Goal: Task Accomplishment & Management: Manage account settings

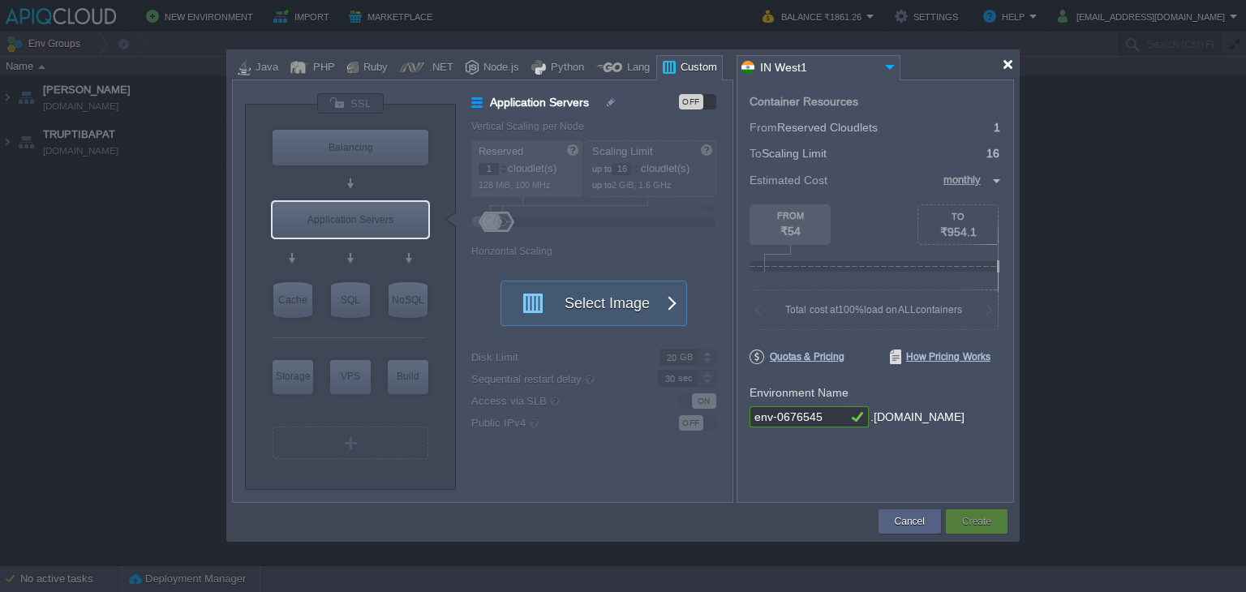
click at [1009, 64] on div at bounding box center [1008, 64] width 12 height 12
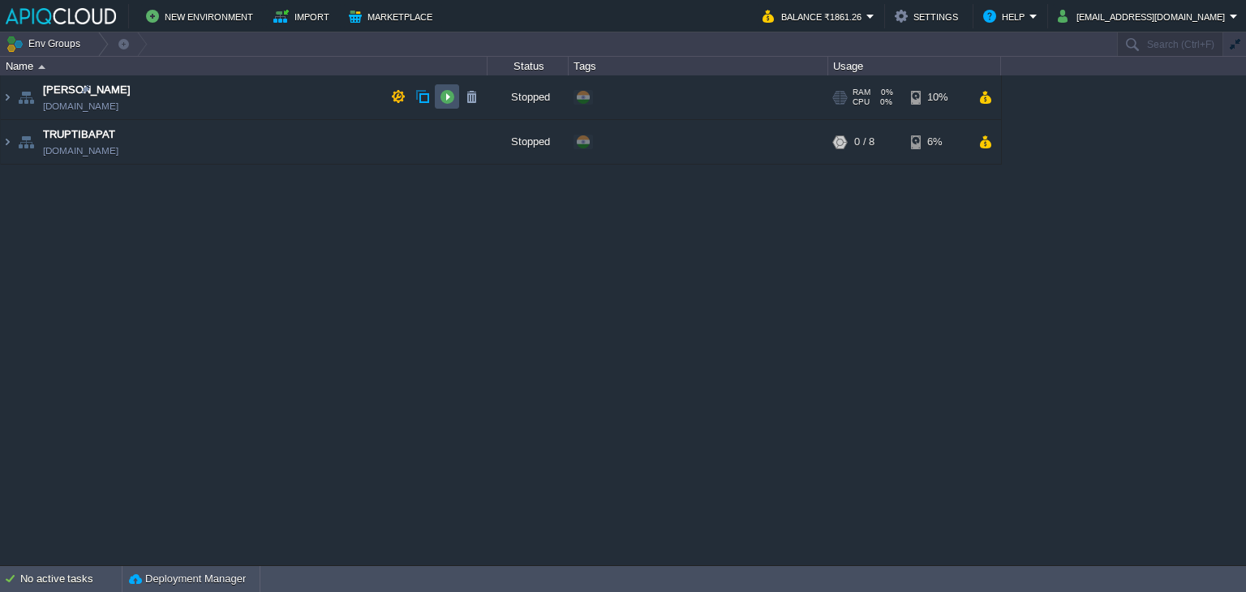
click at [446, 101] on button "button" at bounding box center [447, 96] width 15 height 15
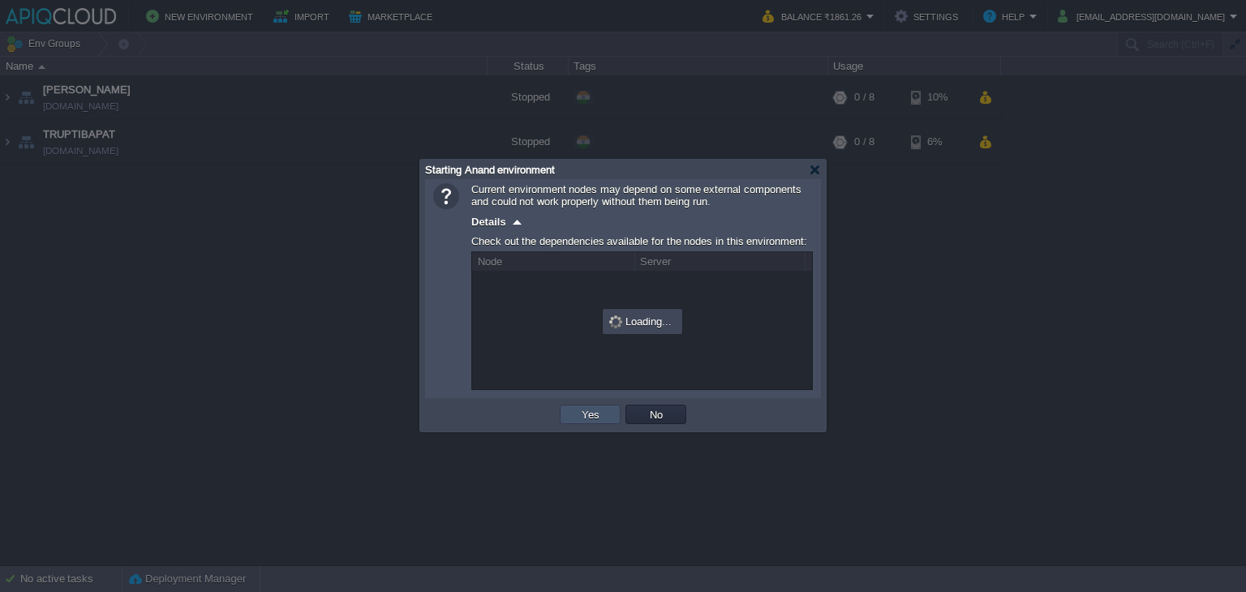
click at [595, 419] on button "Yes" at bounding box center [591, 414] width 28 height 15
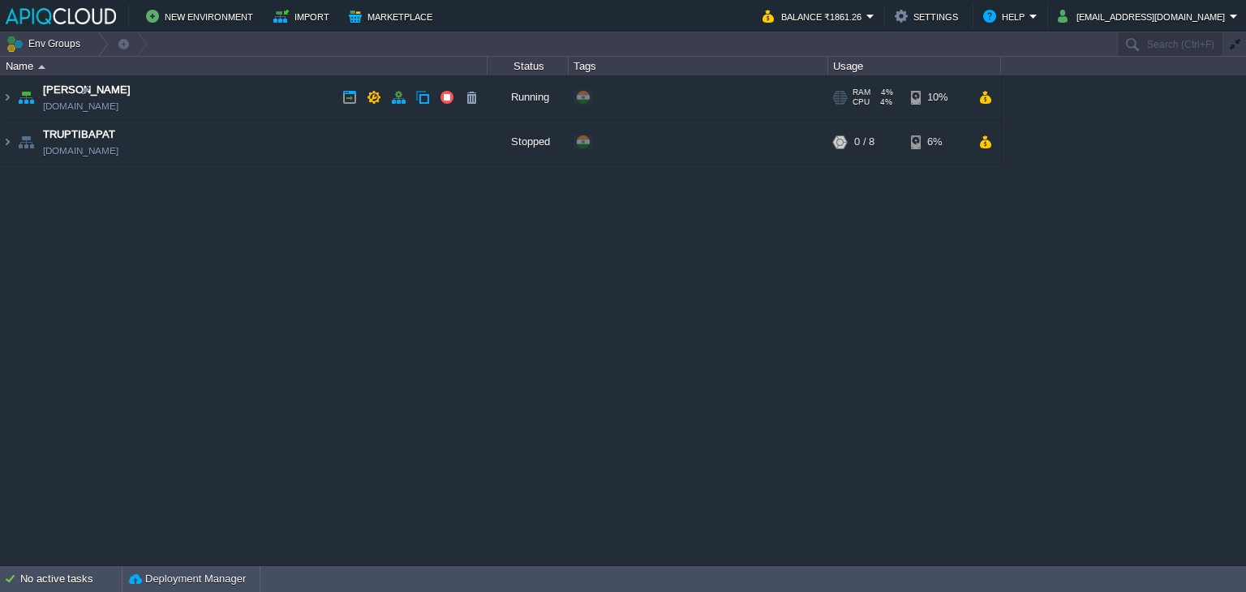
click at [240, 101] on td "Anand [DOMAIN_NAME]" at bounding box center [244, 97] width 487 height 45
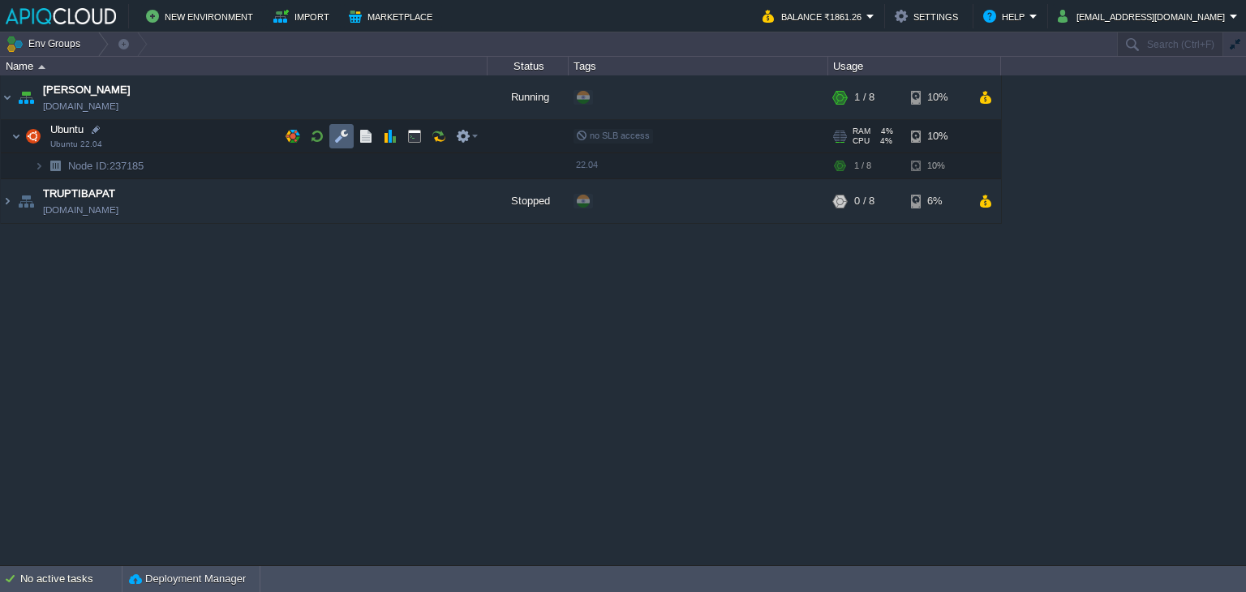
click at [342, 133] on button "button" at bounding box center [341, 136] width 15 height 15
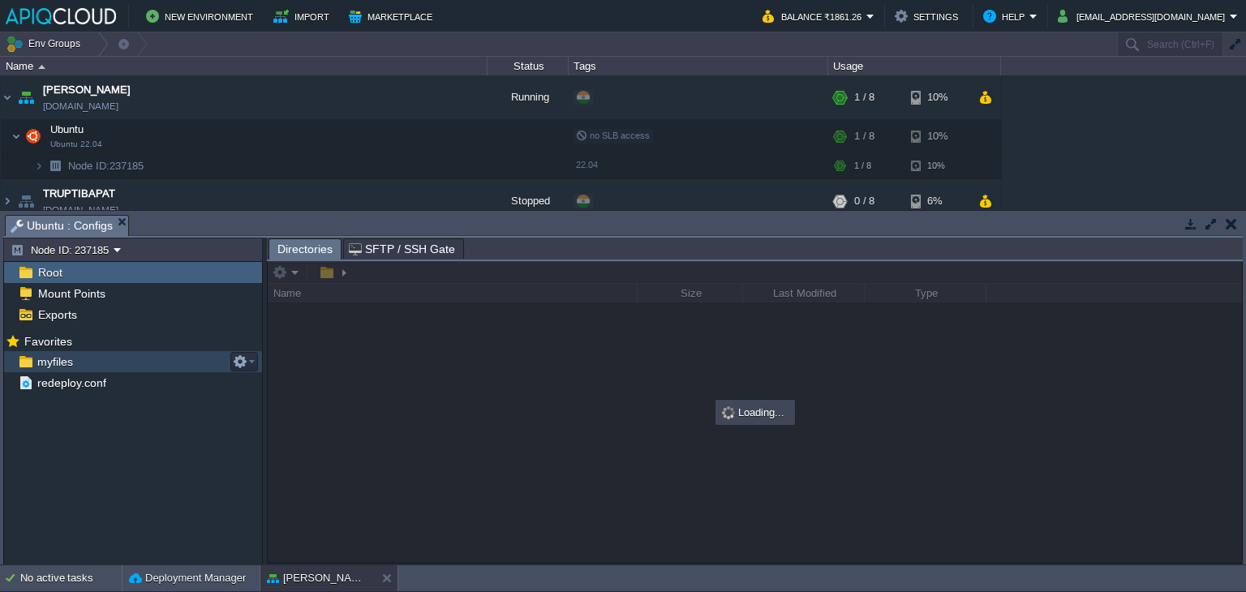
click at [61, 363] on span "myfiles" at bounding box center [54, 362] width 41 height 15
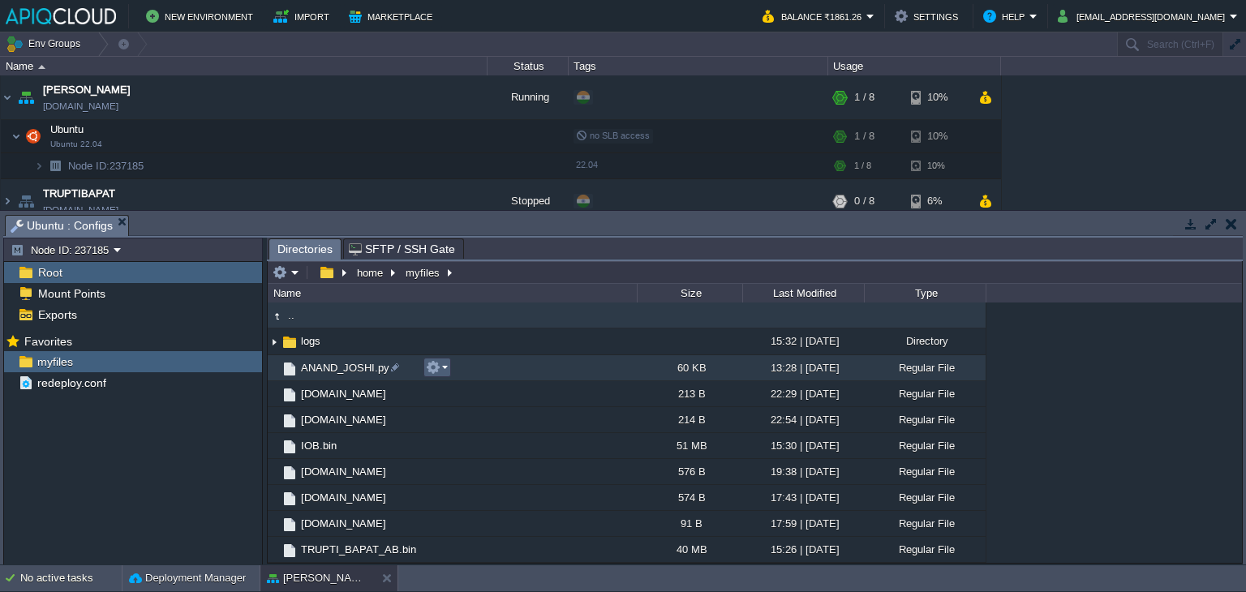
click at [441, 371] on em at bounding box center [437, 367] width 22 height 15
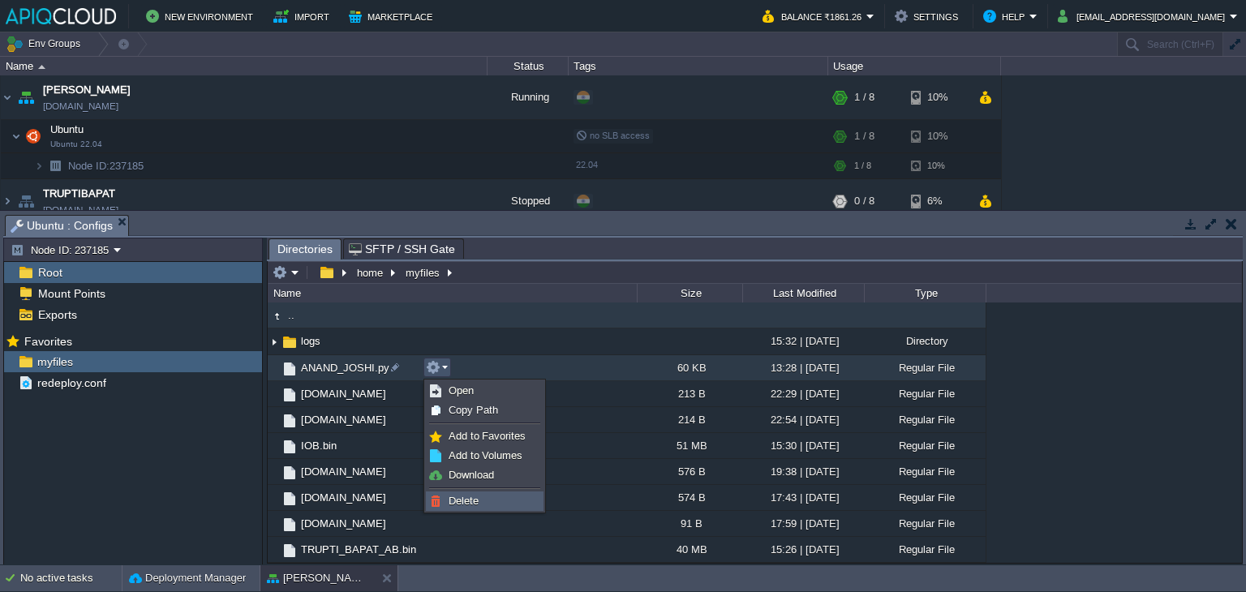
click at [474, 495] on span "Delete" at bounding box center [464, 501] width 30 height 12
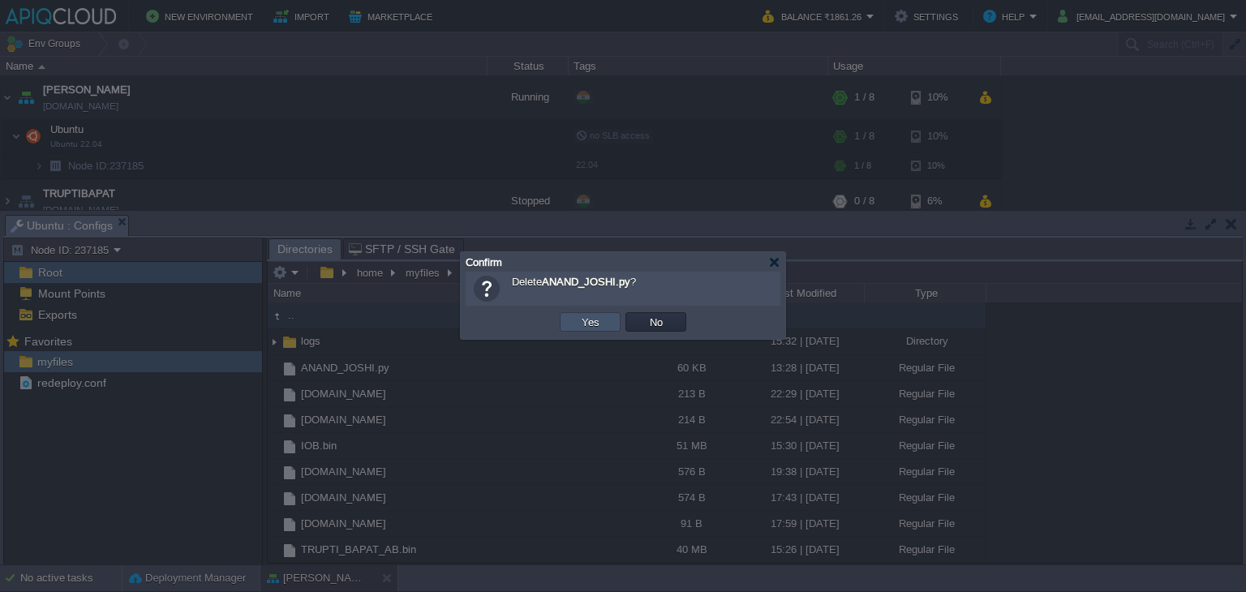
click at [586, 320] on button "Yes" at bounding box center [591, 322] width 28 height 15
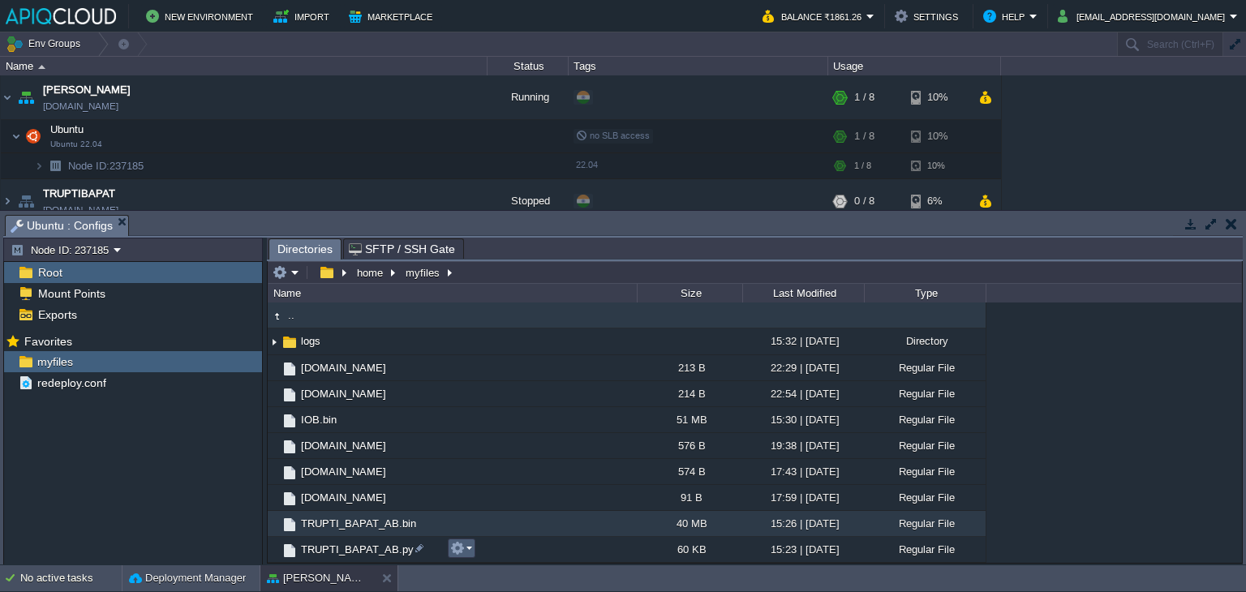
click at [471, 545] on em at bounding box center [461, 548] width 22 height 15
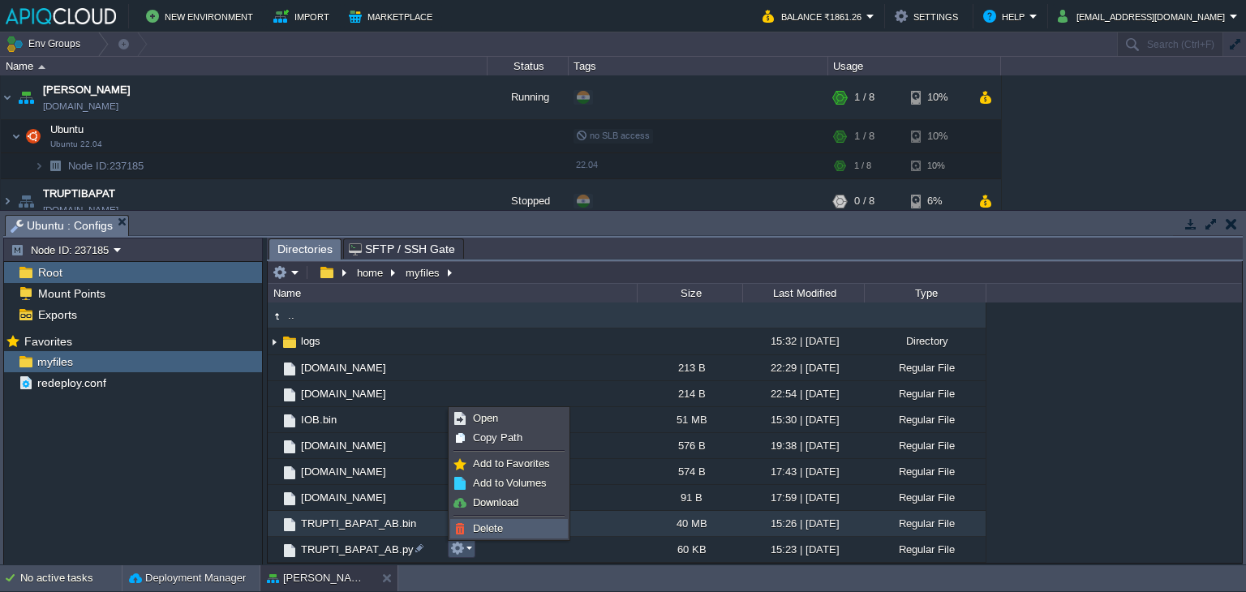
click at [492, 520] on link "Delete" at bounding box center [509, 529] width 116 height 18
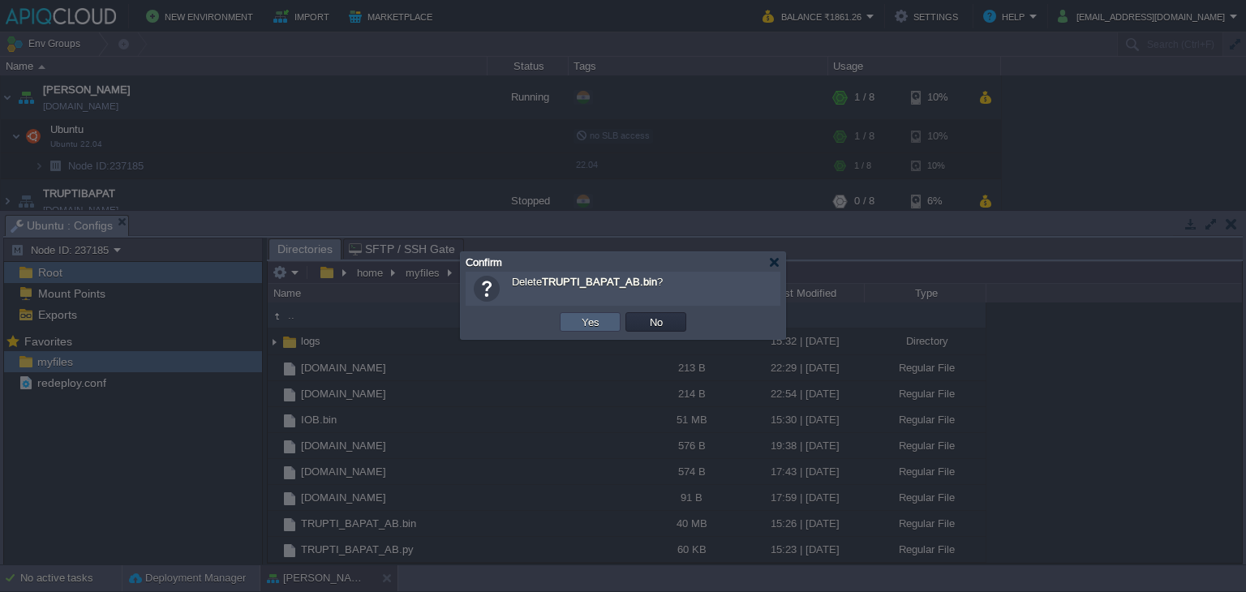
click at [596, 319] on button "Yes" at bounding box center [591, 322] width 28 height 15
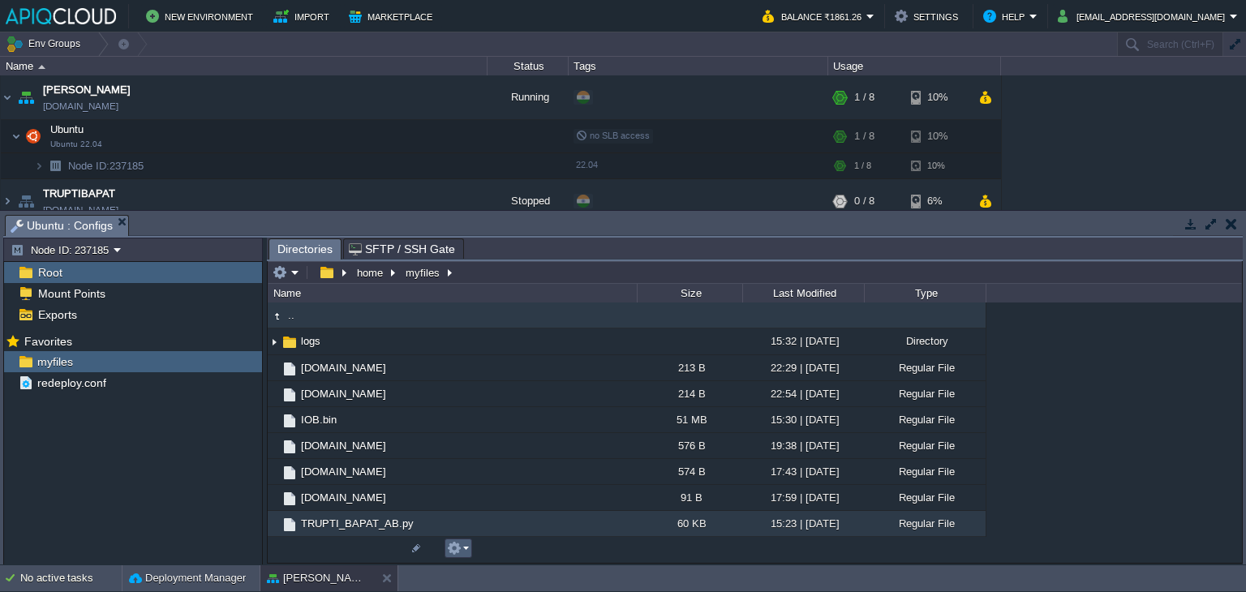
click at [464, 549] on em at bounding box center [458, 548] width 22 height 15
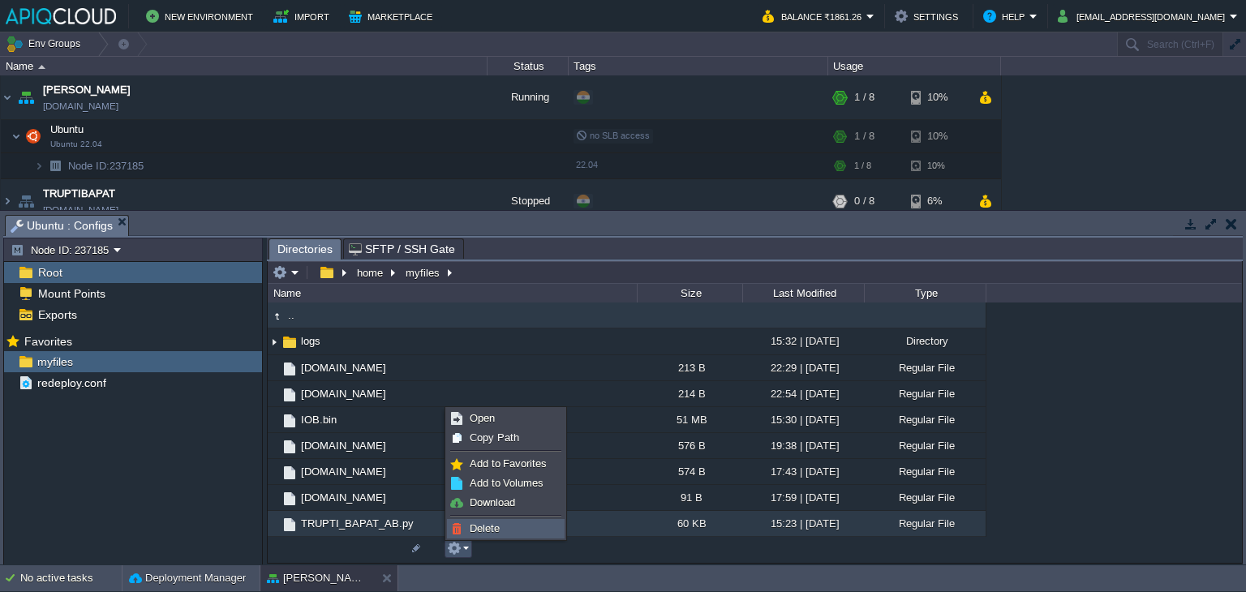
click at [488, 527] on span "Delete" at bounding box center [485, 528] width 30 height 12
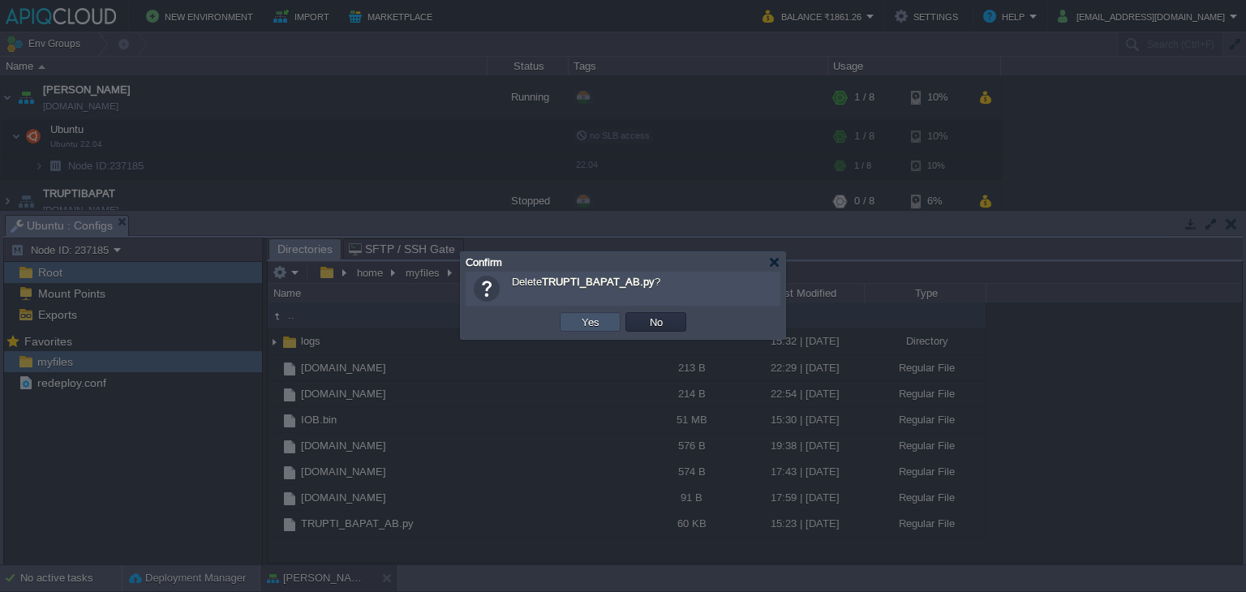
click at [593, 325] on button "Yes" at bounding box center [591, 322] width 28 height 15
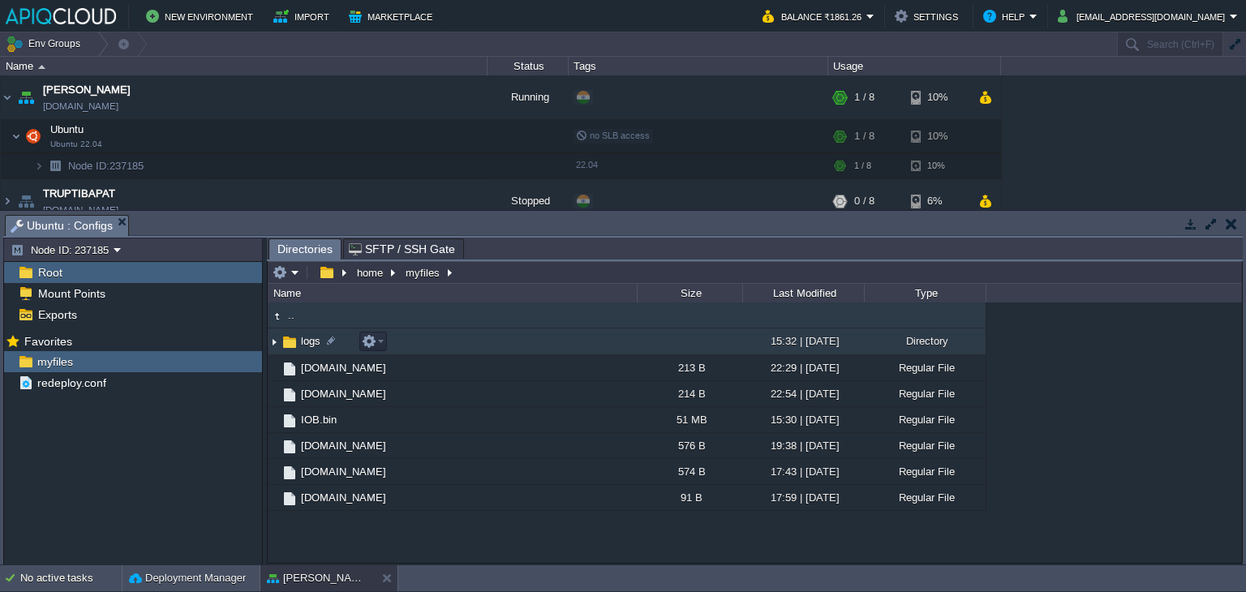
click at [273, 338] on img at bounding box center [274, 341] width 13 height 25
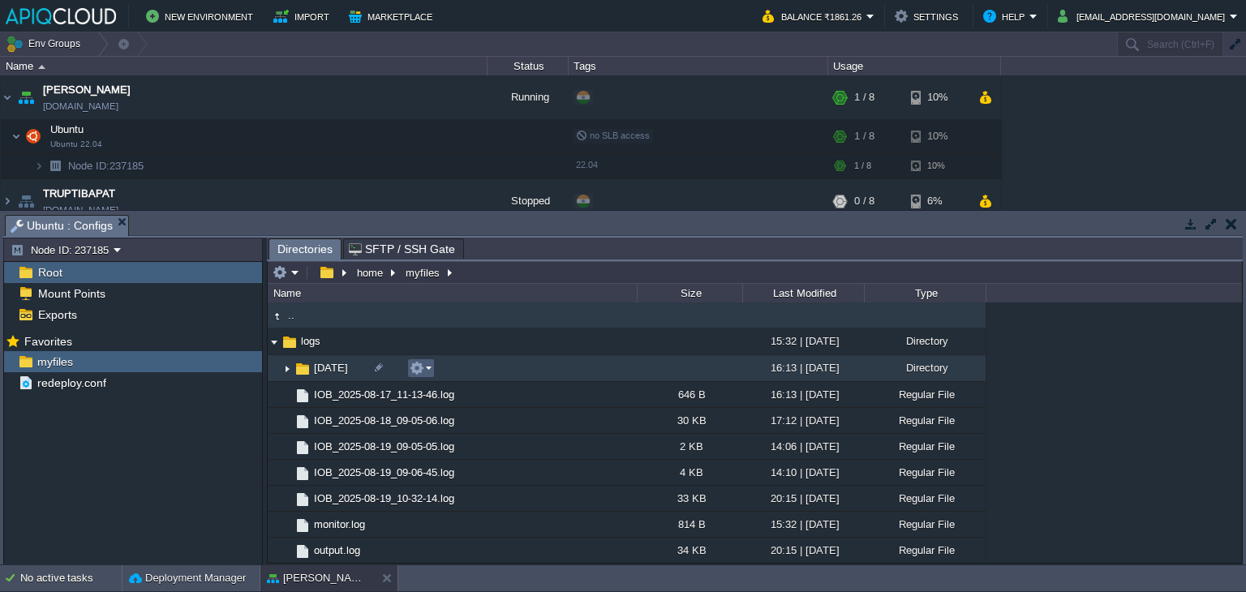
click at [421, 368] on button "button" at bounding box center [417, 368] width 15 height 15
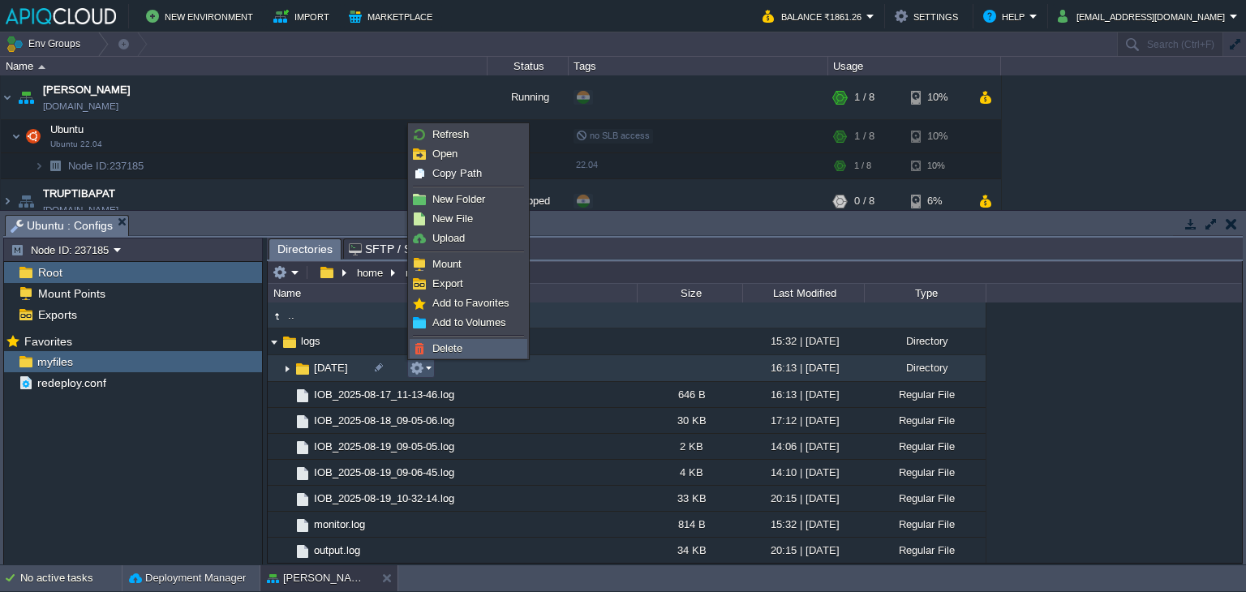
click at [448, 347] on span "Delete" at bounding box center [447, 348] width 30 height 12
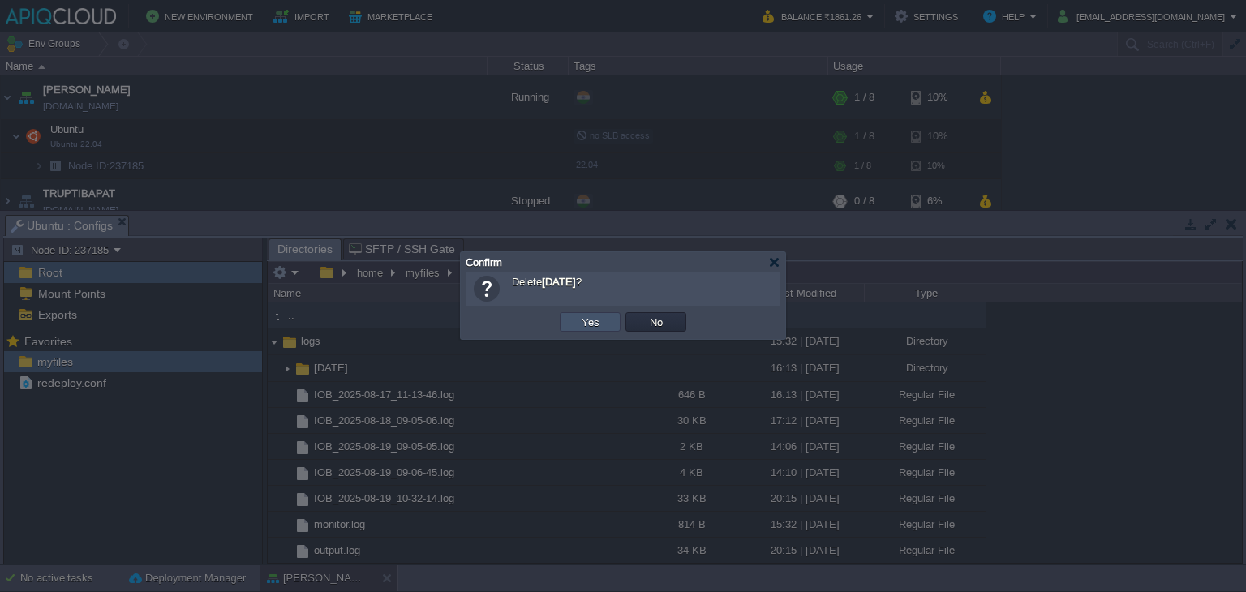
click at [597, 321] on button "Yes" at bounding box center [591, 322] width 28 height 15
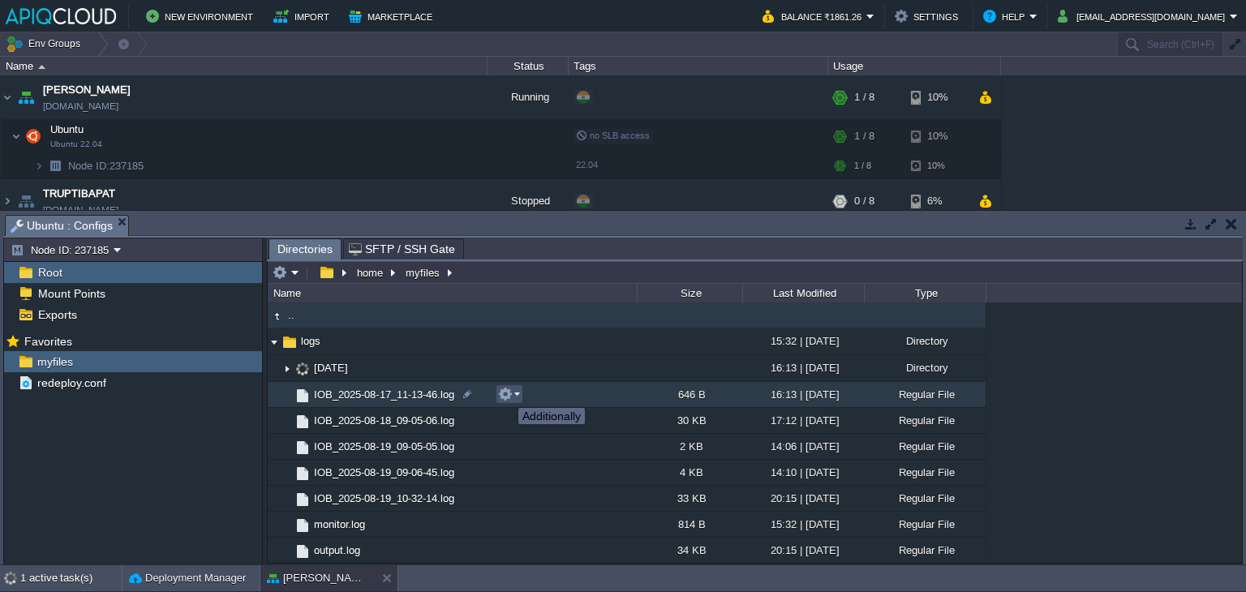
click at [506, 393] on button "button" at bounding box center [505, 394] width 15 height 15
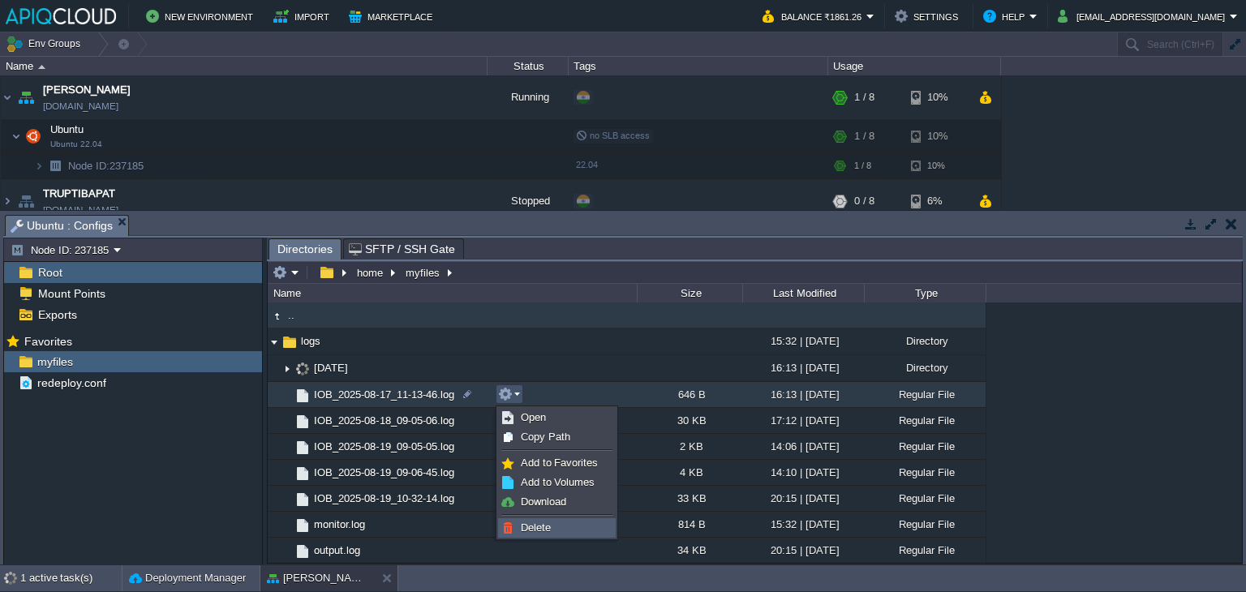
click at [535, 527] on span "Delete" at bounding box center [536, 528] width 30 height 12
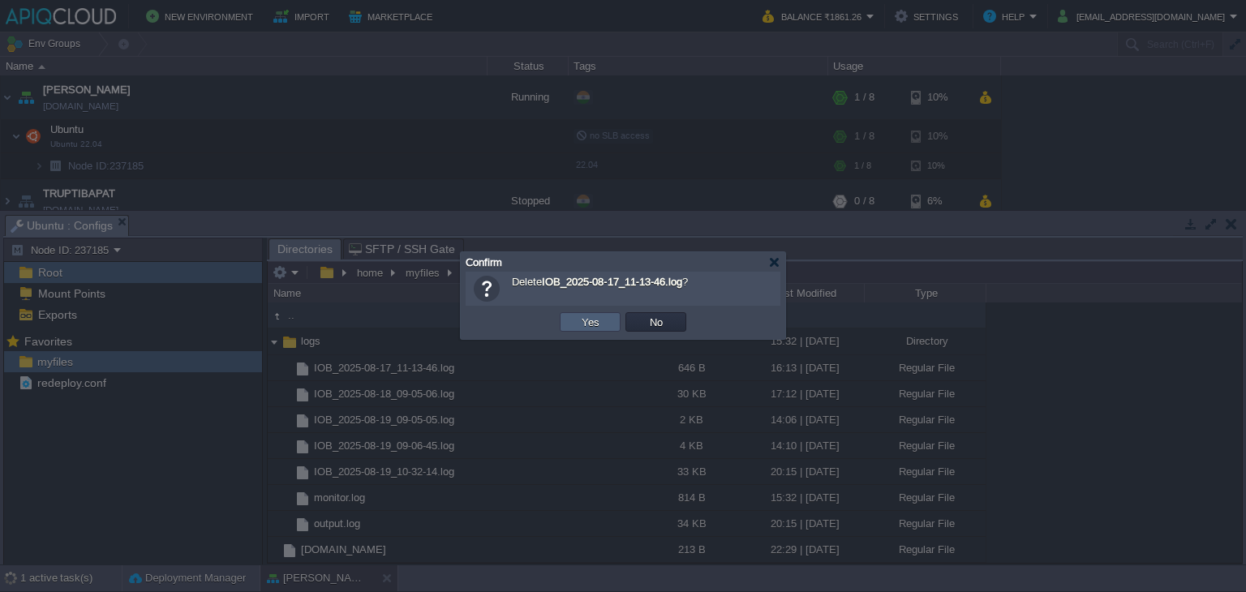
click at [589, 316] on button "Yes" at bounding box center [591, 322] width 28 height 15
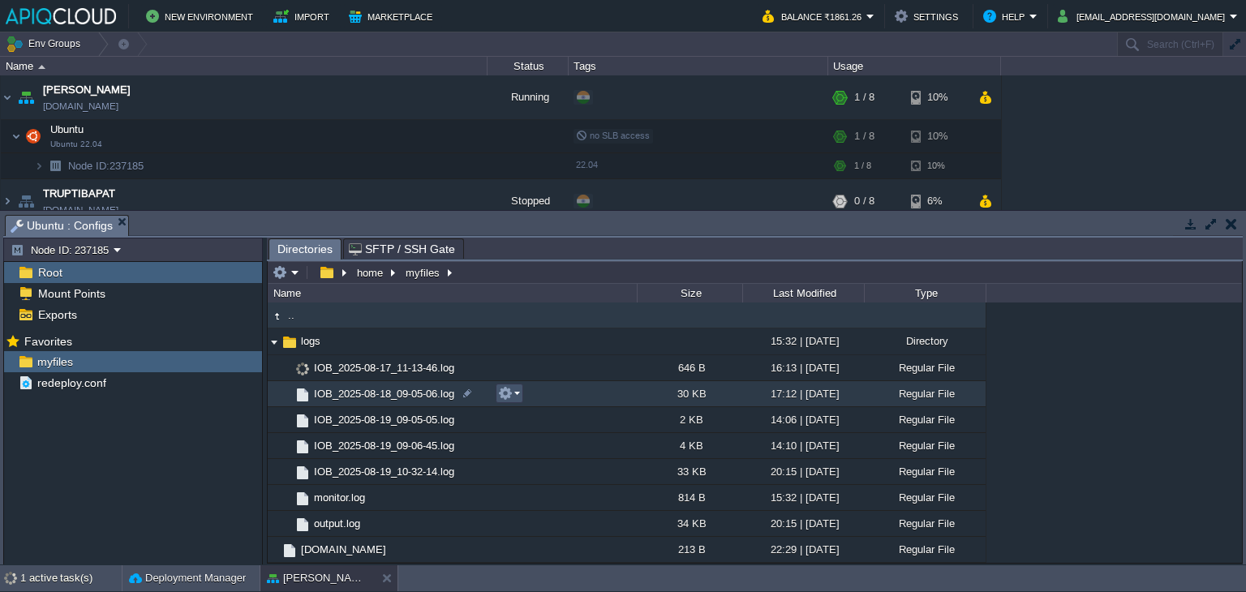
click at [510, 395] on button "button" at bounding box center [505, 393] width 15 height 15
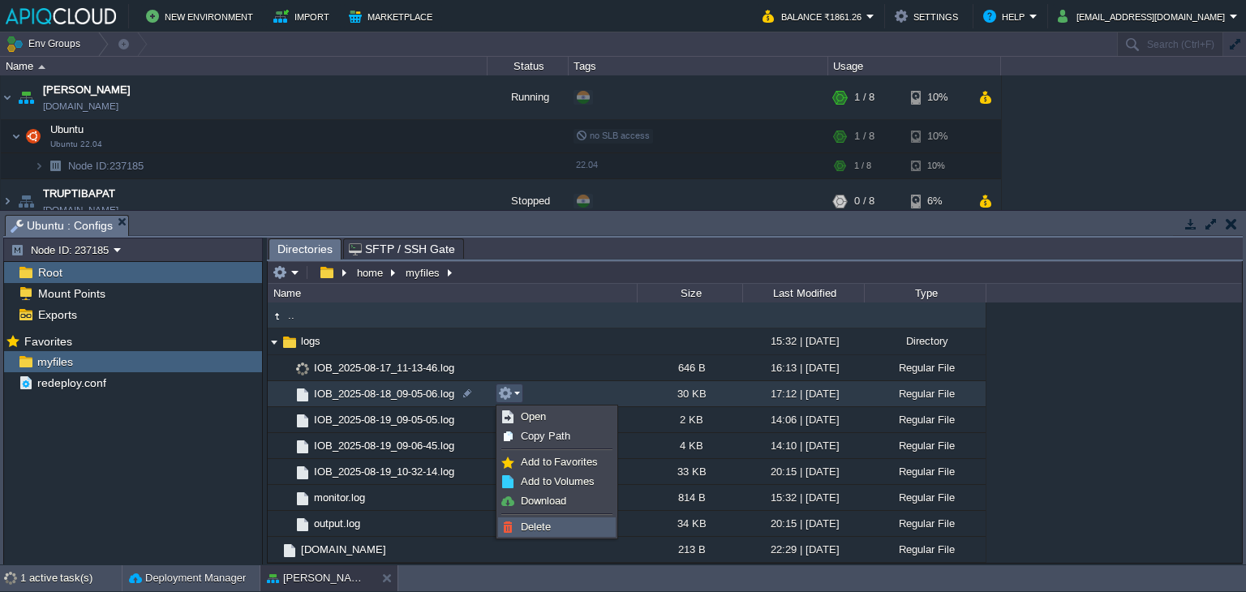
click at [543, 527] on span "Delete" at bounding box center [536, 527] width 30 height 12
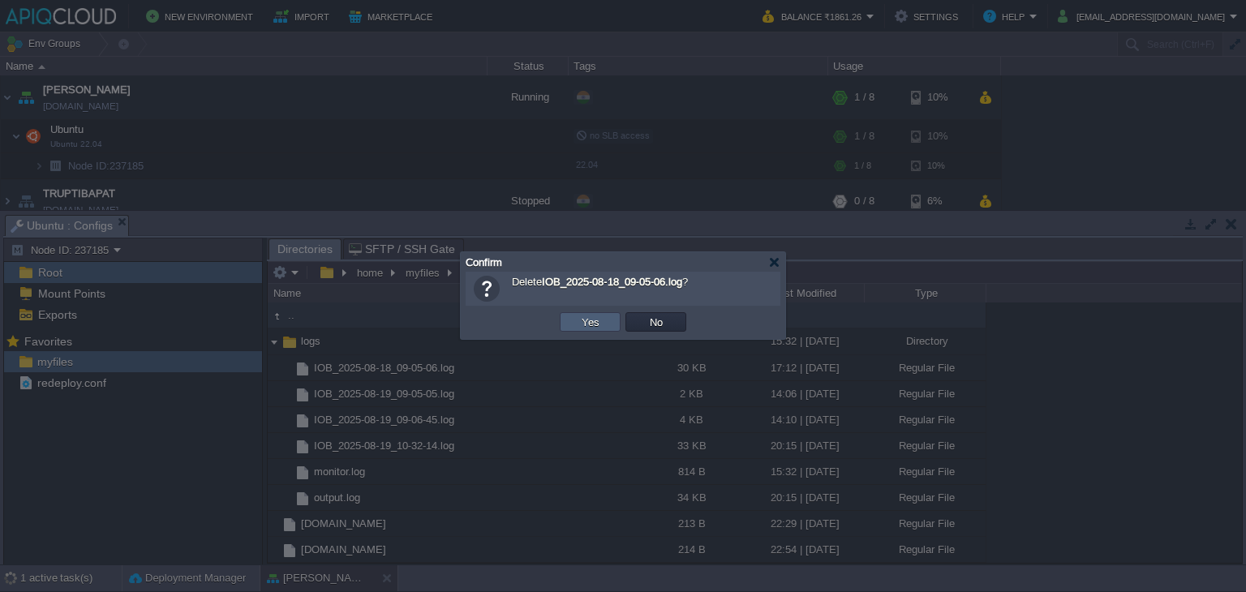
click at [594, 321] on button "Yes" at bounding box center [591, 322] width 28 height 15
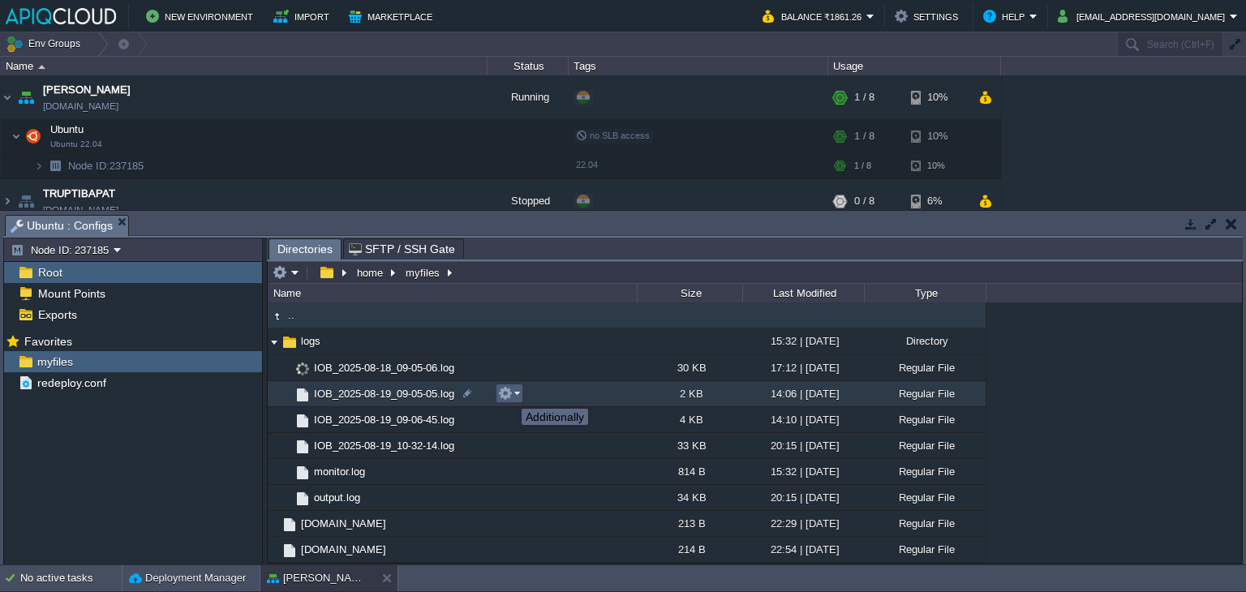
click at [510, 394] on button "button" at bounding box center [505, 393] width 15 height 15
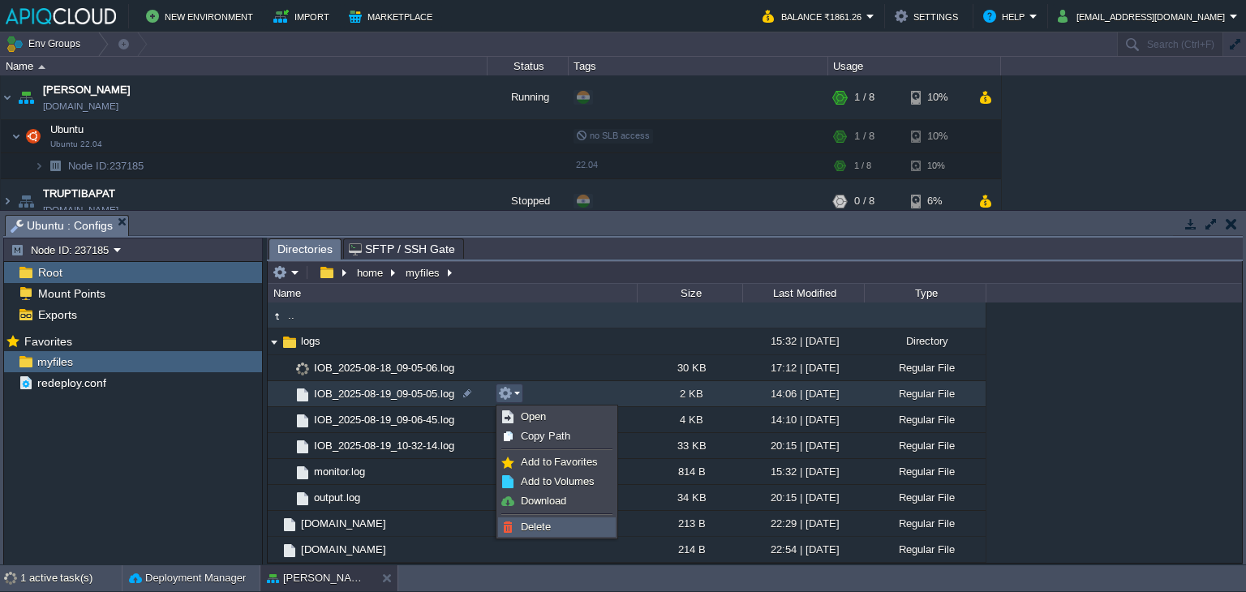
click at [534, 530] on span "Delete" at bounding box center [536, 527] width 30 height 12
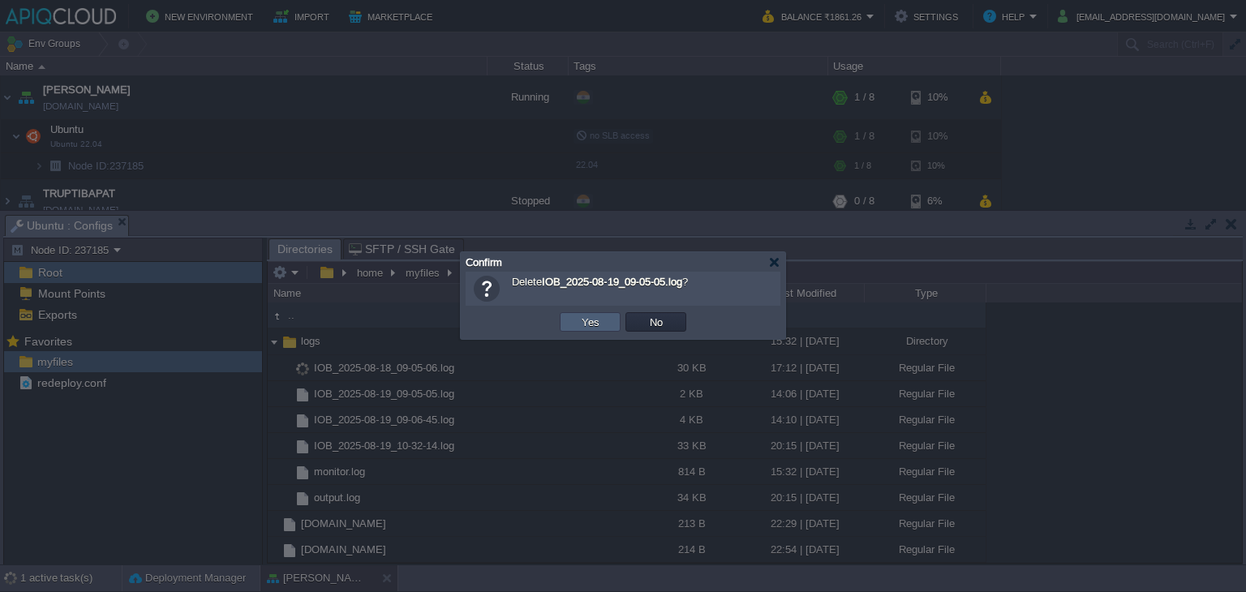
click at [594, 316] on button "Yes" at bounding box center [591, 322] width 28 height 15
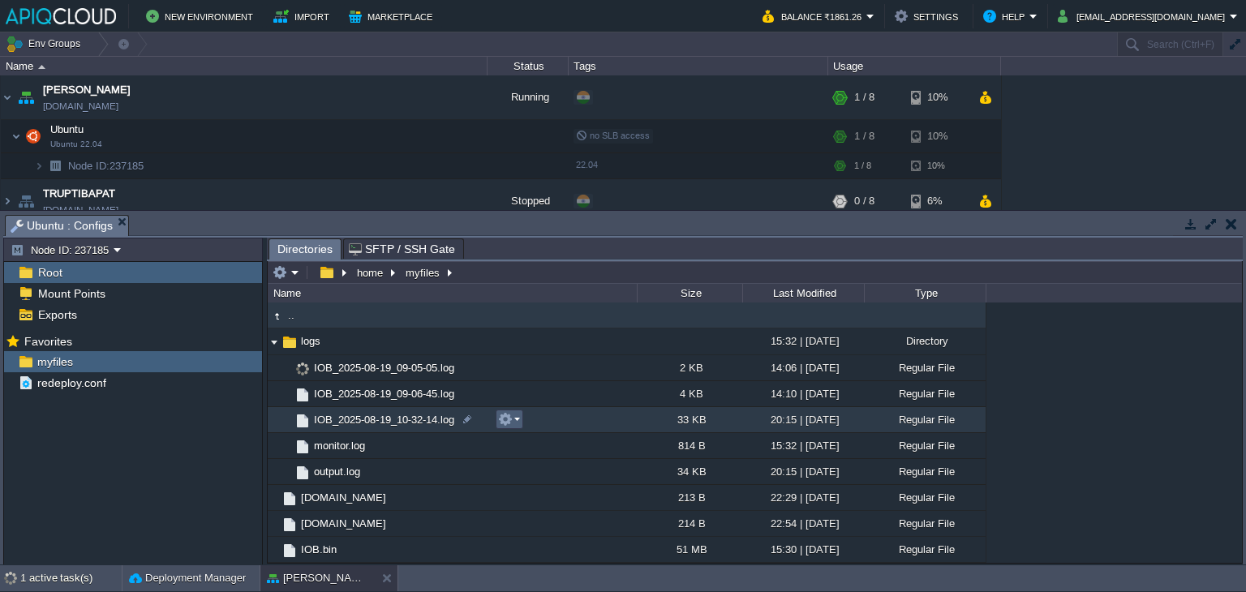
click at [504, 419] on button "button" at bounding box center [505, 419] width 15 height 15
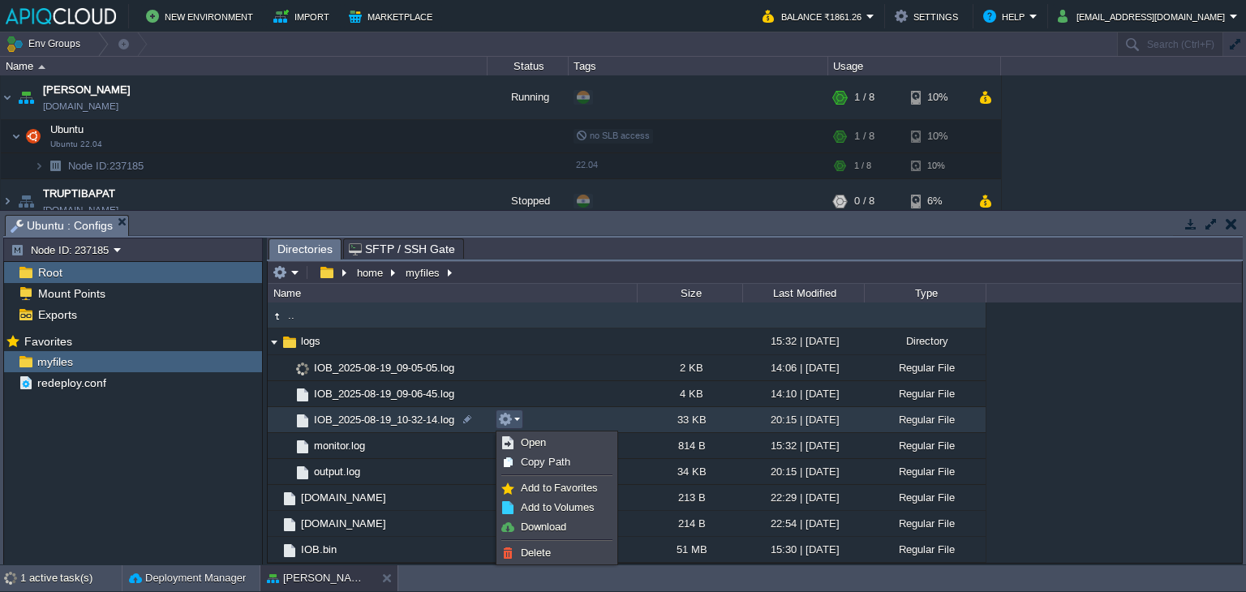
click at [209, 488] on div "Mark the most frequently used files and directories as Favorites to easily acce…" at bounding box center [133, 449] width 258 height 239
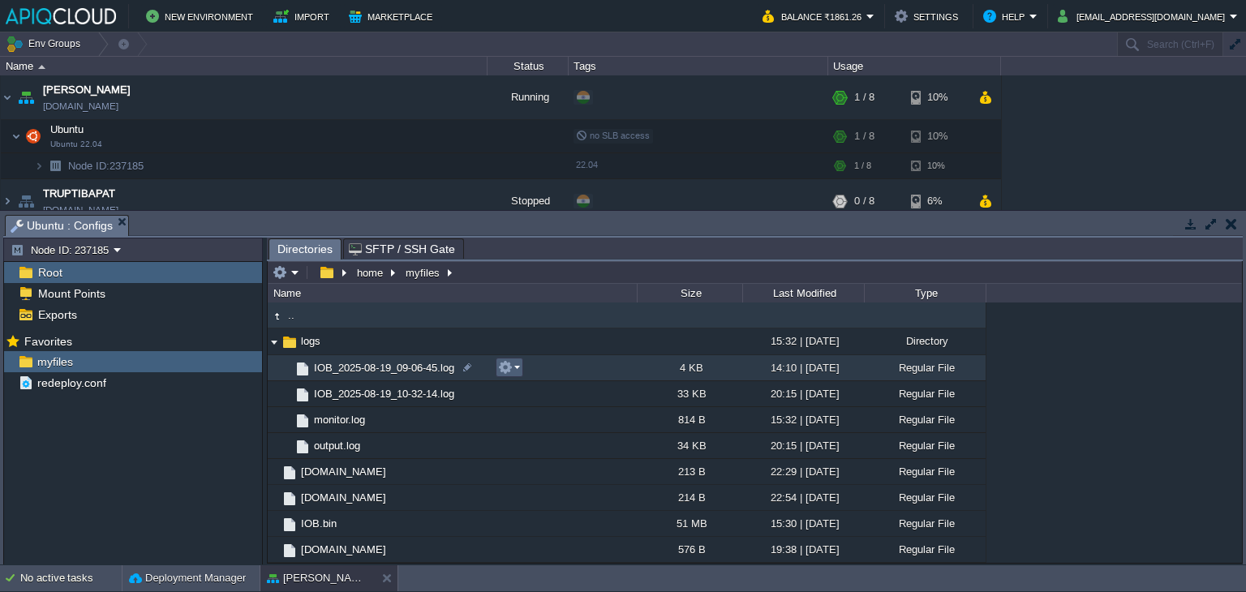
click at [514, 370] on em at bounding box center [509, 367] width 22 height 15
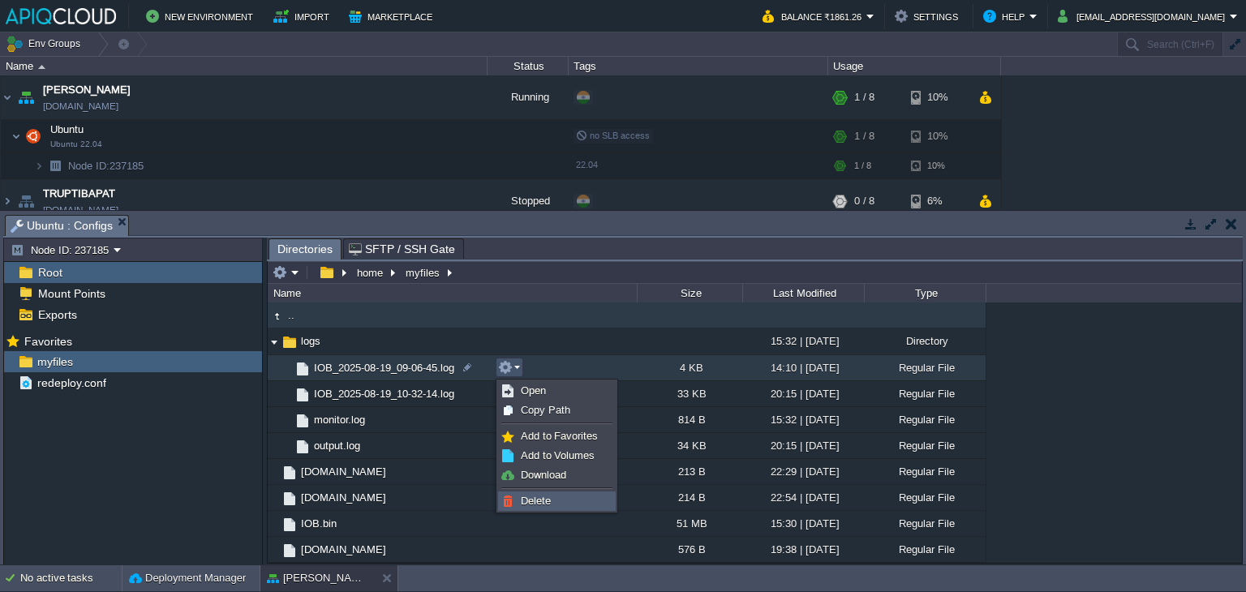
click at [536, 501] on span "Delete" at bounding box center [536, 501] width 30 height 12
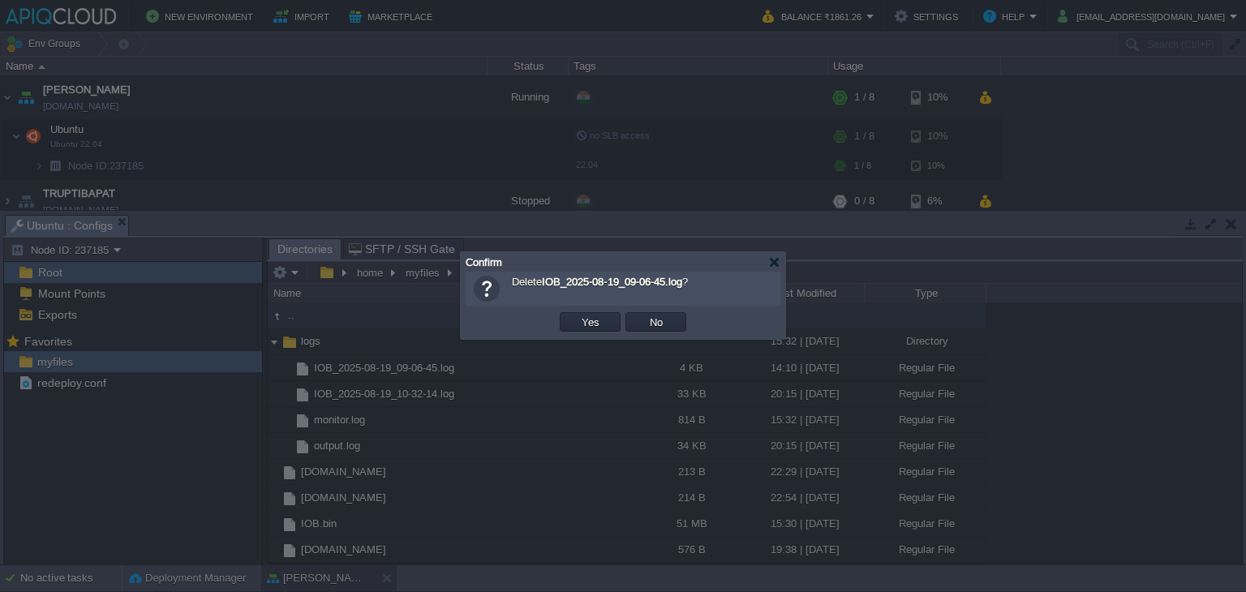
click at [587, 310] on td "Yes" at bounding box center [590, 322] width 66 height 24
click at [591, 317] on button "Yes" at bounding box center [591, 322] width 28 height 15
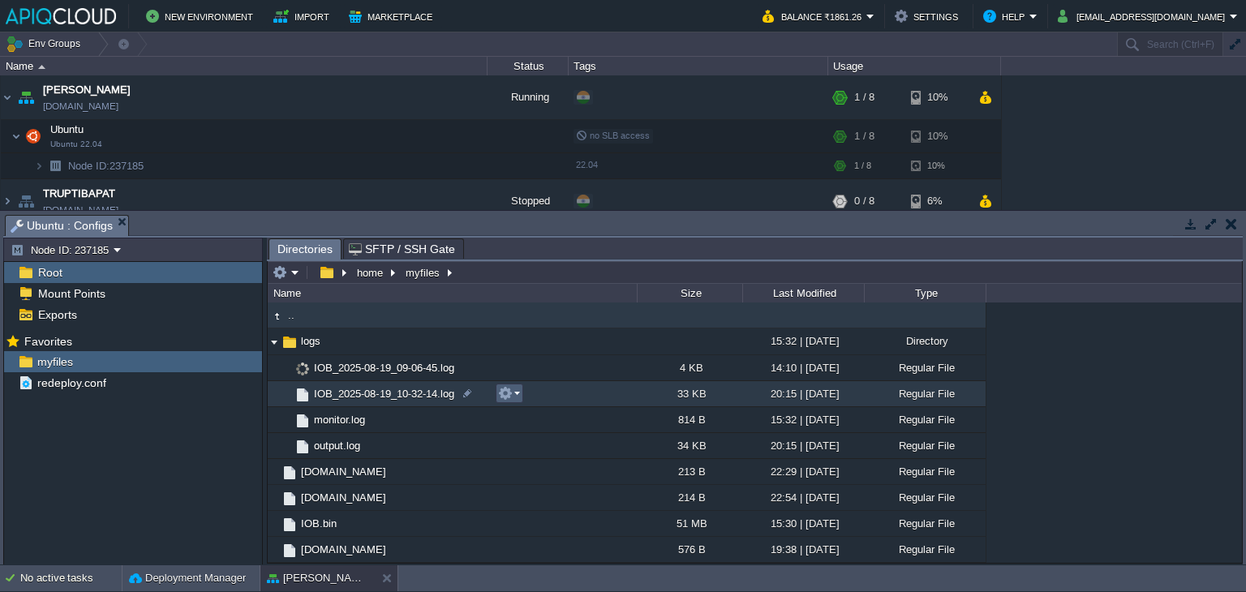
click at [516, 392] on em at bounding box center [509, 393] width 22 height 15
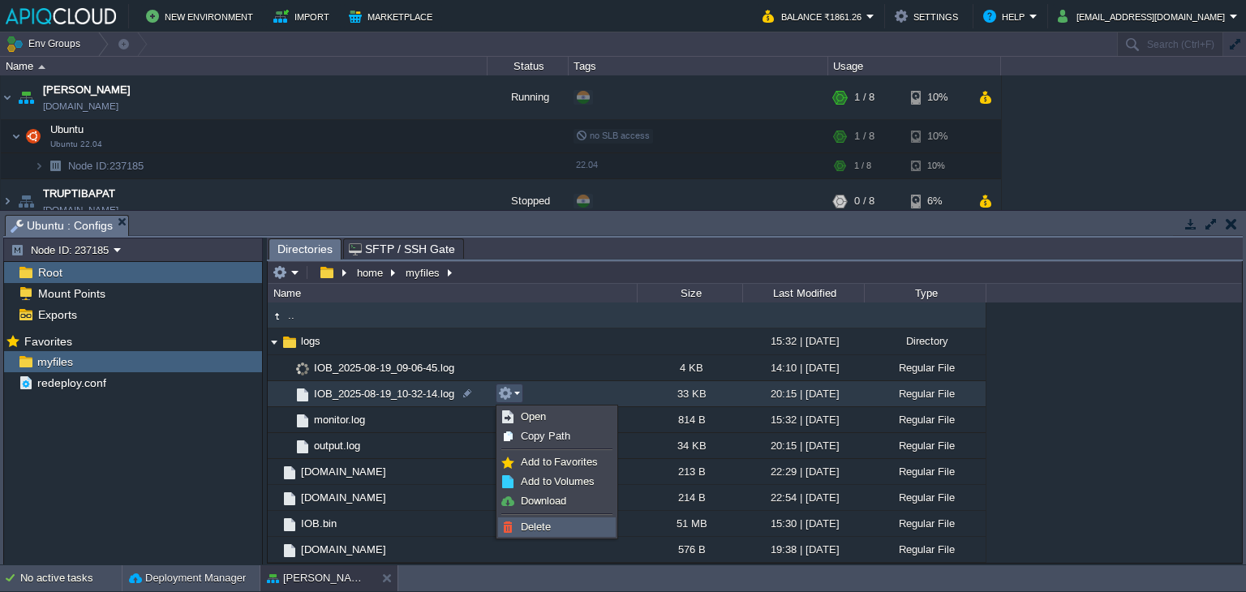
click at [546, 525] on span "Delete" at bounding box center [536, 527] width 30 height 12
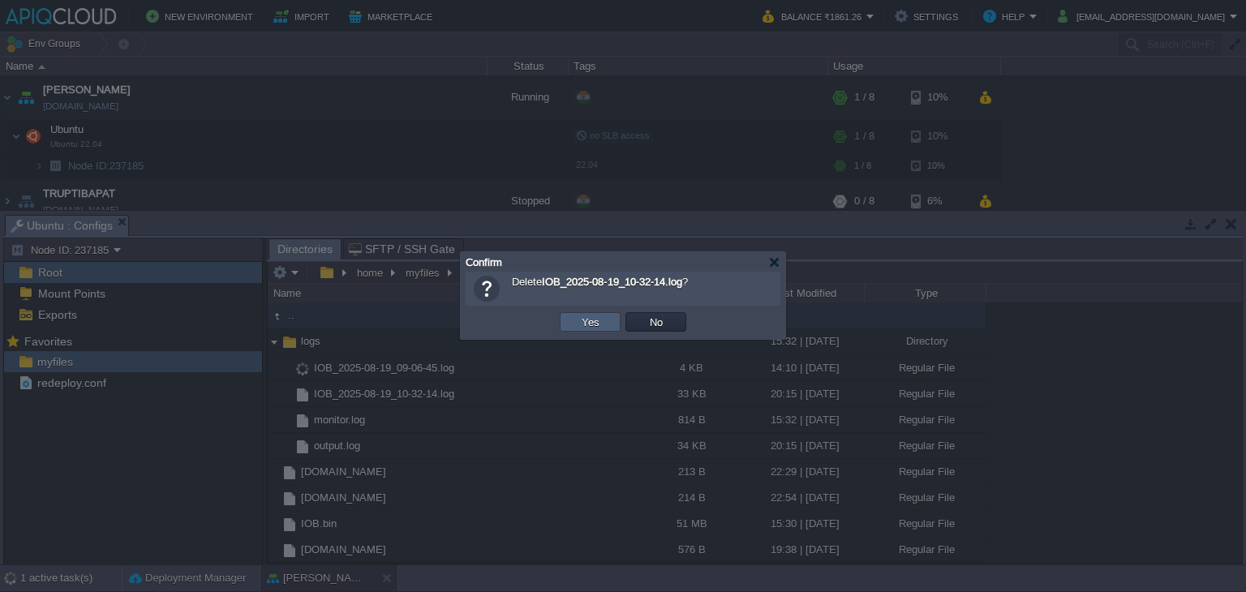
click at [588, 323] on button "Yes" at bounding box center [591, 322] width 28 height 15
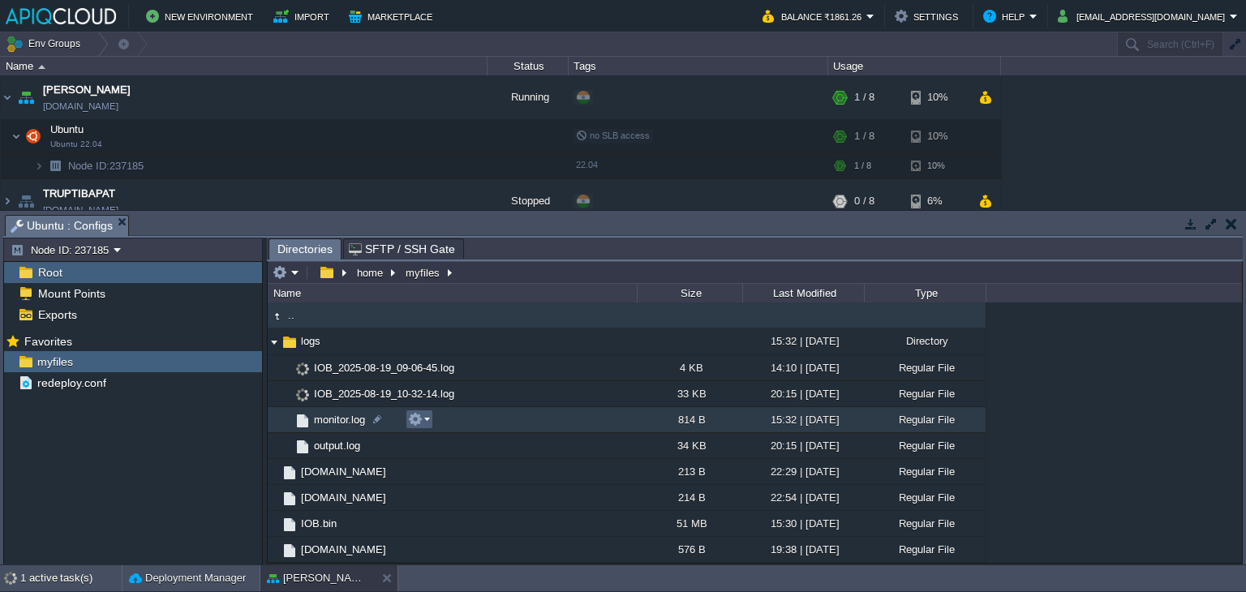
click at [427, 424] on em at bounding box center [419, 419] width 22 height 15
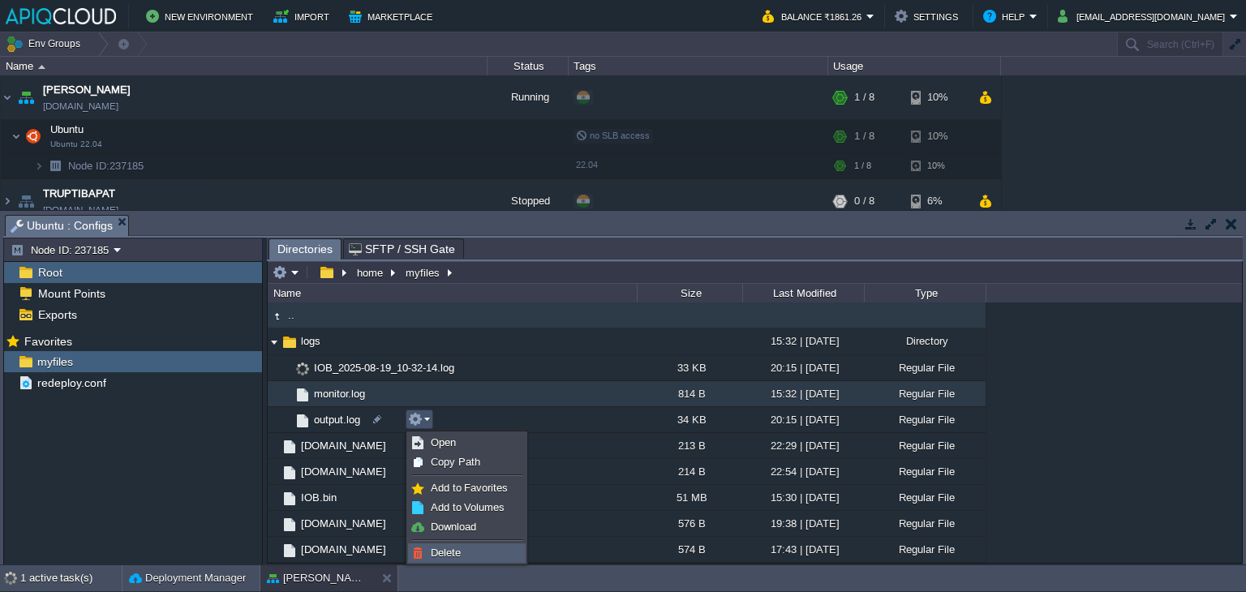
click at [449, 548] on span "Delete" at bounding box center [446, 553] width 30 height 12
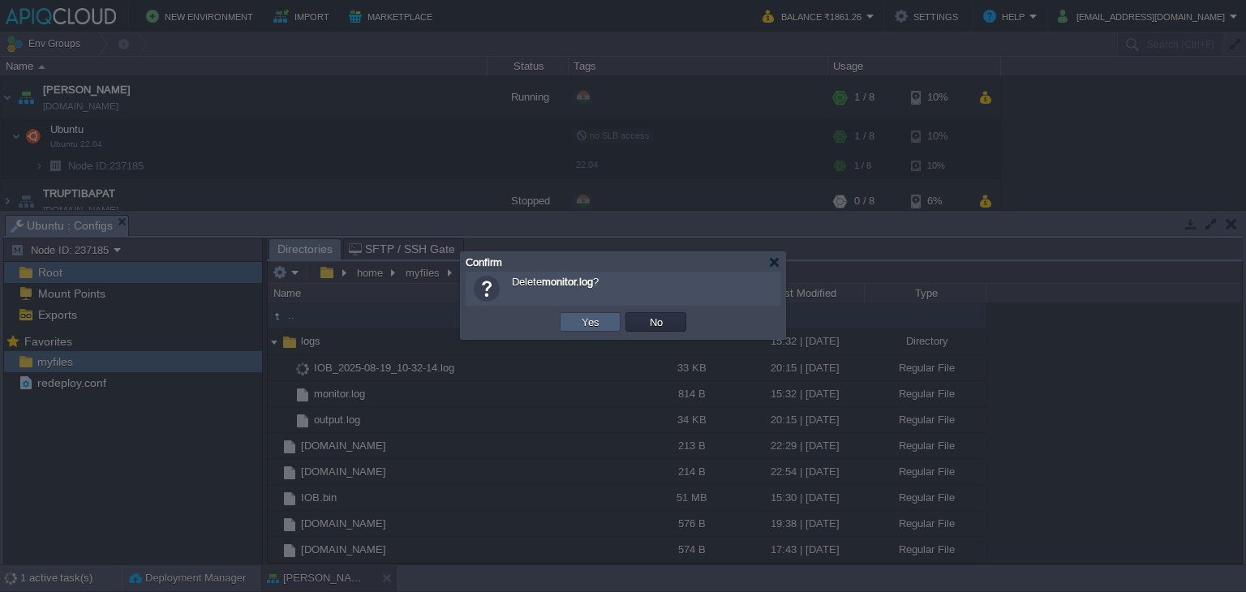
click at [587, 325] on button "Yes" at bounding box center [591, 322] width 28 height 15
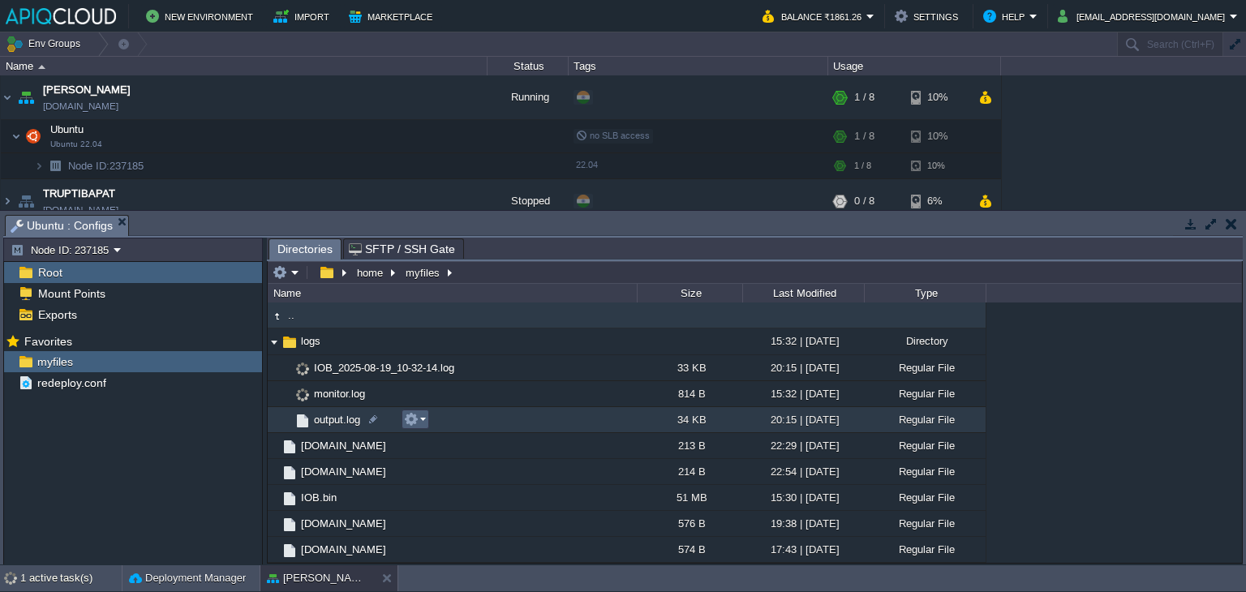
click at [415, 422] on button "button" at bounding box center [411, 419] width 15 height 15
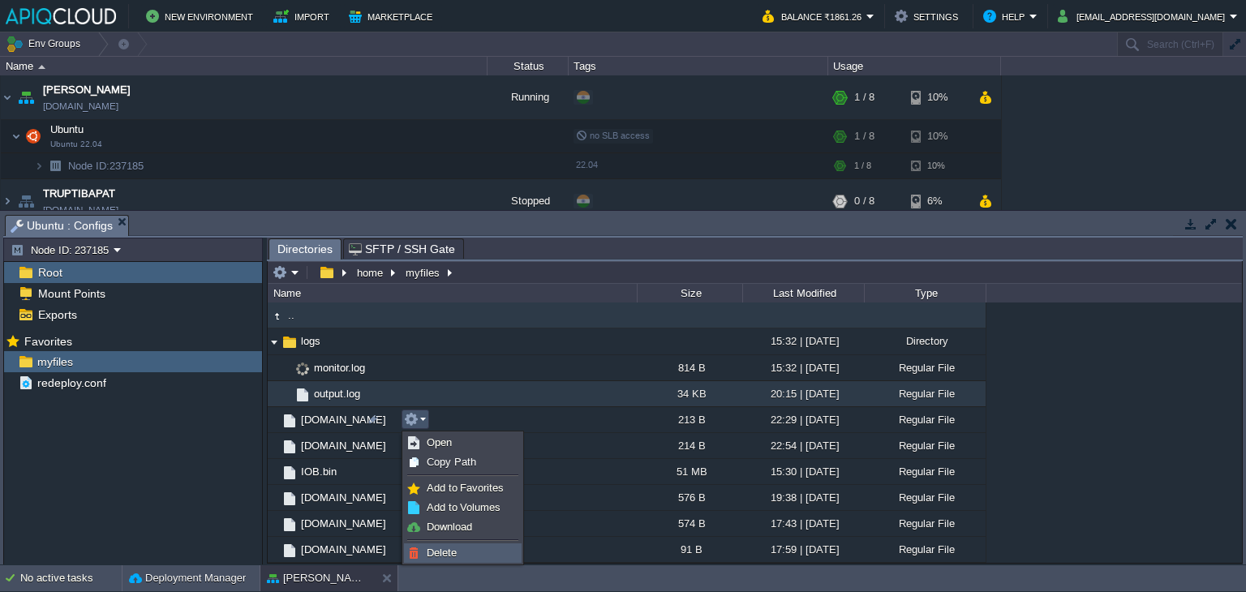
click at [443, 554] on span "Delete" at bounding box center [442, 553] width 30 height 12
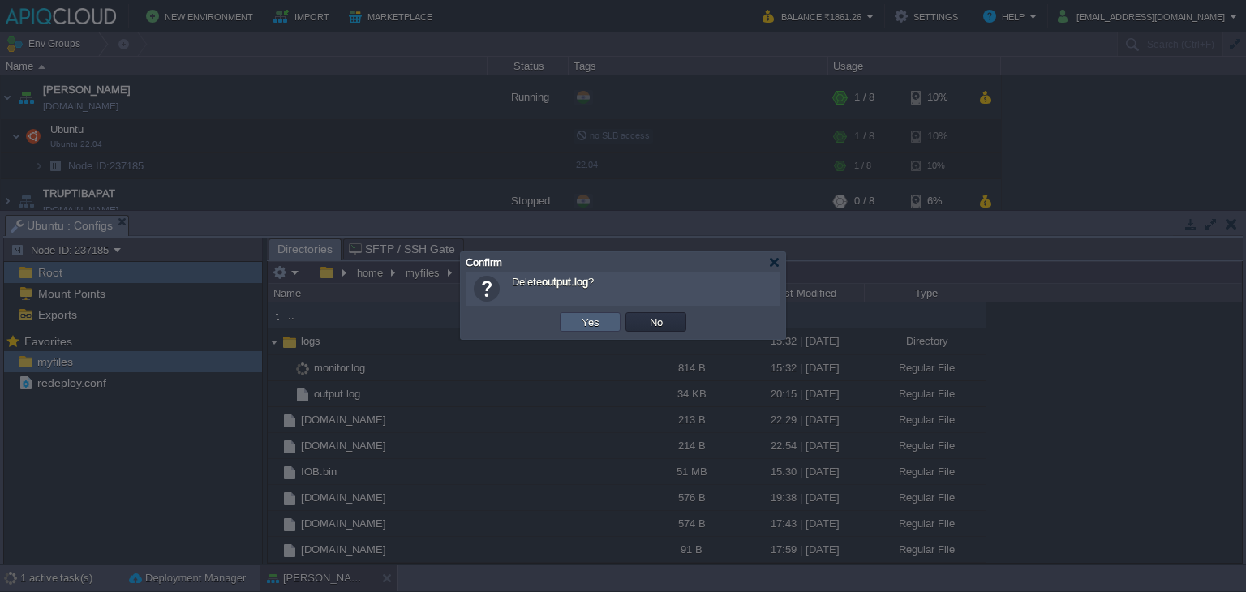
click at [610, 318] on td "Yes" at bounding box center [590, 321] width 61 height 19
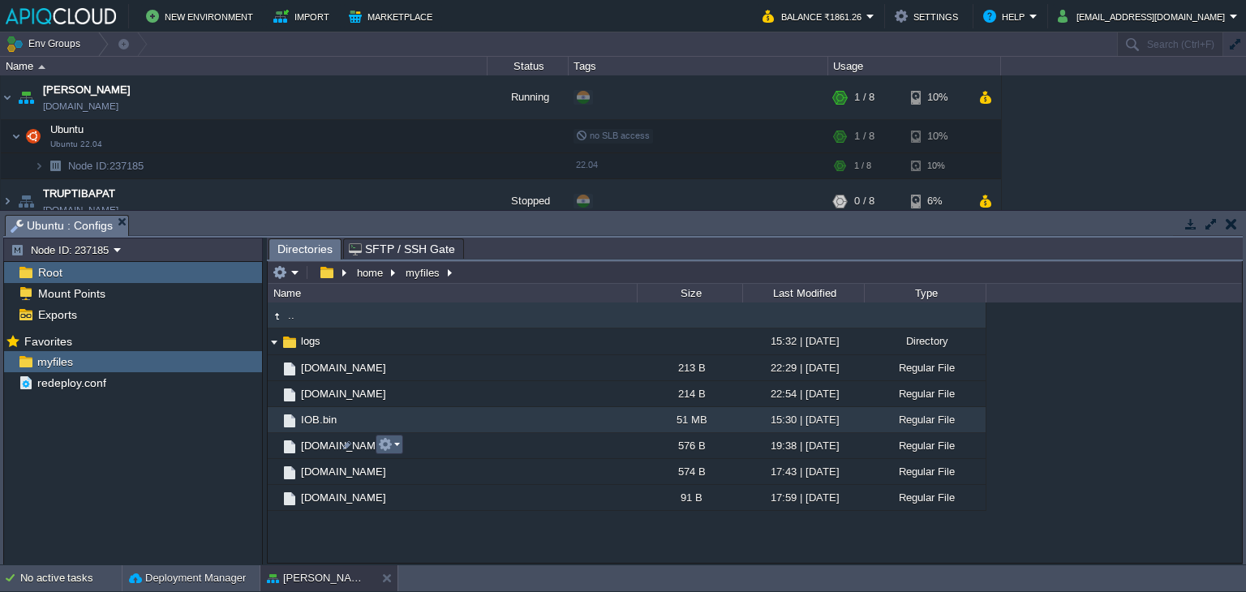
click at [397, 443] on em at bounding box center [389, 444] width 22 height 15
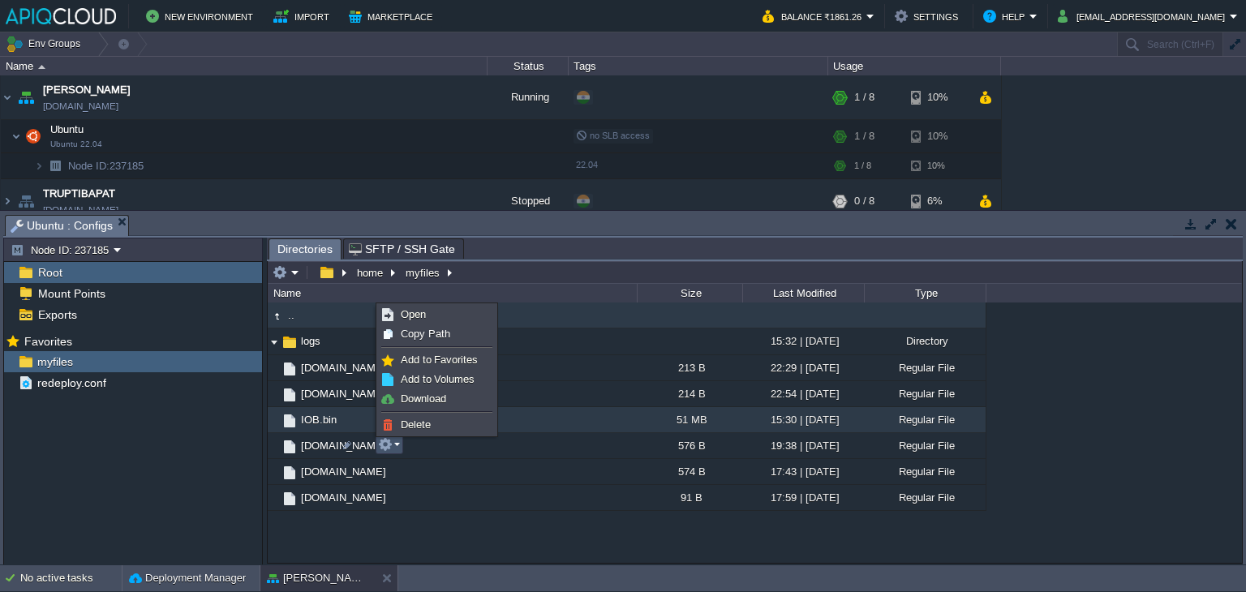
click at [161, 436] on div "Mark the most frequently used files and directories as Favorites to easily acce…" at bounding box center [133, 449] width 258 height 239
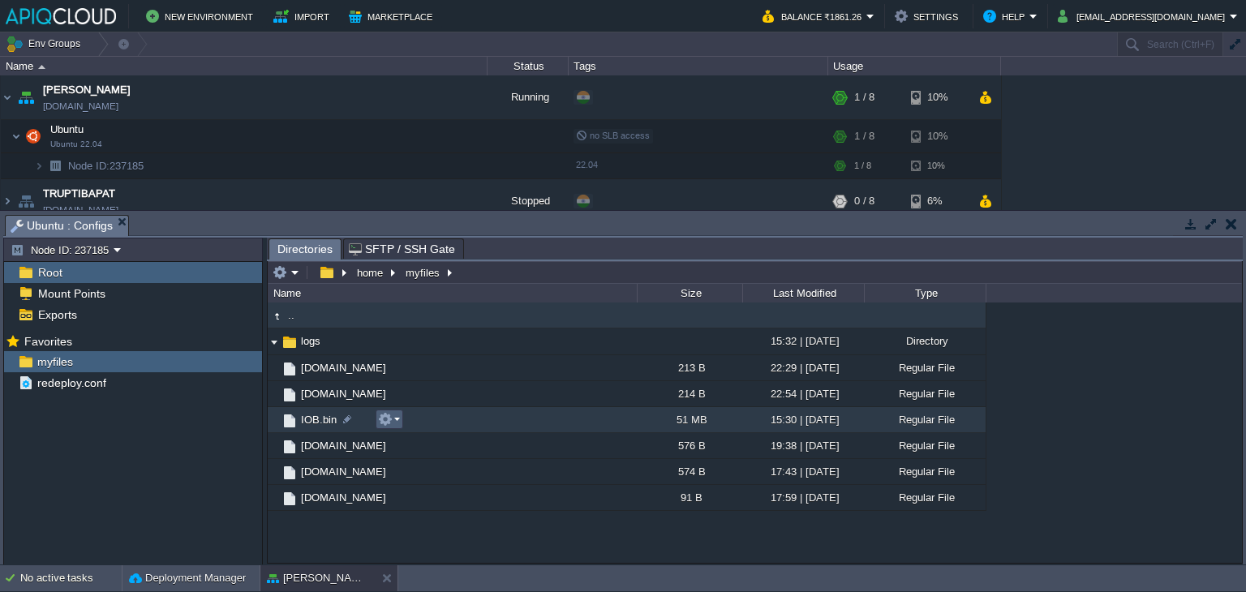
click at [392, 420] on button "button" at bounding box center [385, 419] width 15 height 15
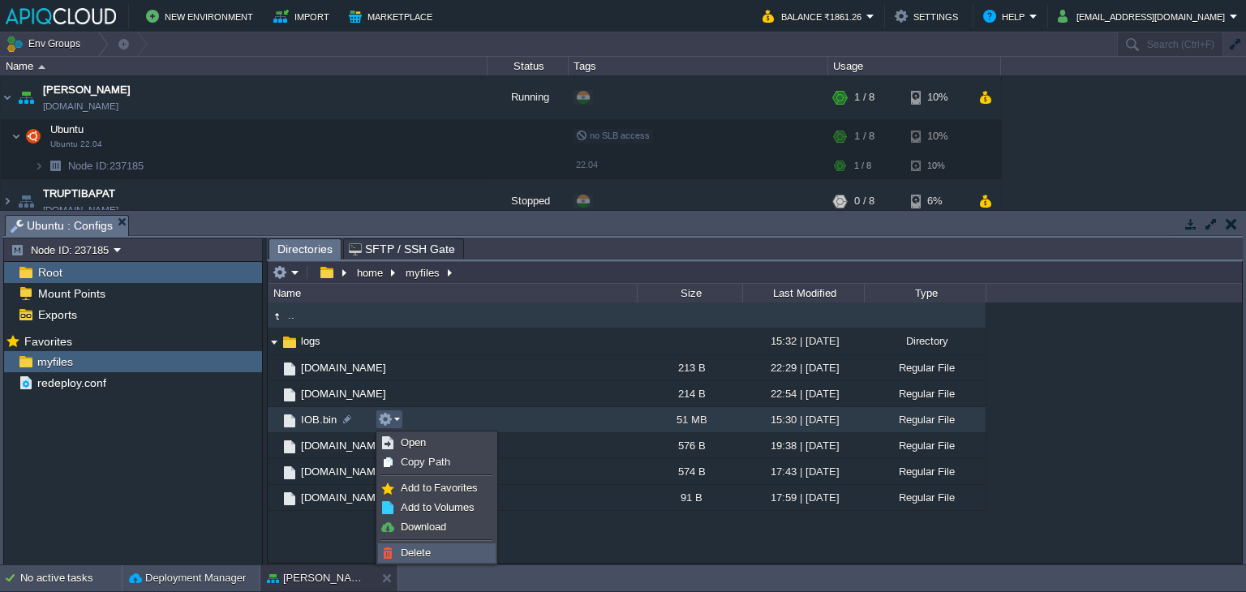
click at [419, 553] on span "Delete" at bounding box center [416, 553] width 30 height 12
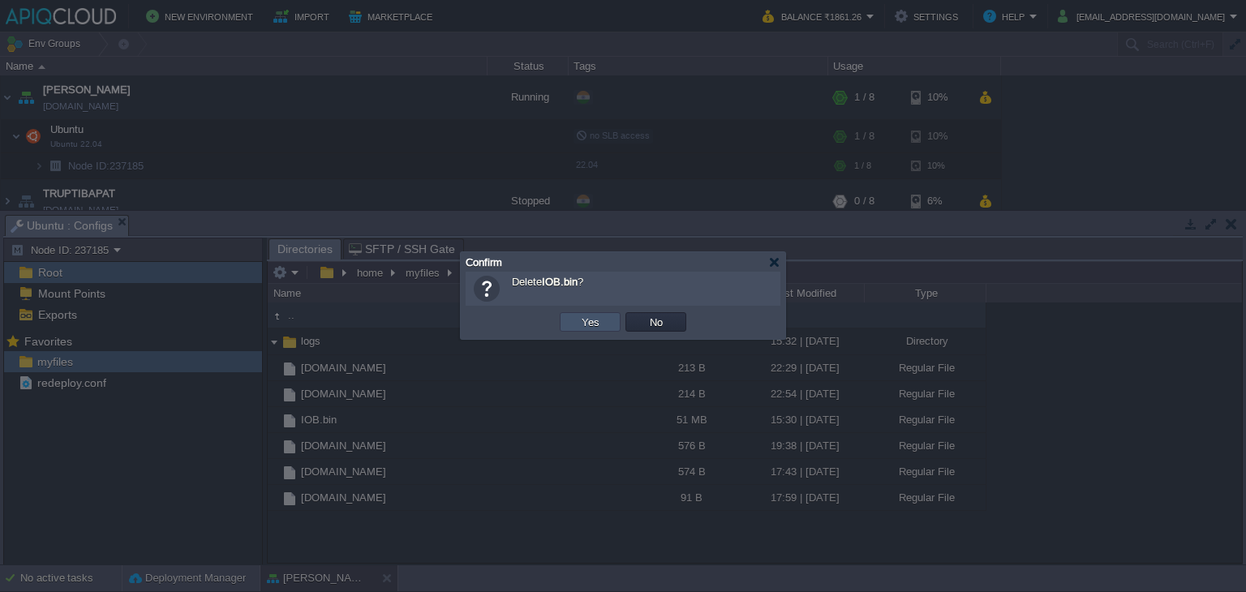
click at [584, 329] on button "Yes" at bounding box center [591, 322] width 28 height 15
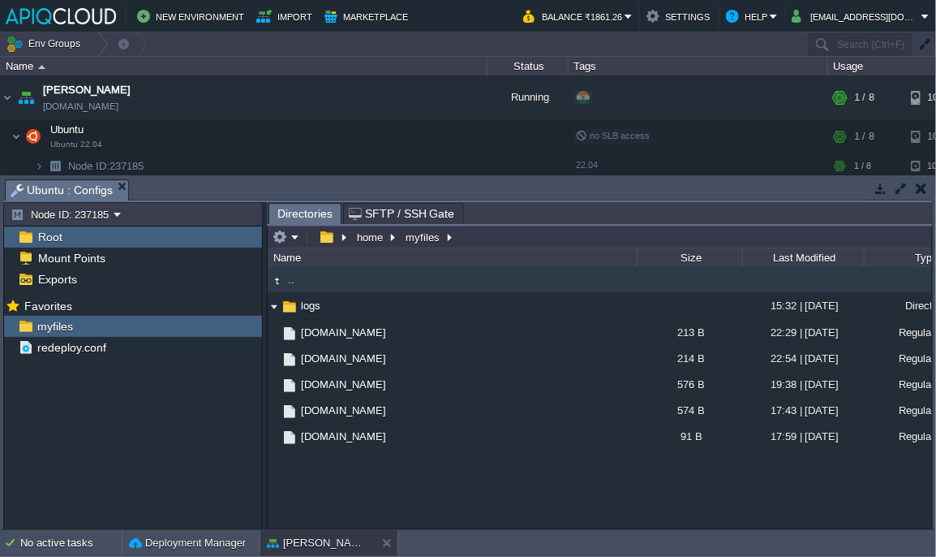
click at [922, 190] on button "button" at bounding box center [921, 188] width 11 height 15
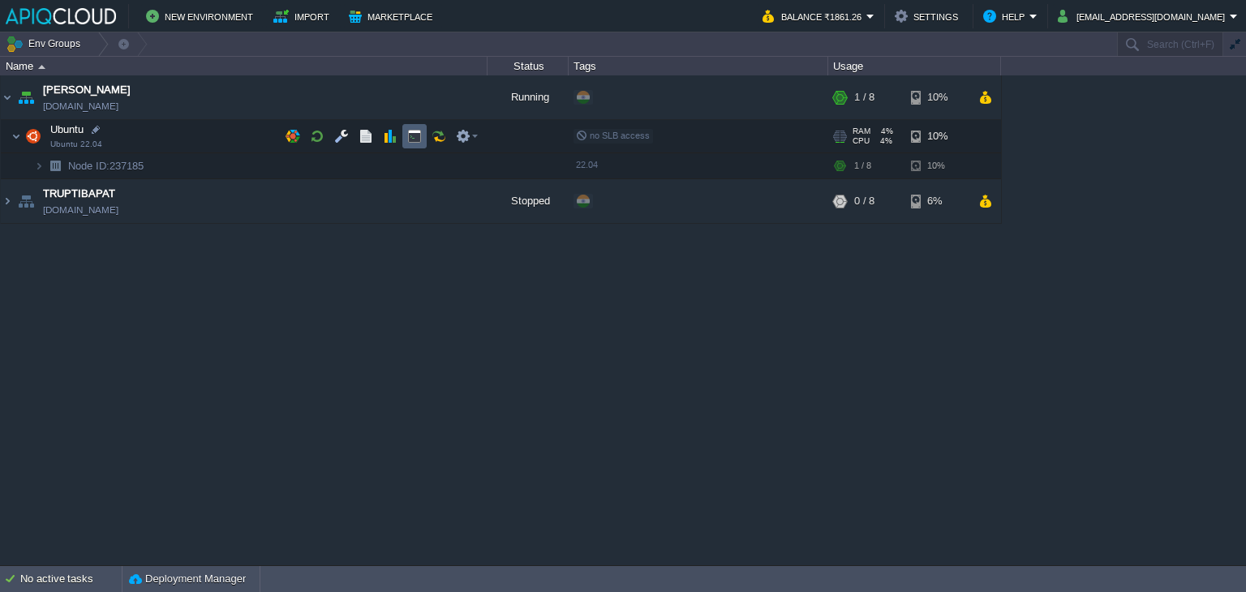
click at [419, 132] on button "button" at bounding box center [414, 136] width 15 height 15
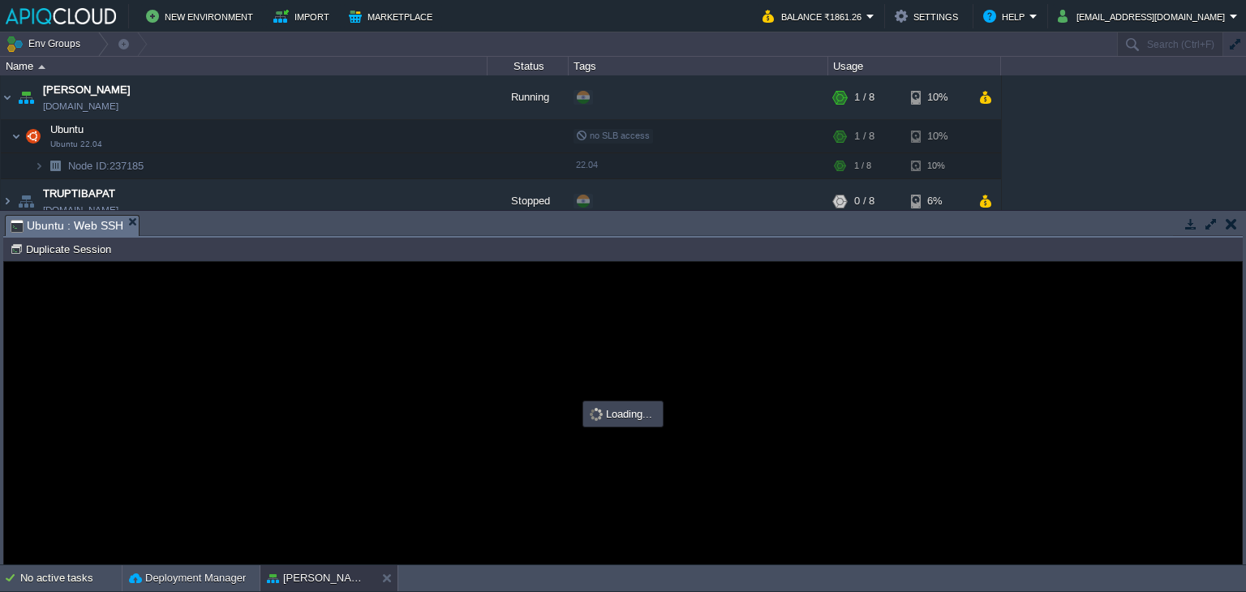
type input "#000000"
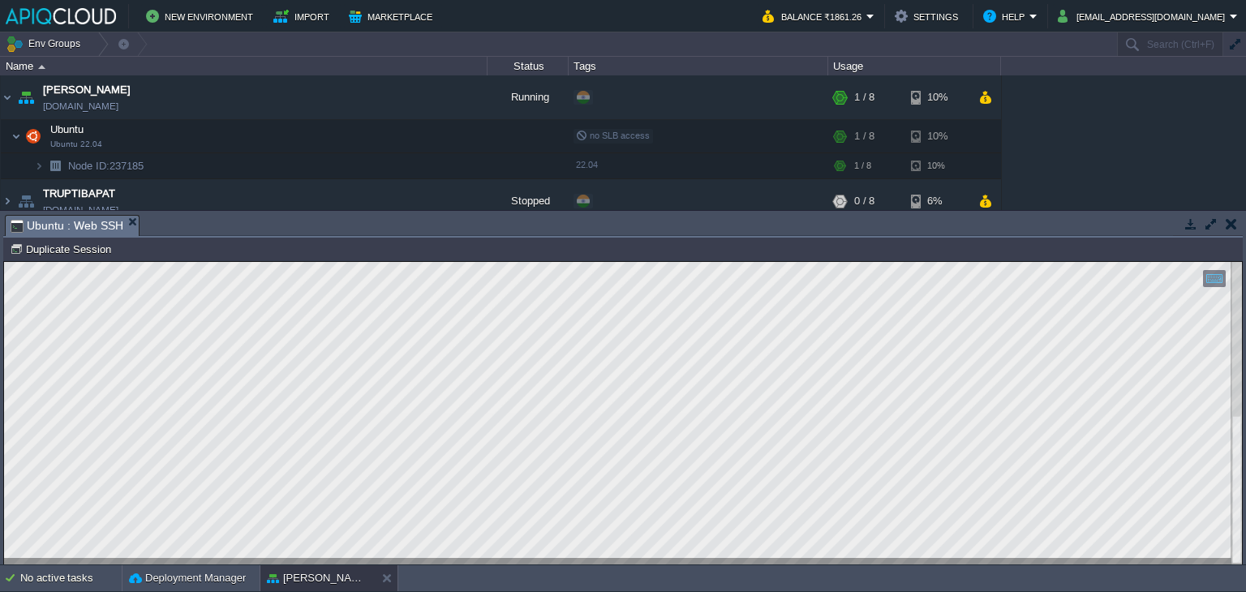
click at [1231, 221] on button "button" at bounding box center [1231, 224] width 11 height 15
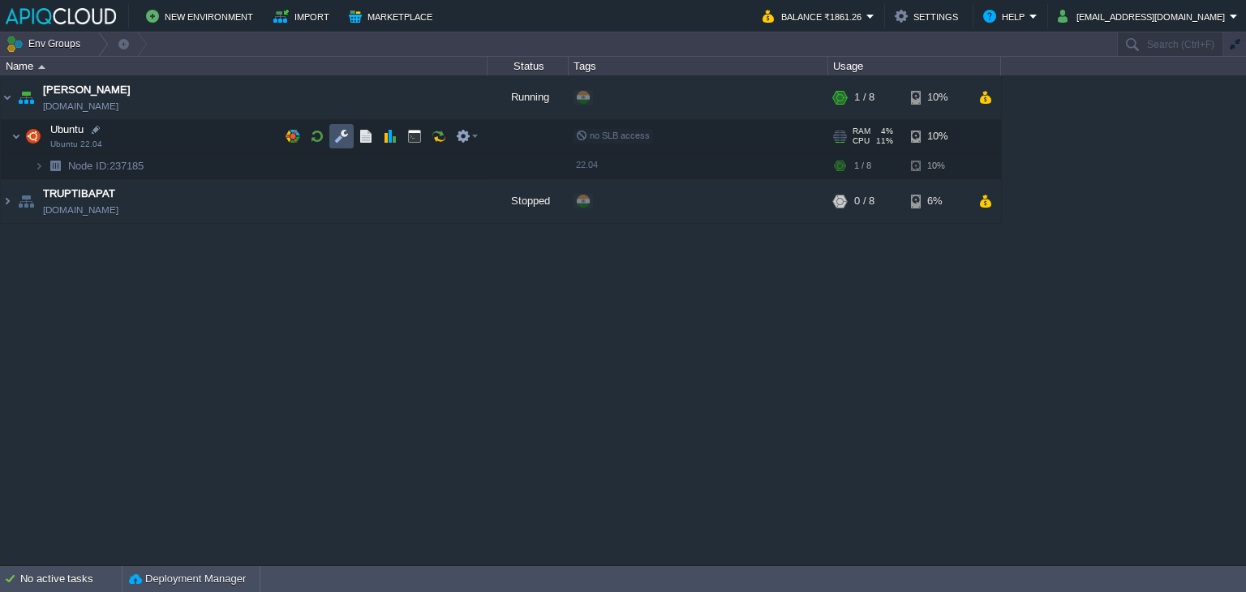
click at [342, 136] on button "button" at bounding box center [341, 136] width 15 height 15
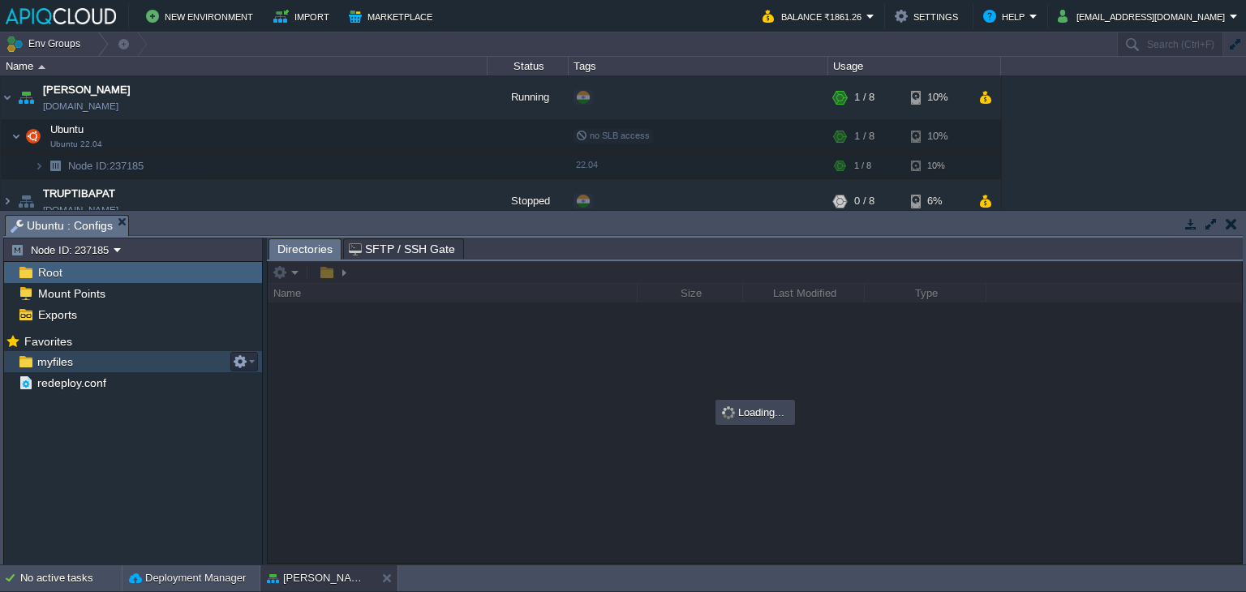
drag, startPoint x: 36, startPoint y: 349, endPoint x: 42, endPoint y: 358, distance: 11.0
click at [42, 358] on span "myfiles" at bounding box center [54, 362] width 41 height 15
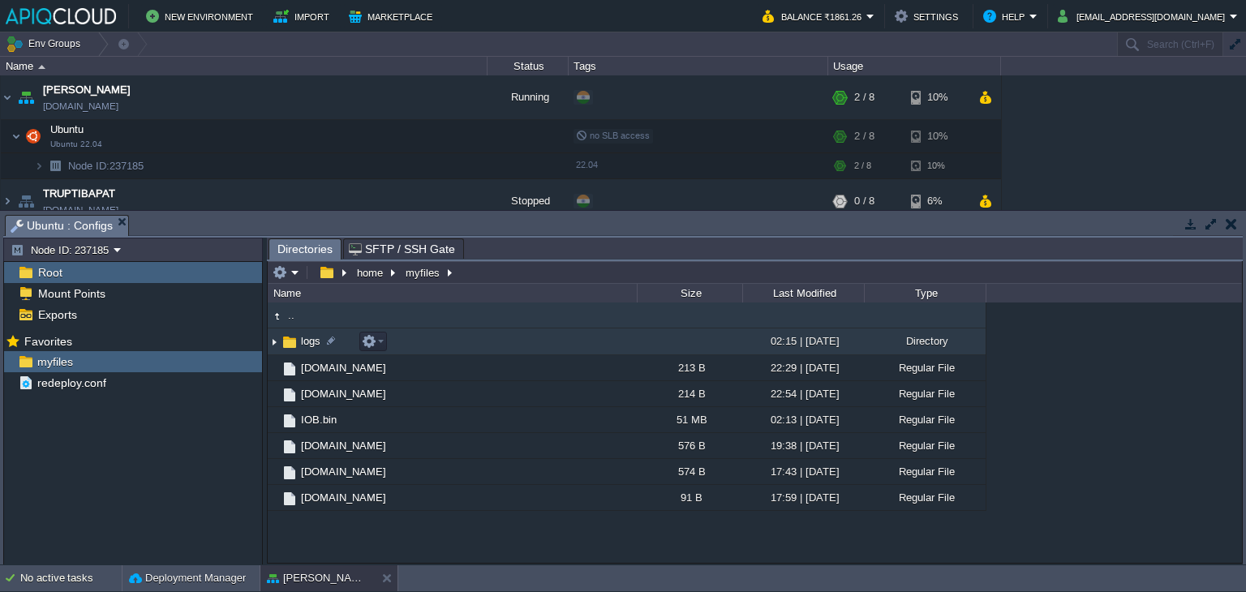
click at [269, 342] on img at bounding box center [274, 341] width 13 height 25
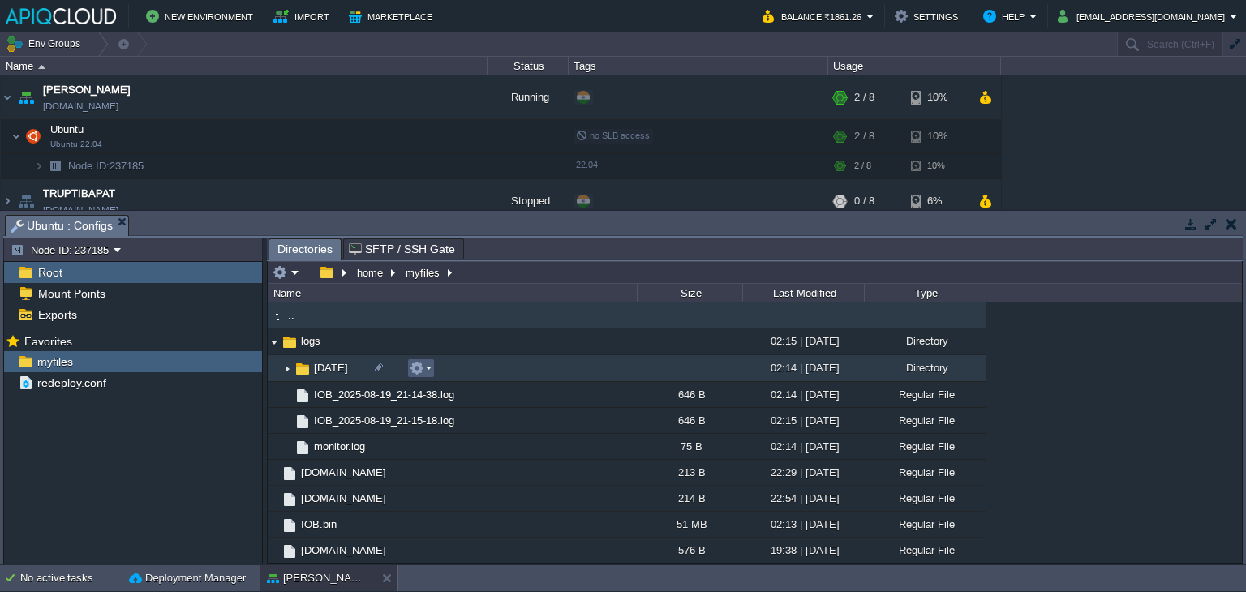
click at [425, 367] on em at bounding box center [421, 368] width 22 height 15
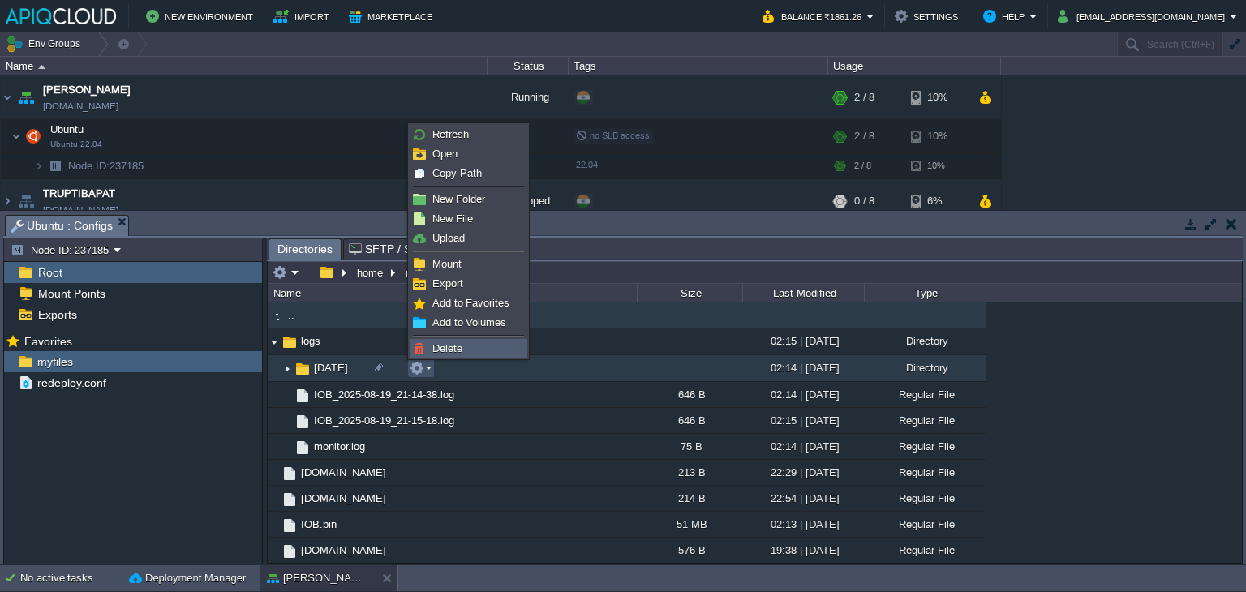
click at [435, 348] on span "Delete" at bounding box center [447, 348] width 30 height 12
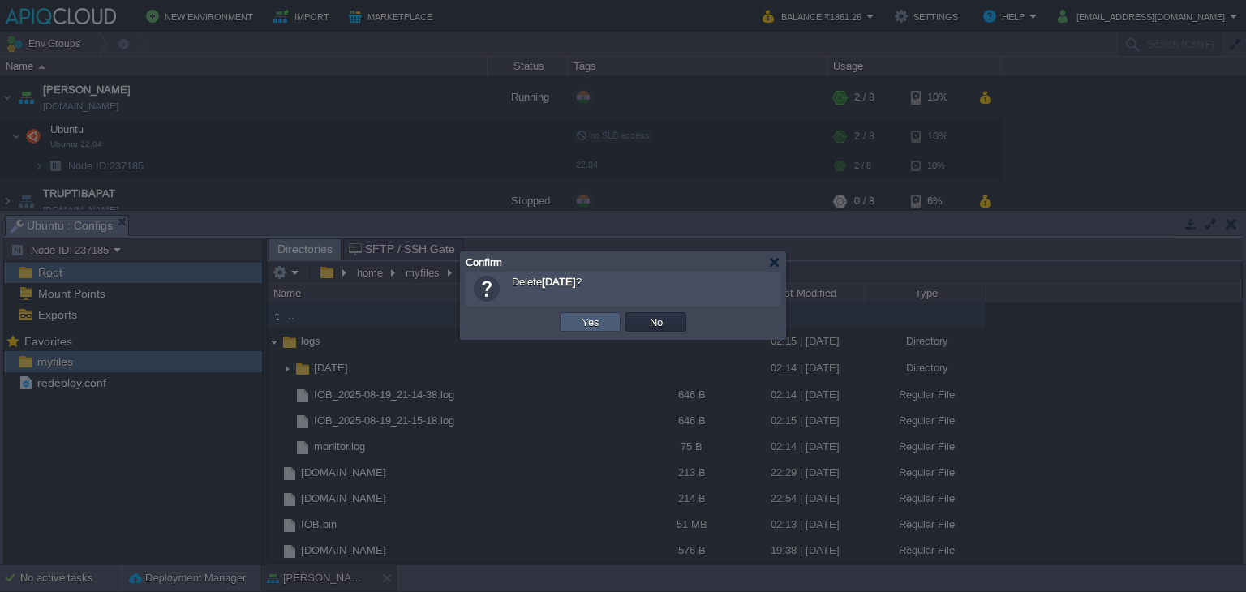
click at [608, 316] on td "Yes" at bounding box center [590, 321] width 61 height 19
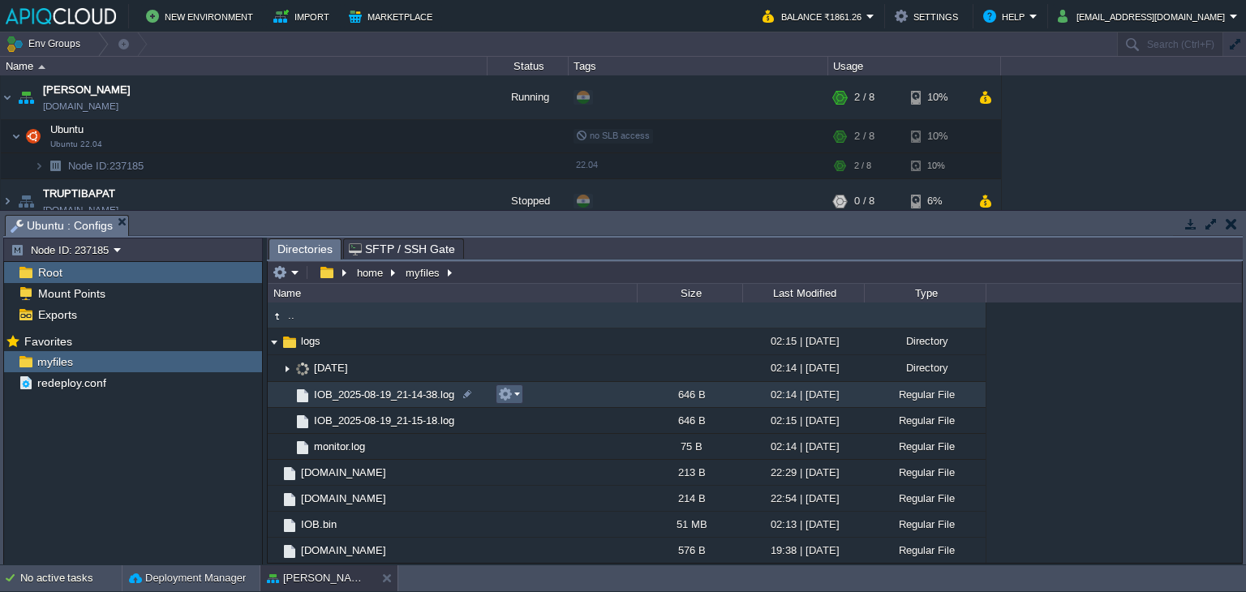
click at [506, 397] on button "button" at bounding box center [505, 394] width 15 height 15
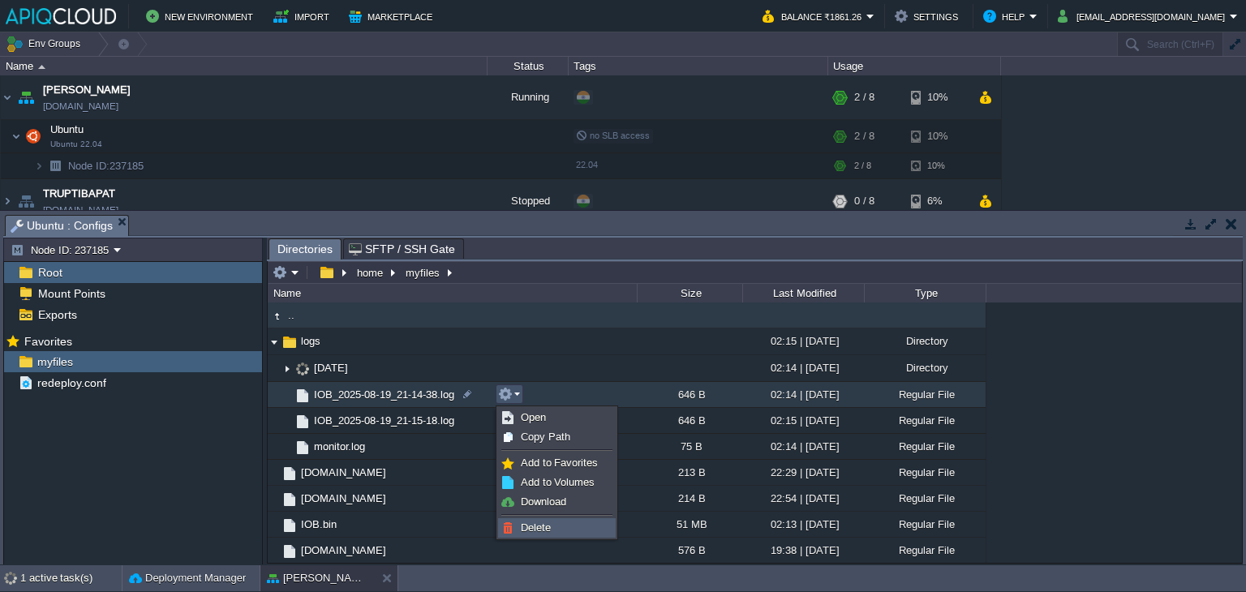
click at [539, 528] on span "Delete" at bounding box center [536, 528] width 30 height 12
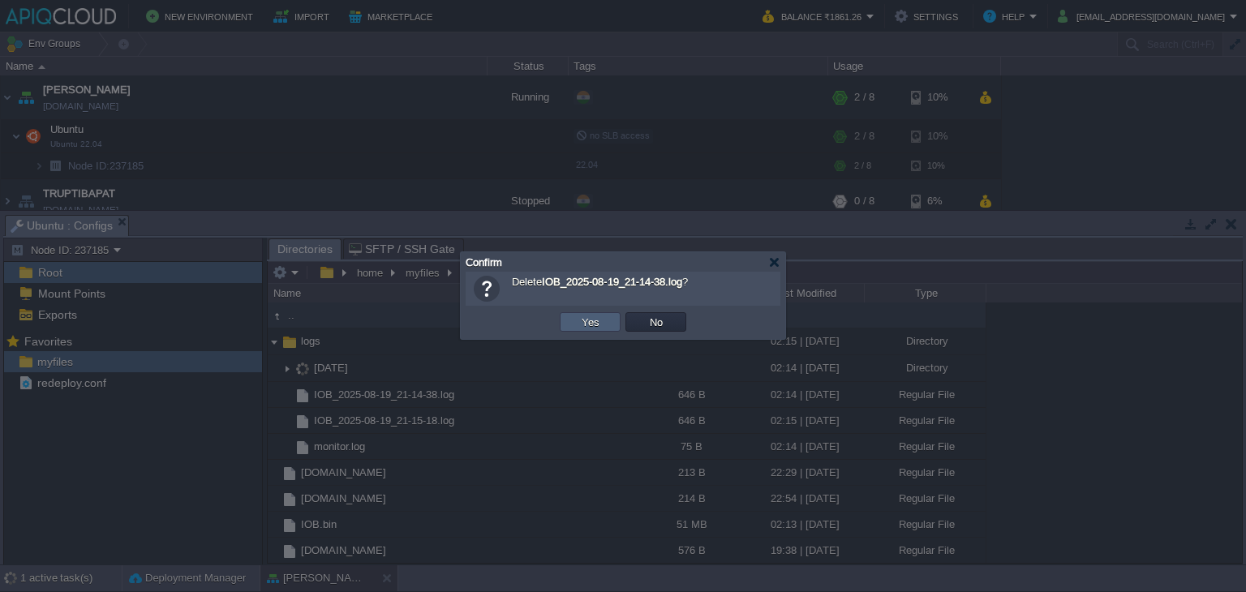
click at [591, 325] on button "Yes" at bounding box center [591, 322] width 28 height 15
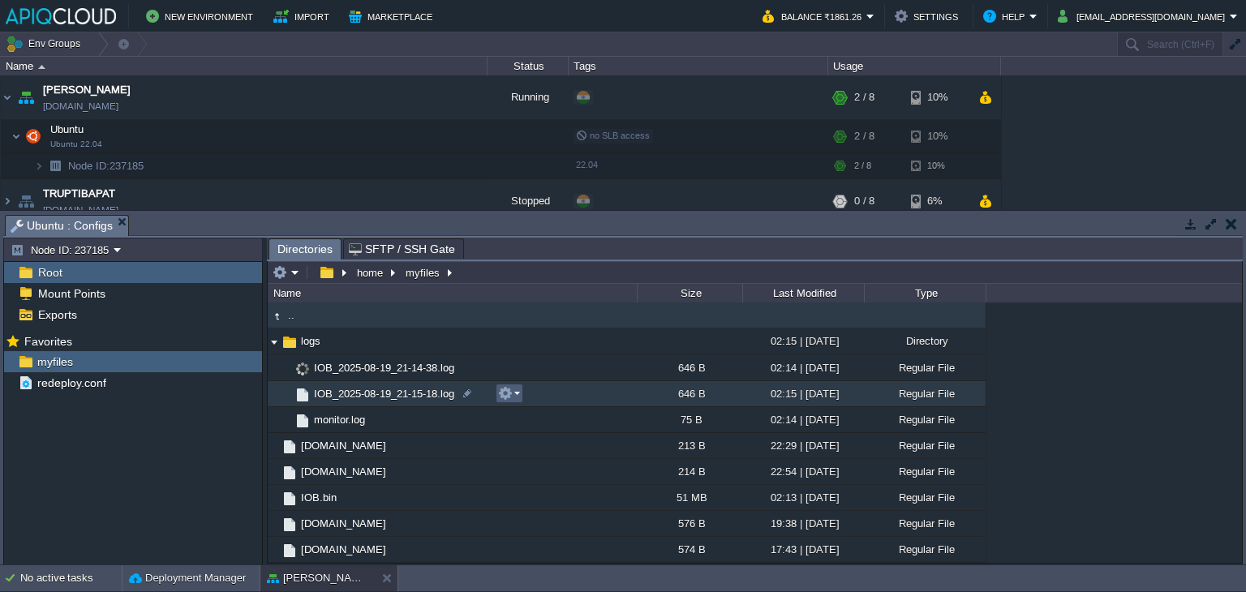
click at [503, 393] on button "button" at bounding box center [505, 393] width 15 height 15
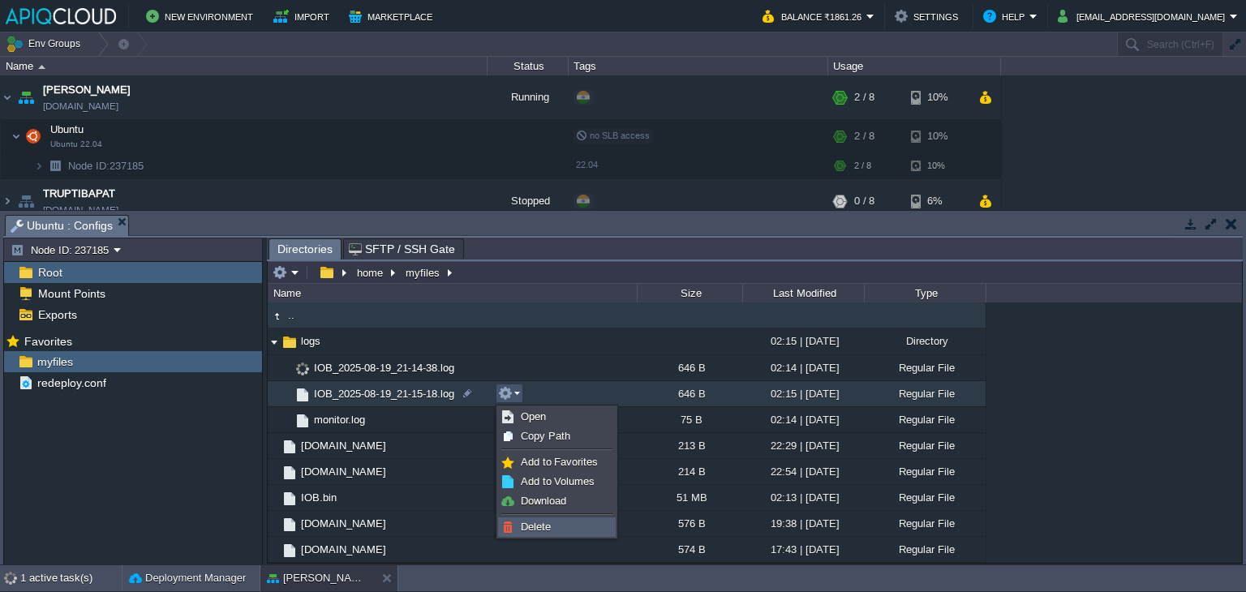
click at [541, 521] on span "Delete" at bounding box center [536, 527] width 30 height 12
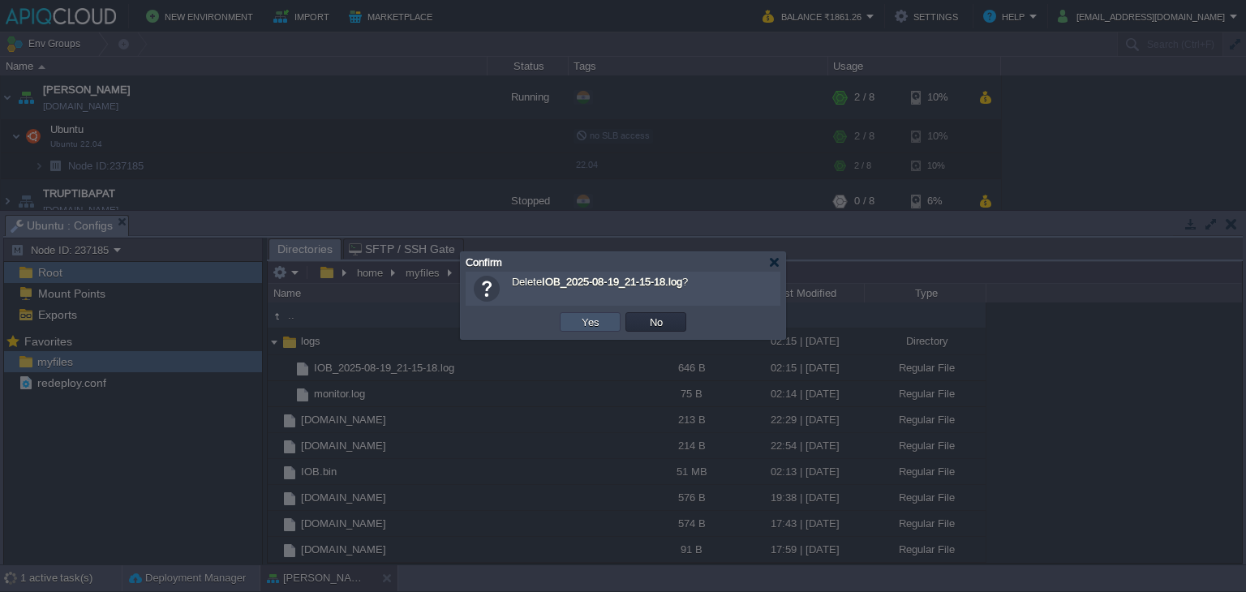
click at [588, 324] on button "Yes" at bounding box center [591, 322] width 28 height 15
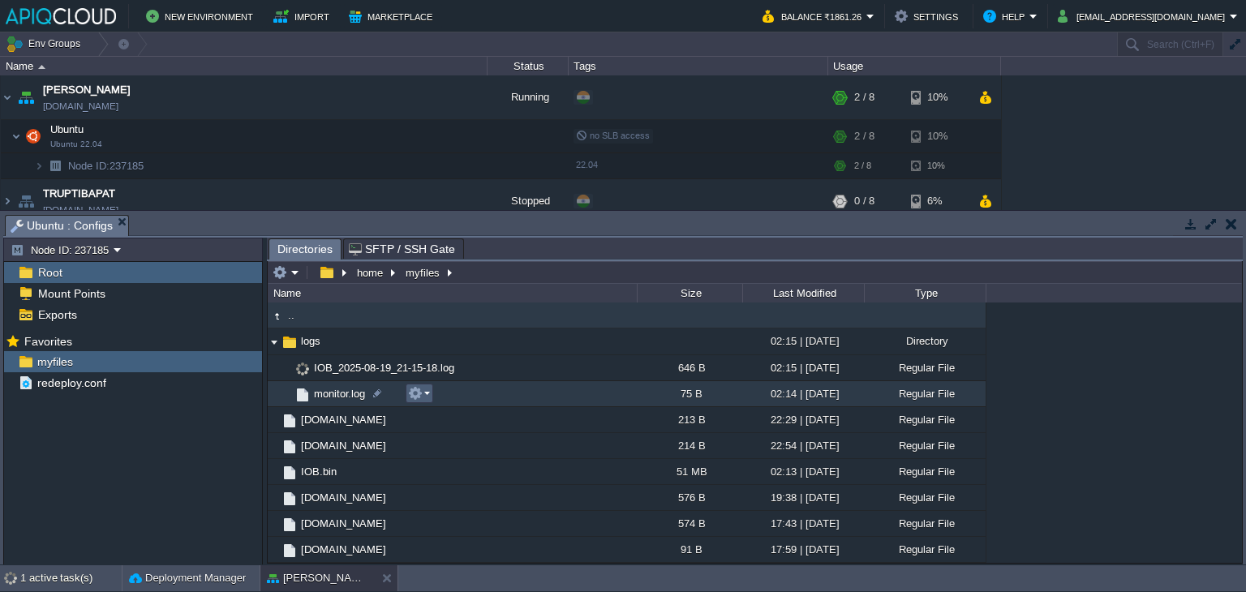
click at [425, 397] on em at bounding box center [419, 393] width 22 height 15
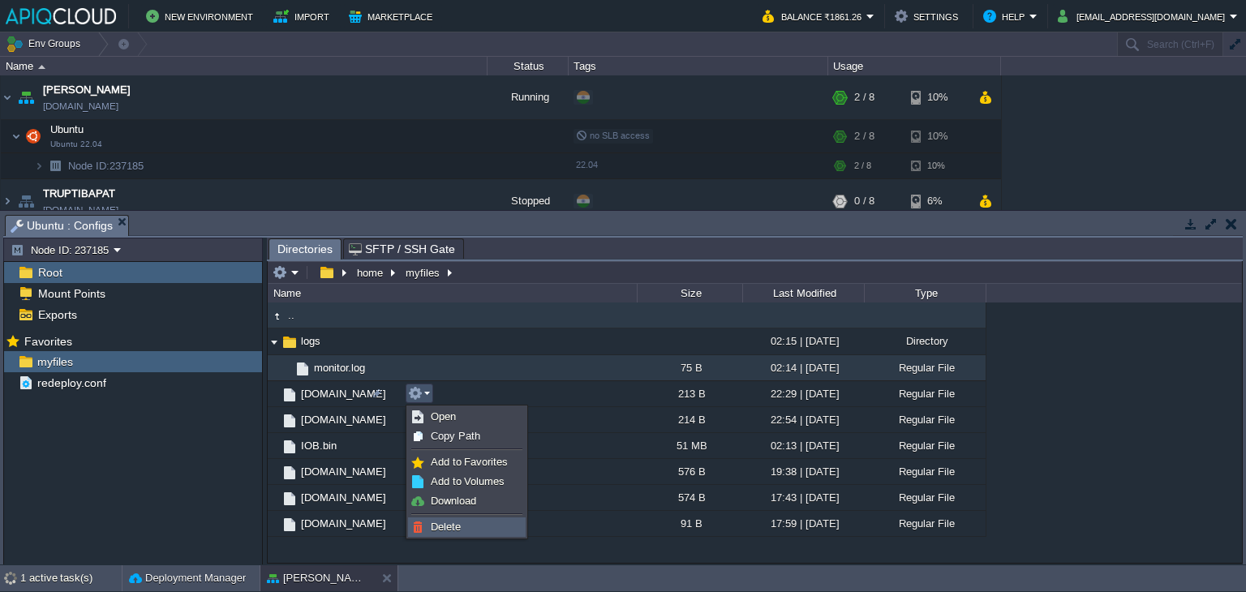
click at [457, 523] on span "Delete" at bounding box center [446, 527] width 30 height 12
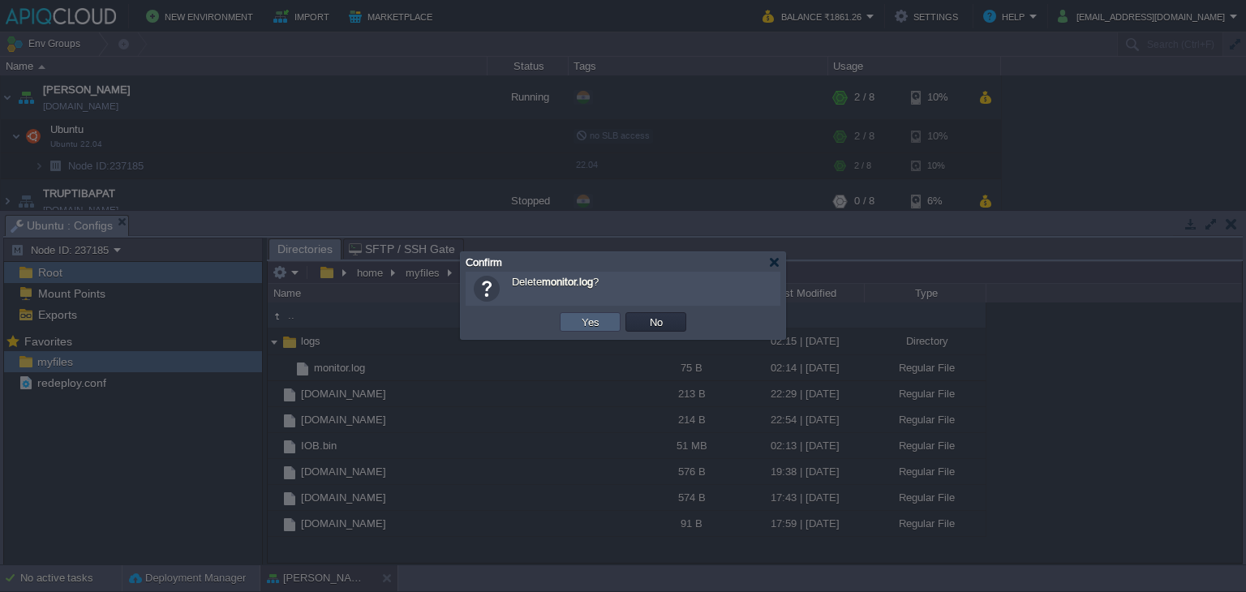
click at [583, 316] on button "Yes" at bounding box center [591, 322] width 28 height 15
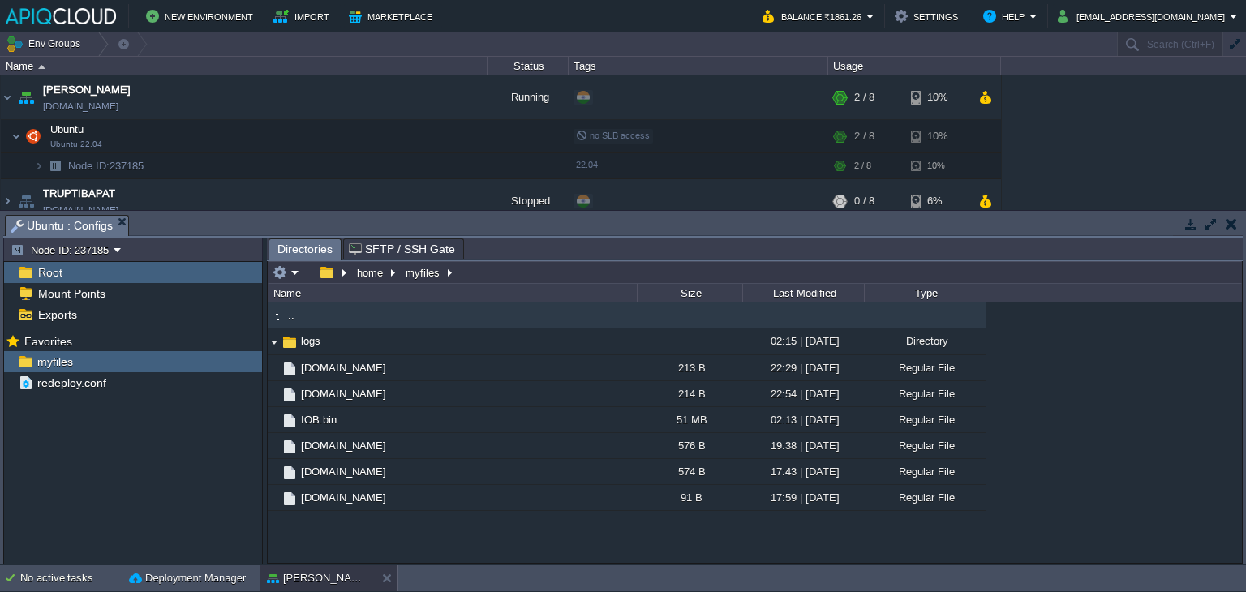
click at [195, 458] on div "Mark the most frequently used files and directories as Favorites to easily acce…" at bounding box center [133, 449] width 258 height 239
click at [1229, 222] on button "button" at bounding box center [1231, 224] width 11 height 15
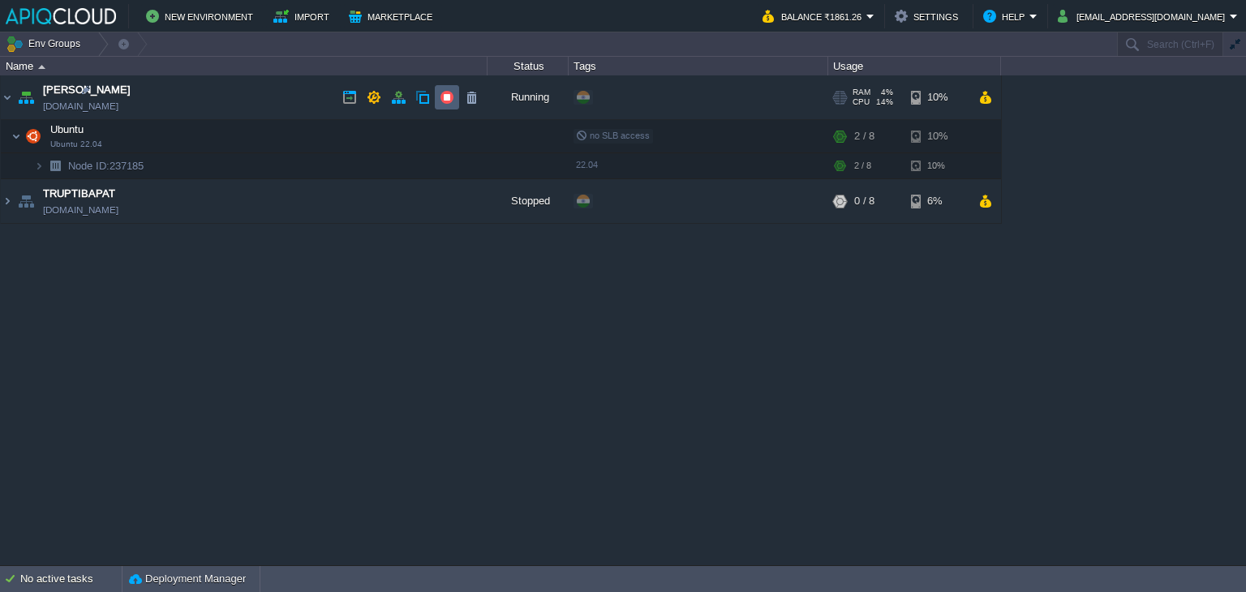
click at [450, 93] on button "button" at bounding box center [447, 97] width 15 height 15
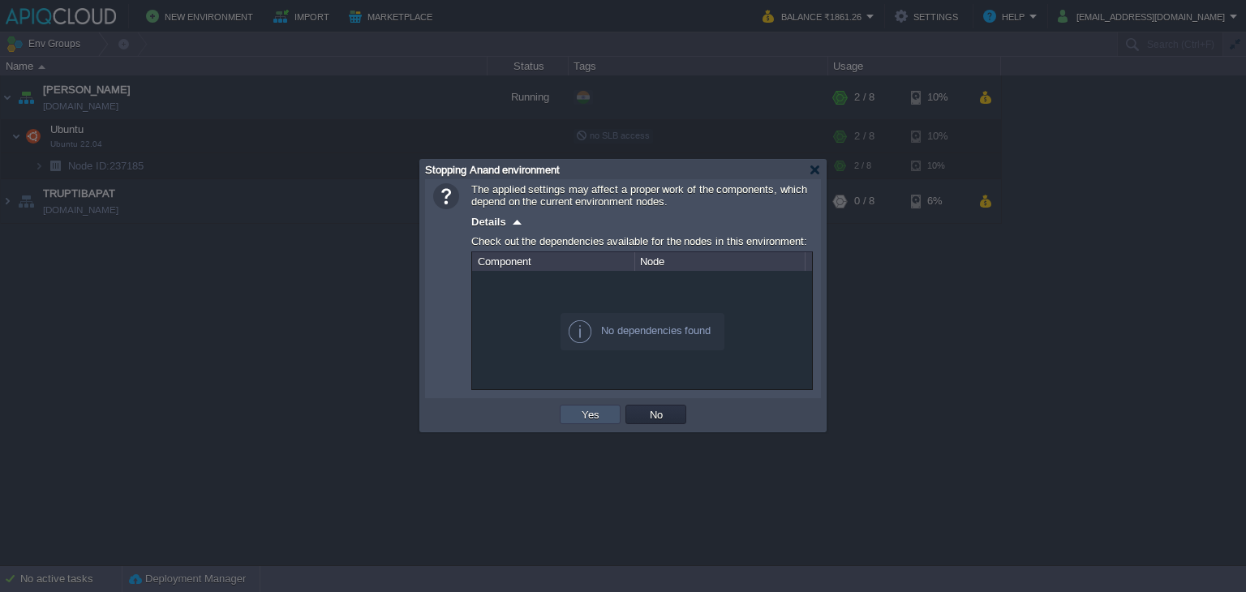
click at [591, 419] on button "Yes" at bounding box center [591, 414] width 28 height 15
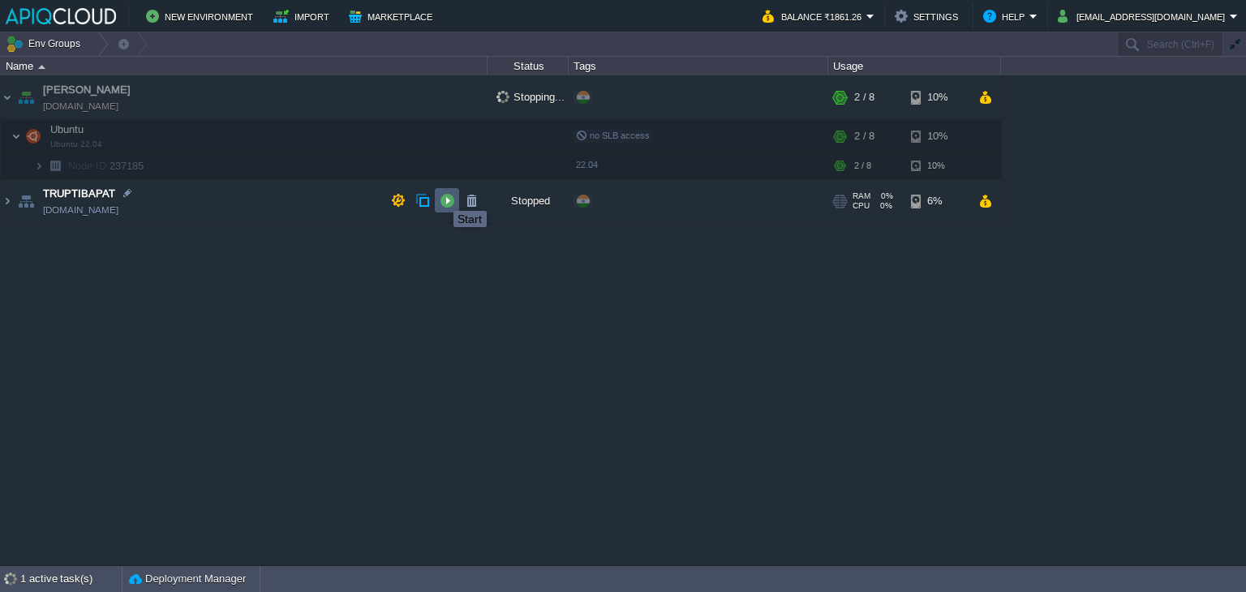
click at [441, 196] on button "button" at bounding box center [447, 200] width 15 height 15
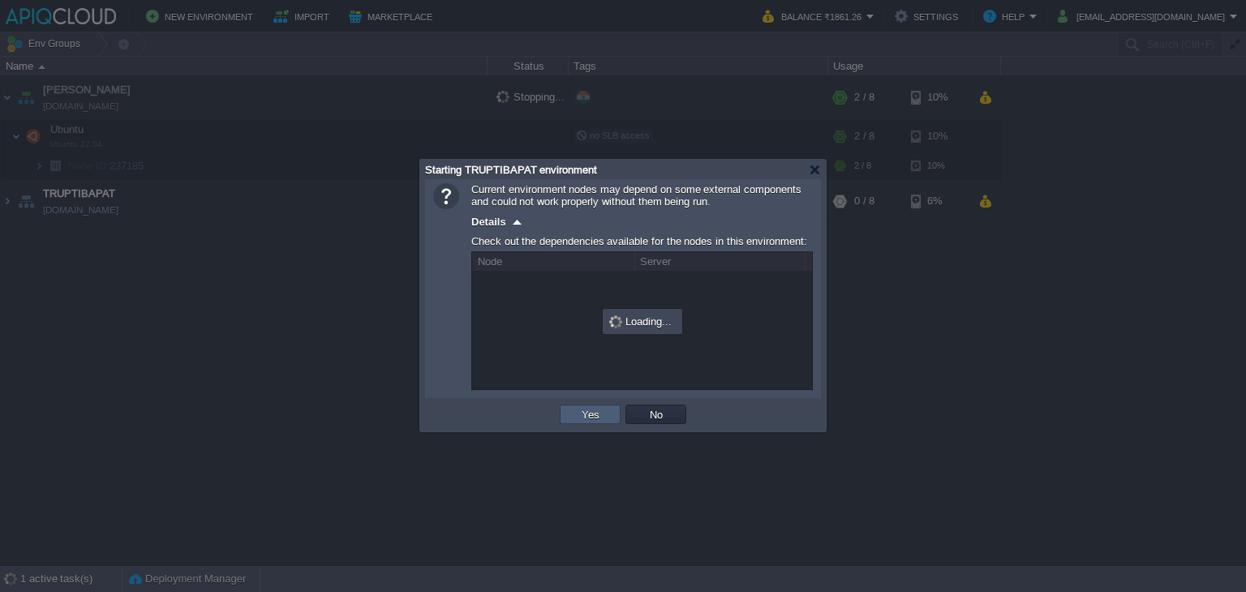
click at [587, 414] on button "Yes" at bounding box center [591, 414] width 28 height 15
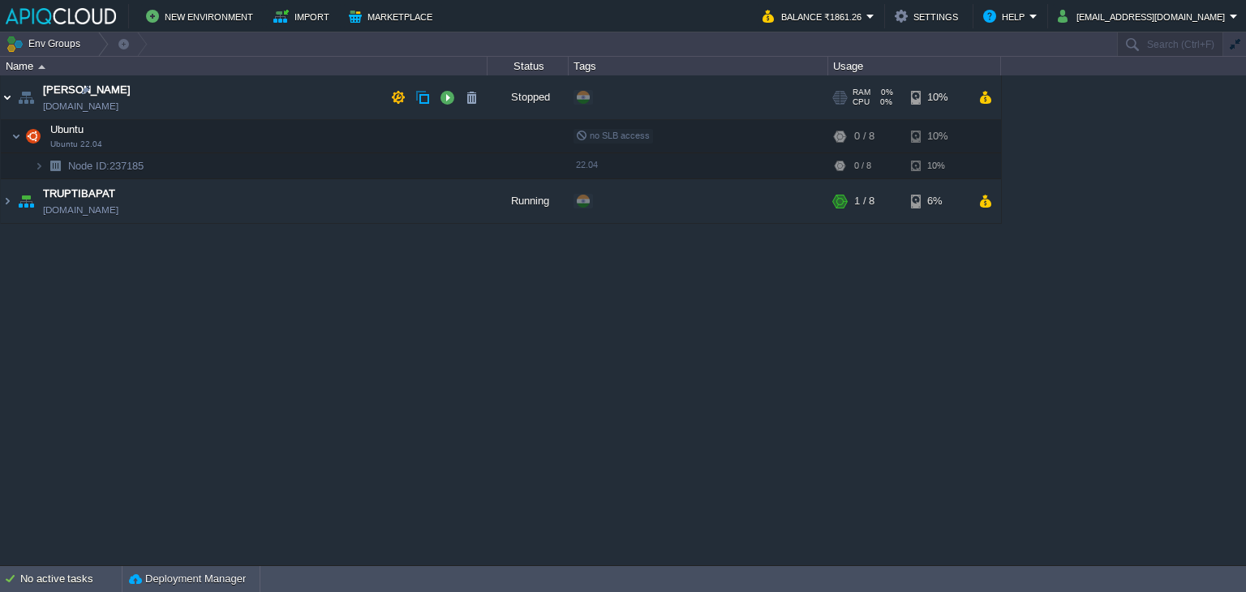
click at [4, 97] on img at bounding box center [7, 97] width 13 height 44
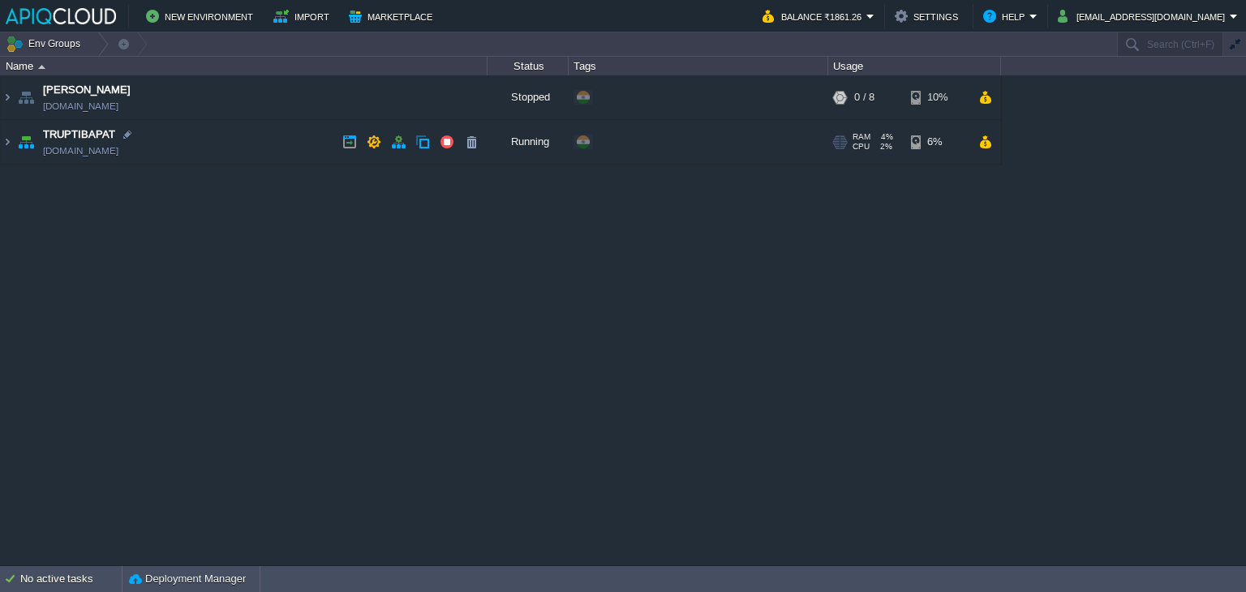
click at [247, 140] on td "TRUPTIBAPAT [DOMAIN_NAME]" at bounding box center [244, 142] width 487 height 45
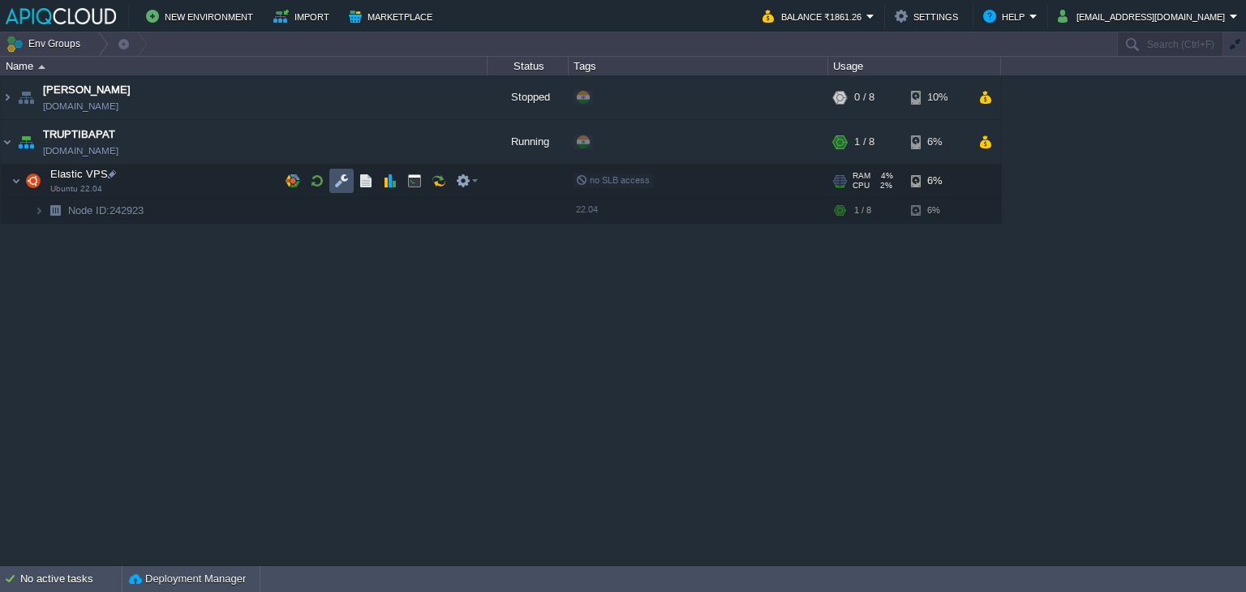
click at [346, 177] on button "button" at bounding box center [341, 181] width 15 height 15
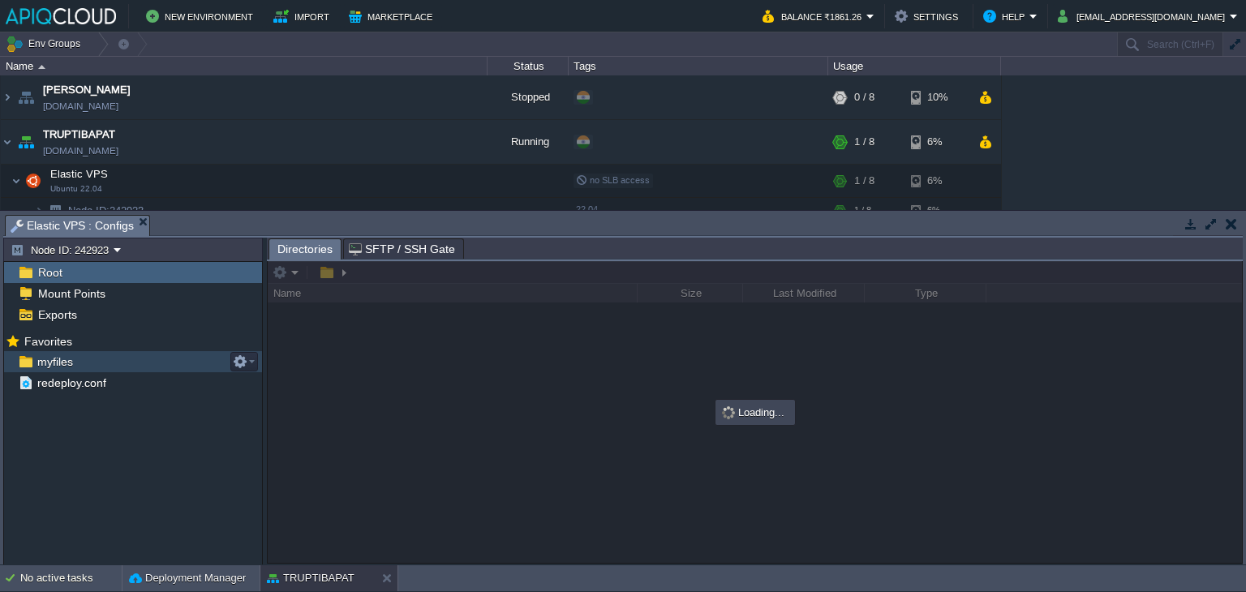
click at [55, 358] on span "myfiles" at bounding box center [54, 362] width 41 height 15
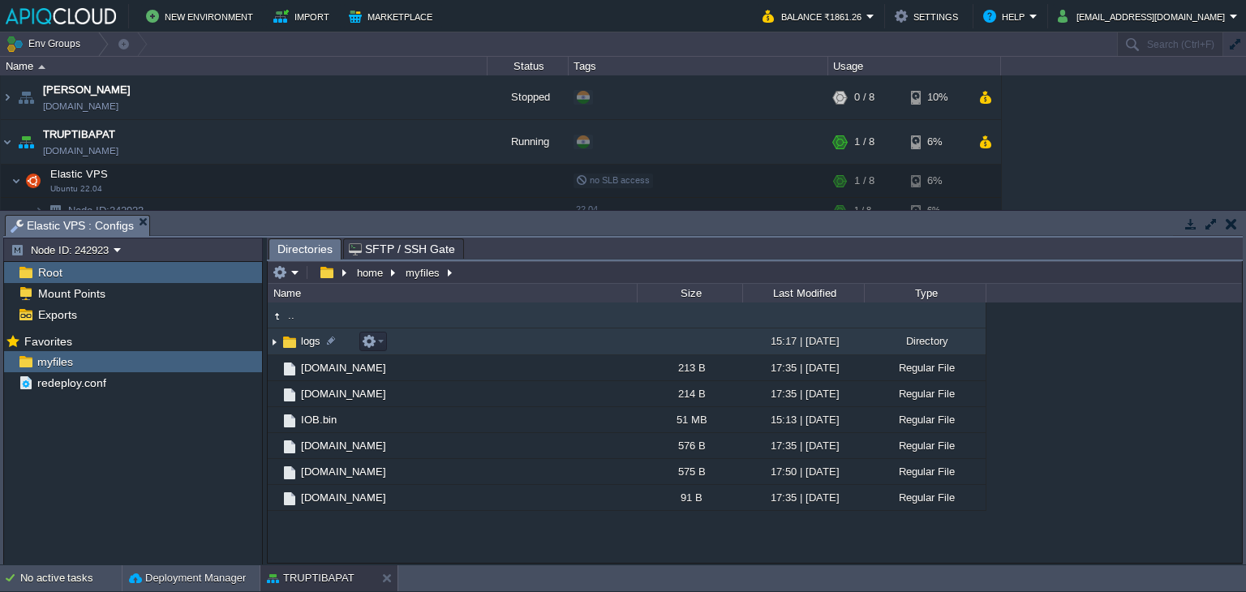
click at [274, 350] on img at bounding box center [274, 341] width 13 height 25
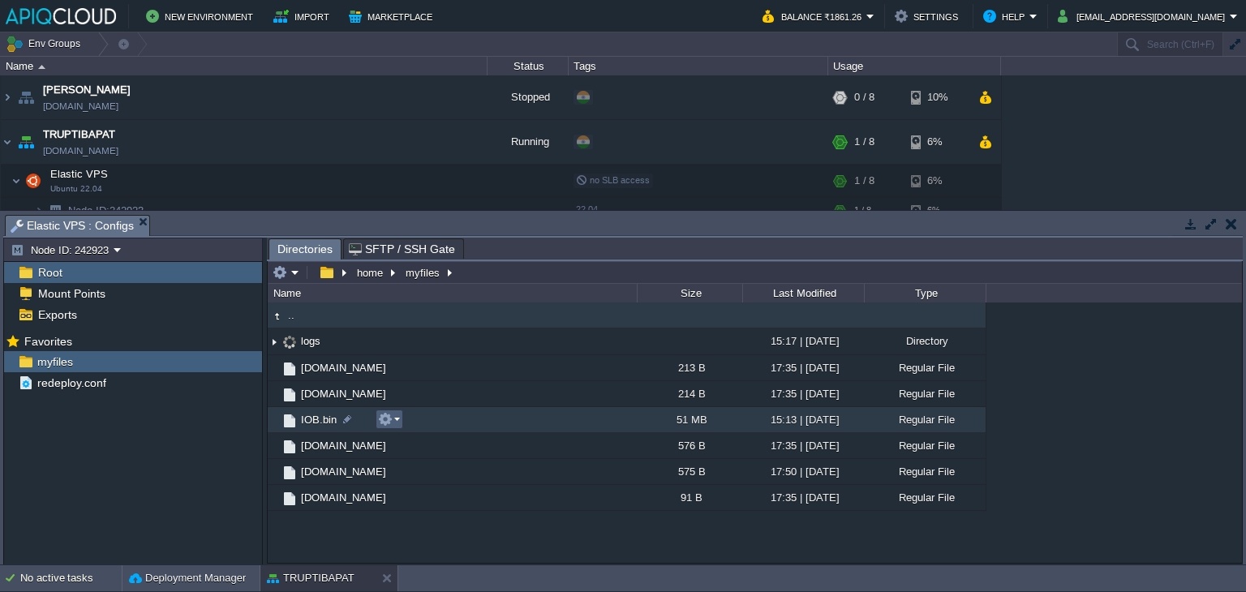
click at [402, 422] on td at bounding box center [390, 419] width 28 height 19
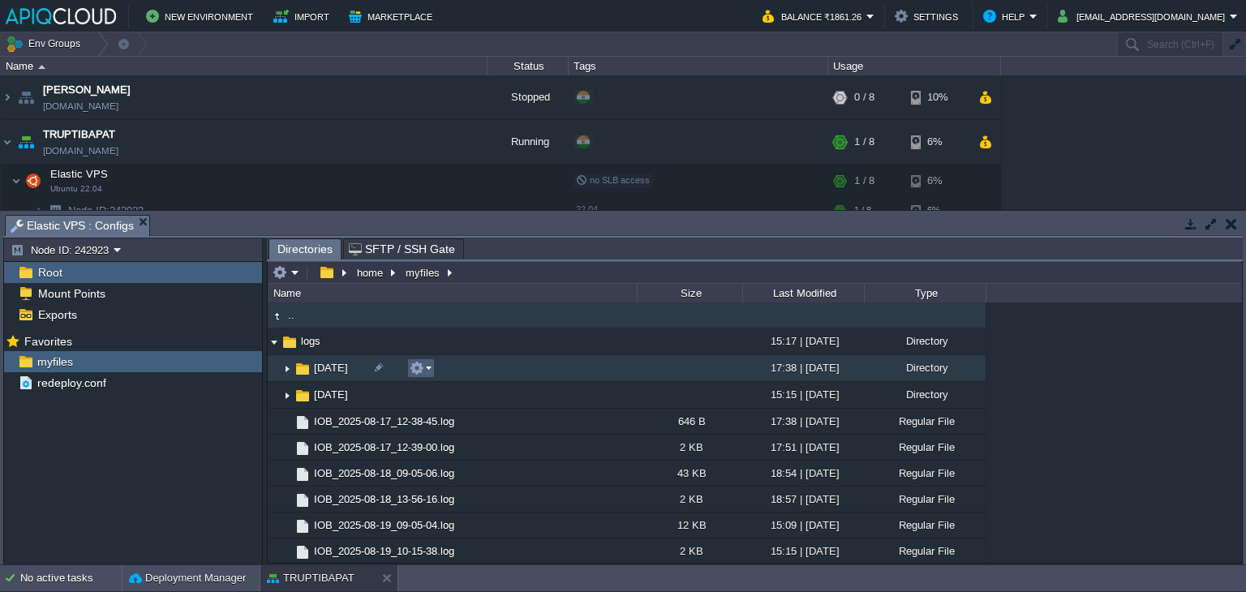
click at [419, 365] on div ".. logs 15:17 | [DATE] Directory .. [DATE] 17:38 | [DATE] Directory [DATE] 15:1…" at bounding box center [755, 433] width 974 height 260
click at [428, 369] on em at bounding box center [421, 368] width 22 height 15
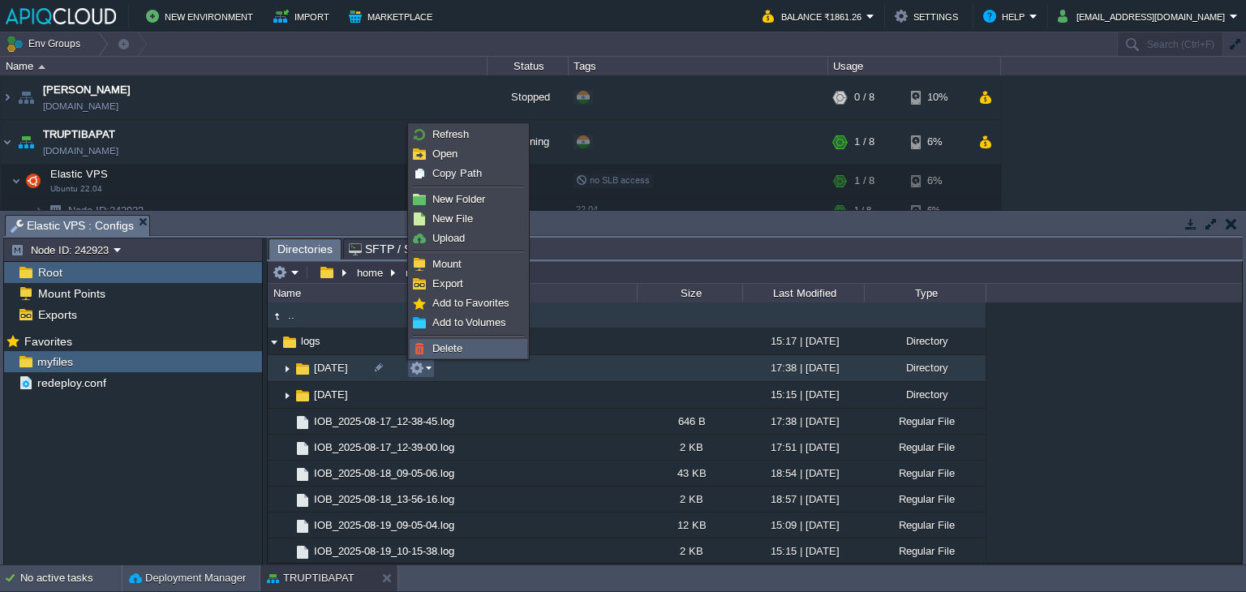
click at [435, 348] on span "Delete" at bounding box center [447, 348] width 30 height 12
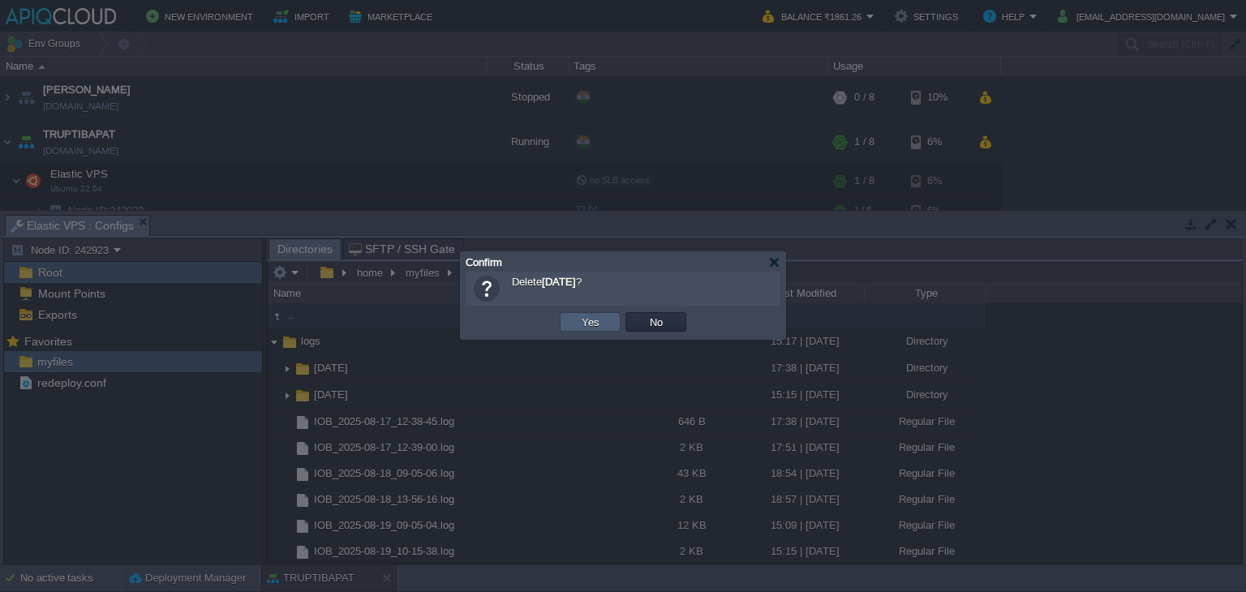
click at [578, 320] on button "Yes" at bounding box center [591, 322] width 28 height 15
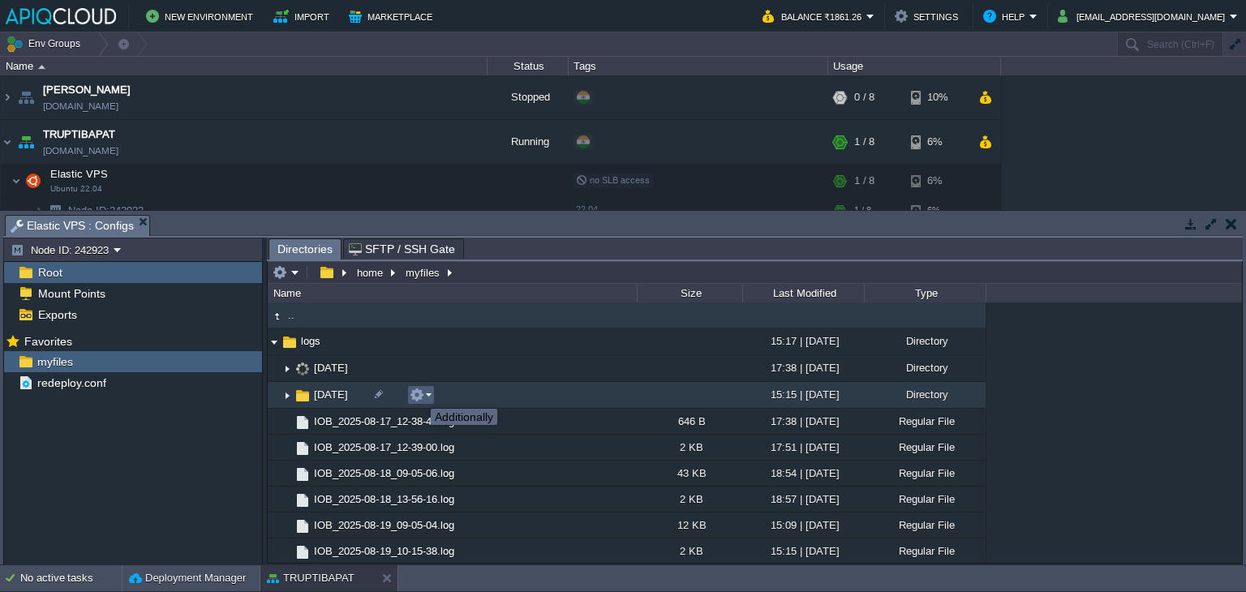
click at [419, 394] on button "button" at bounding box center [417, 395] width 15 height 15
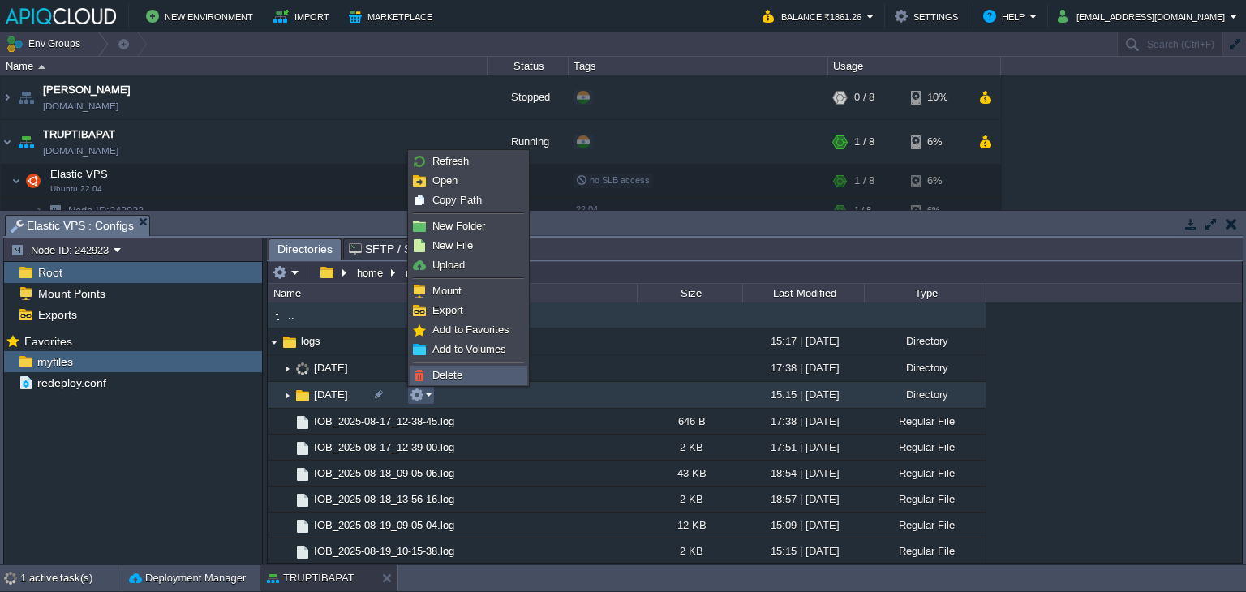
click at [452, 372] on span "Delete" at bounding box center [447, 375] width 30 height 12
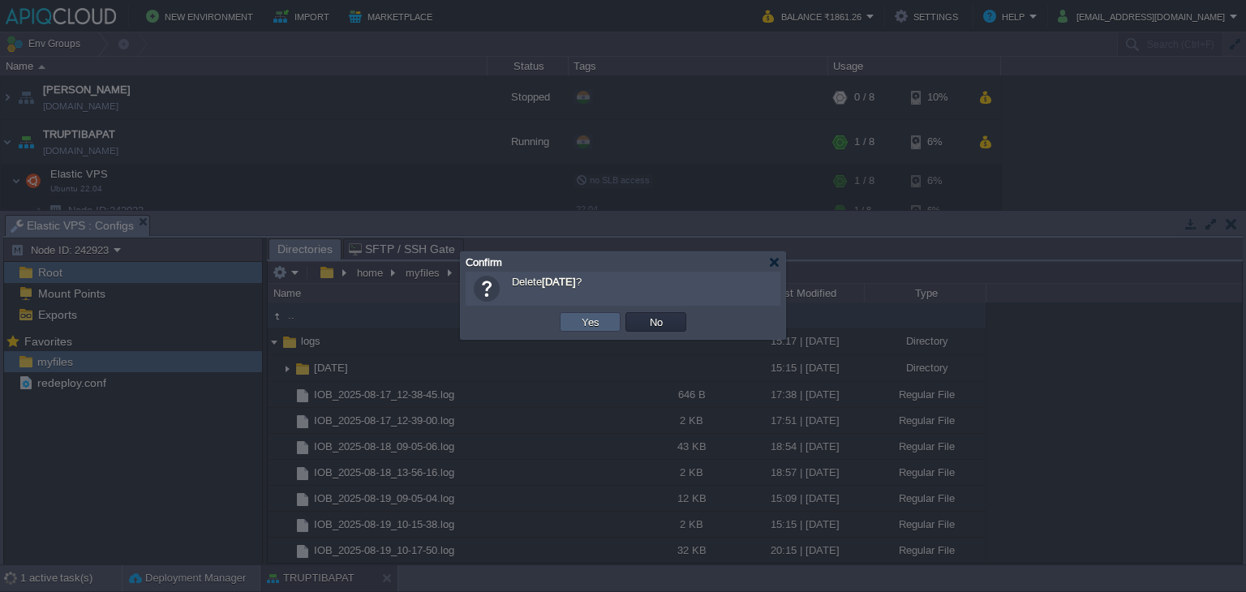
click at [583, 322] on button "Yes" at bounding box center [591, 322] width 28 height 15
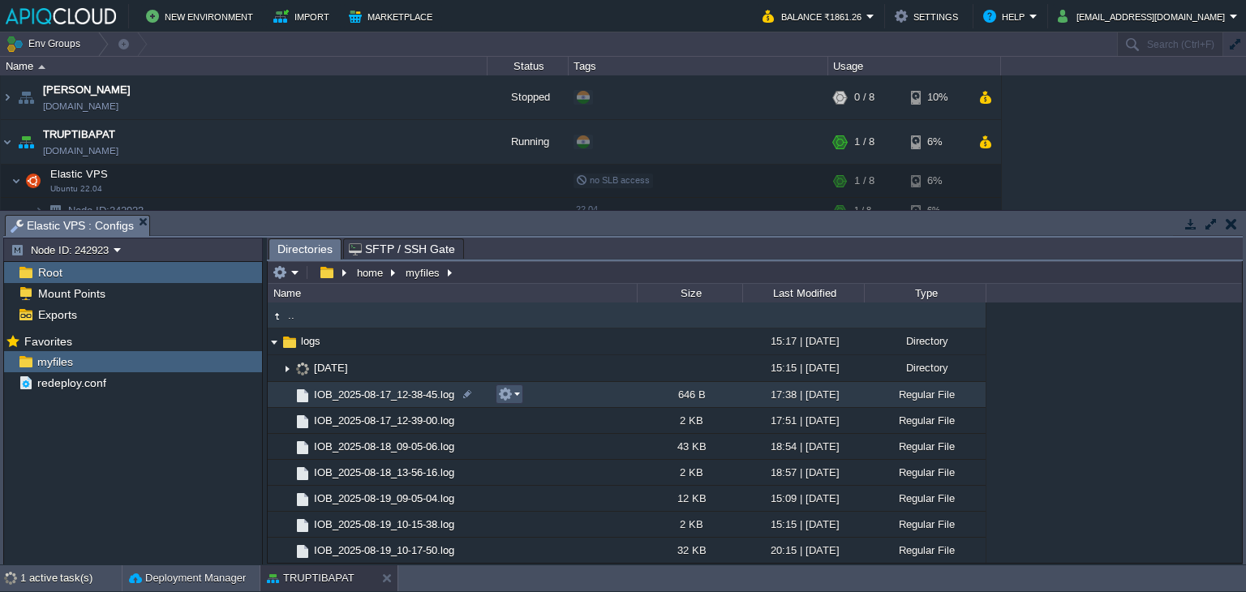
click at [506, 397] on button "button" at bounding box center [505, 394] width 15 height 15
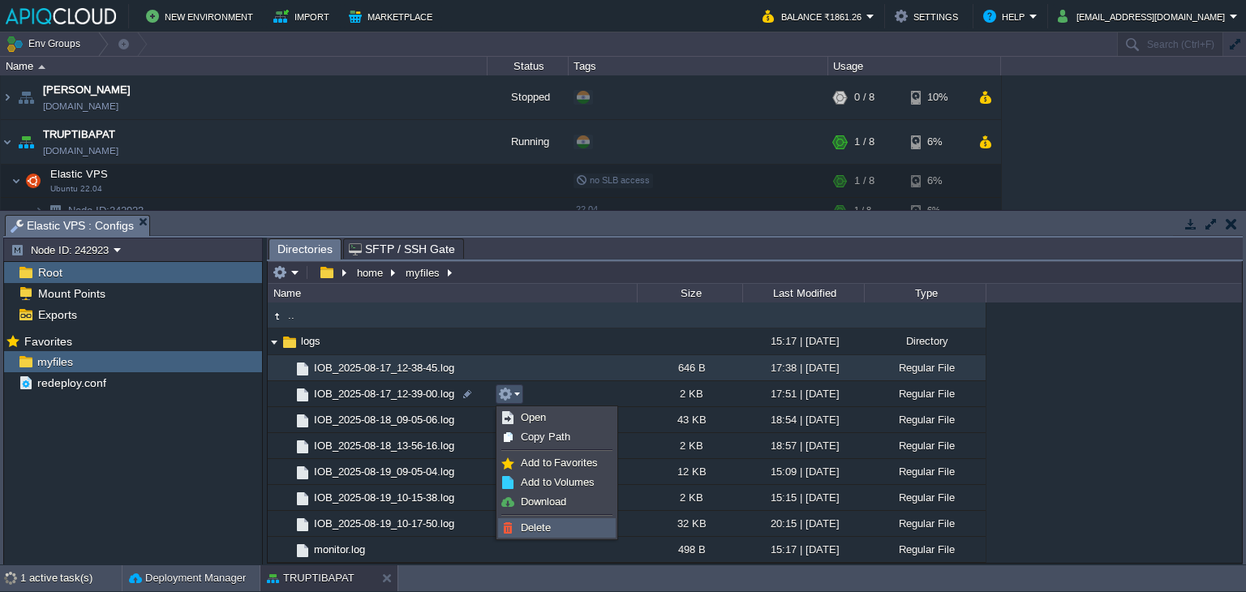
click at [532, 529] on span "Delete" at bounding box center [536, 528] width 30 height 12
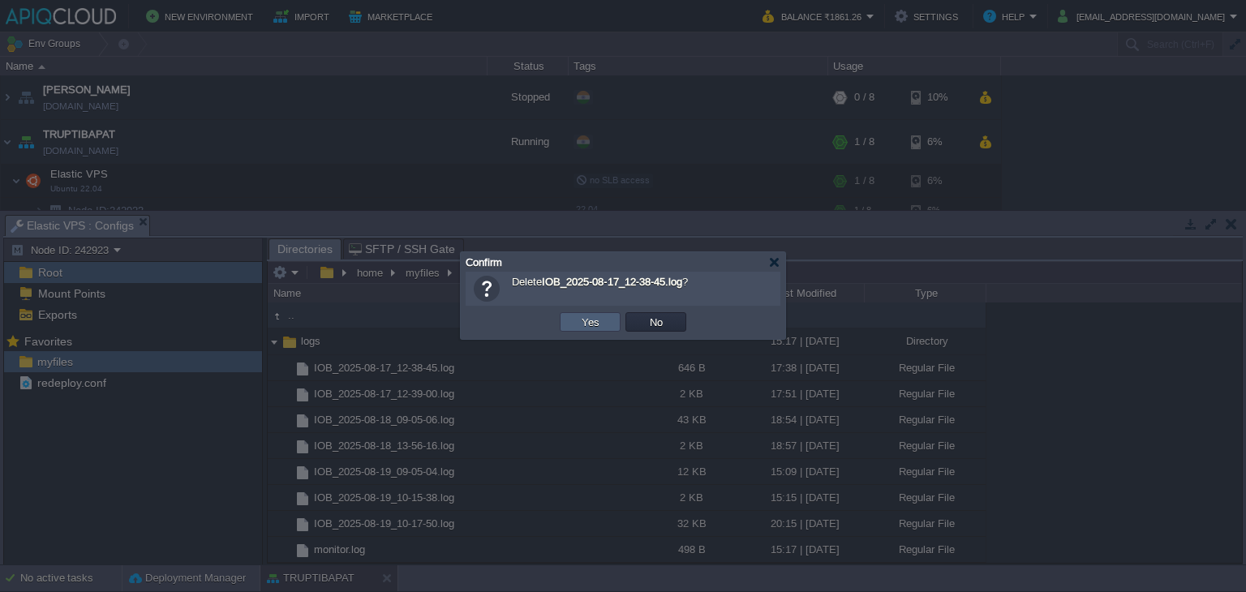
click at [587, 320] on button "Yes" at bounding box center [591, 322] width 28 height 15
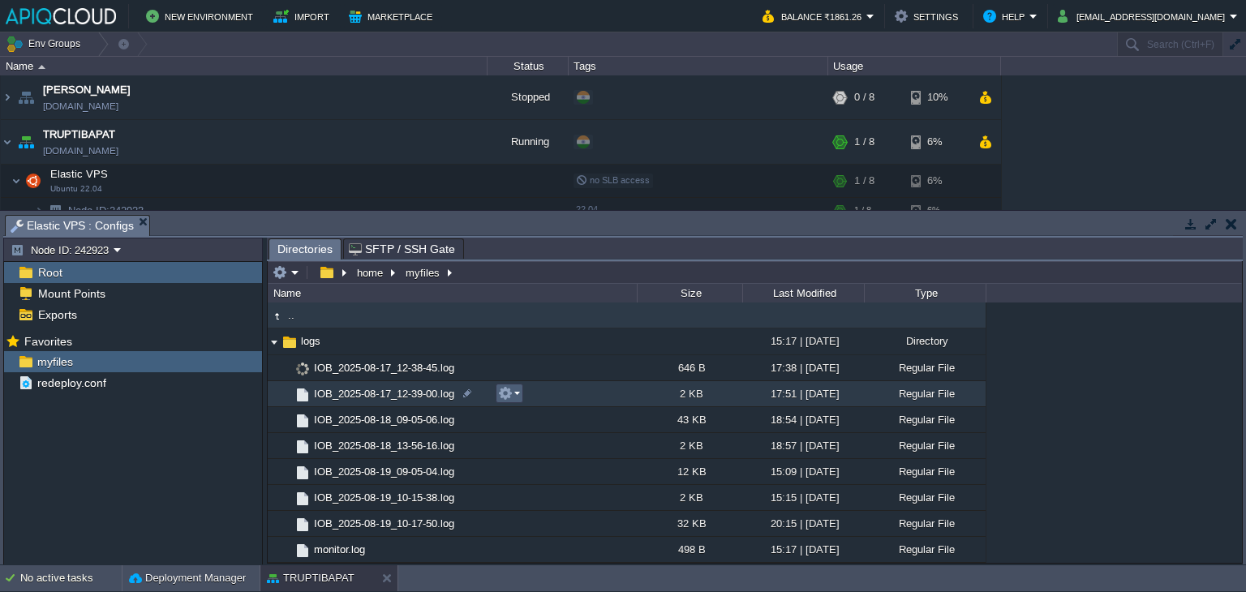
click at [514, 390] on em at bounding box center [509, 393] width 22 height 15
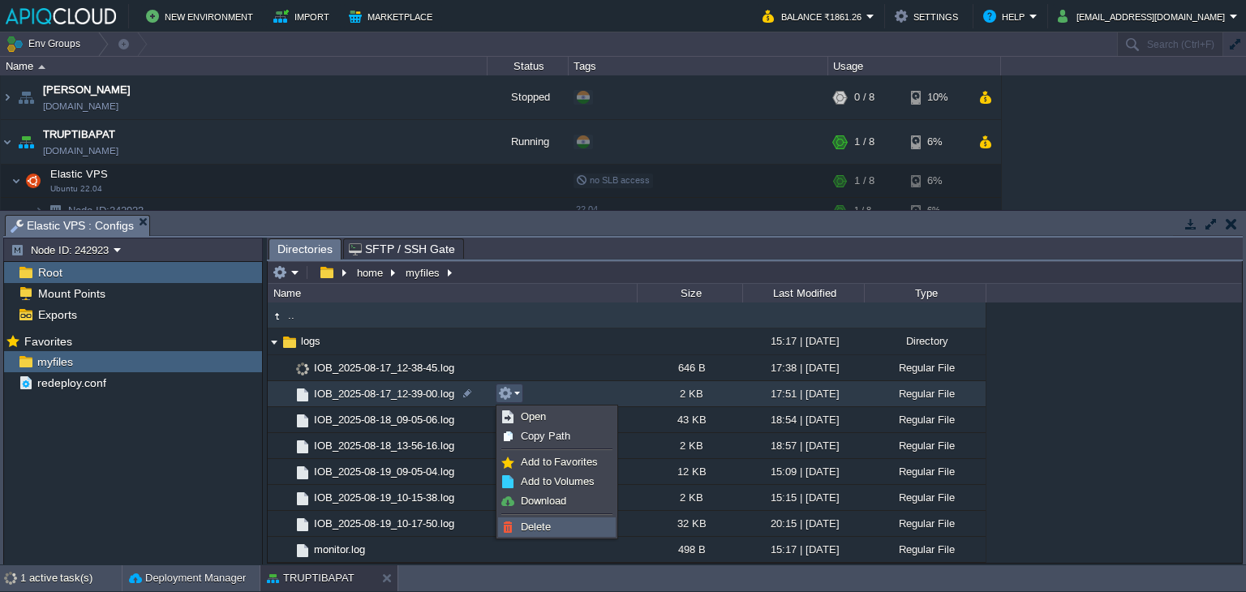
click at [535, 523] on span "Delete" at bounding box center [536, 527] width 30 height 12
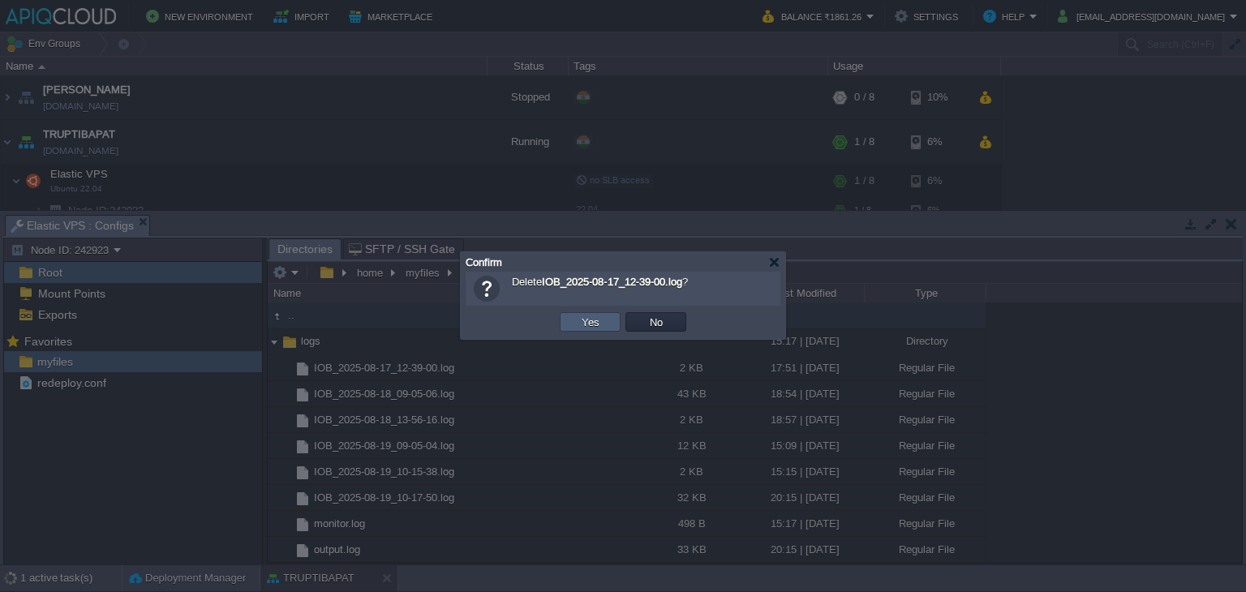
click at [590, 325] on button "Yes" at bounding box center [591, 322] width 28 height 15
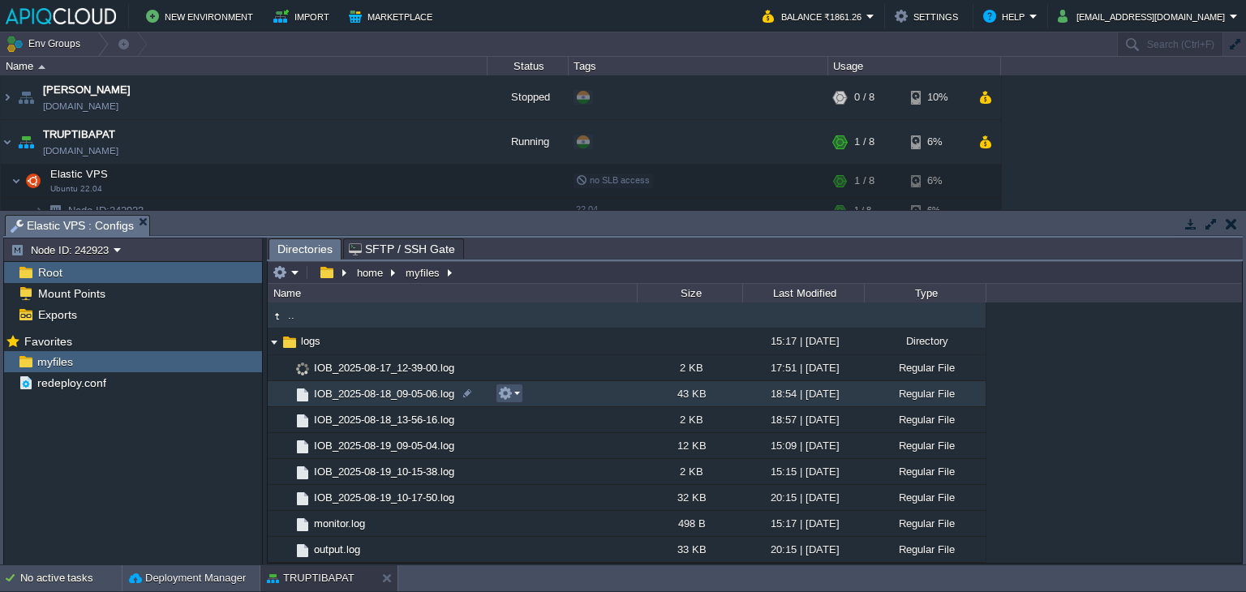
click at [510, 395] on button "button" at bounding box center [505, 393] width 15 height 15
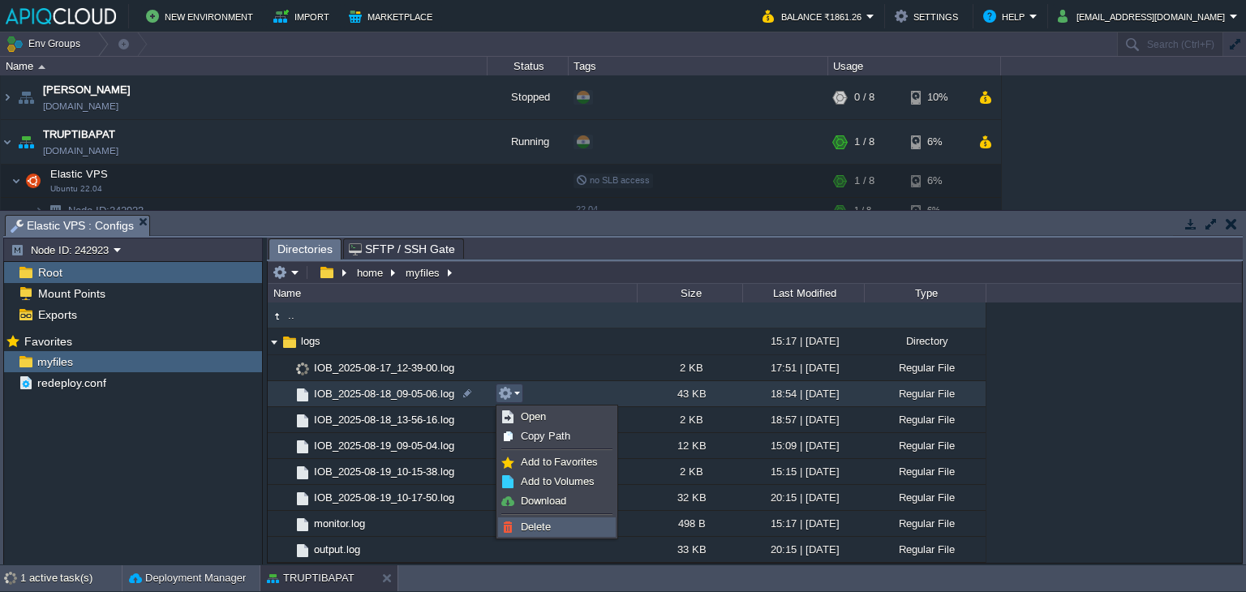
click at [535, 527] on span "Delete" at bounding box center [536, 527] width 30 height 12
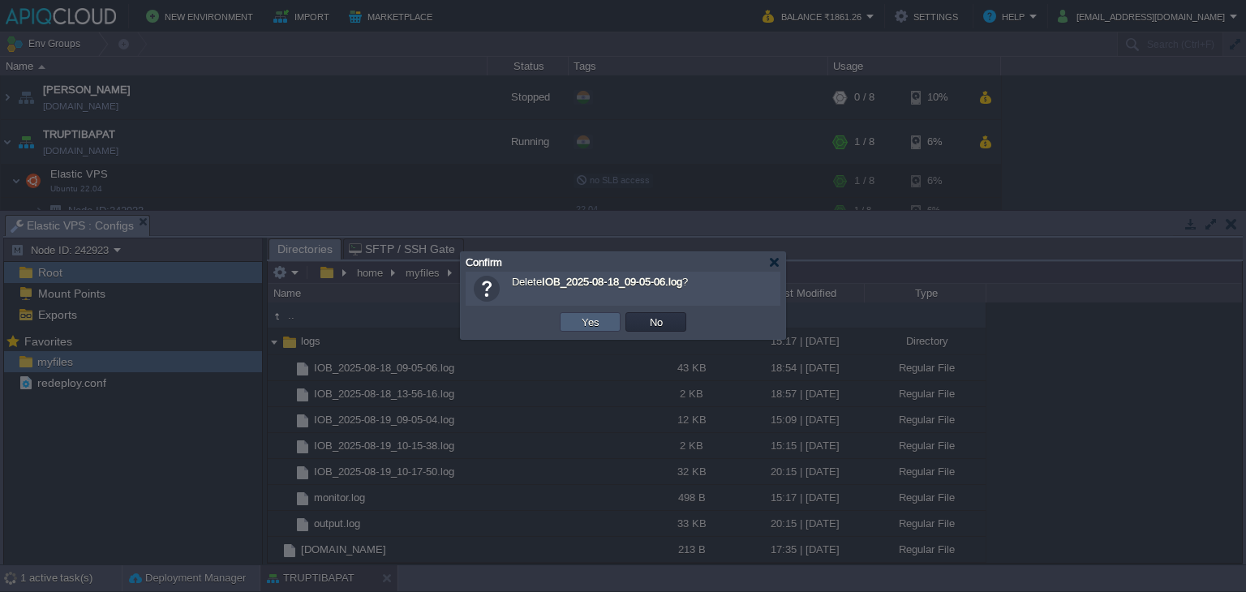
click at [589, 324] on button "Yes" at bounding box center [591, 322] width 28 height 15
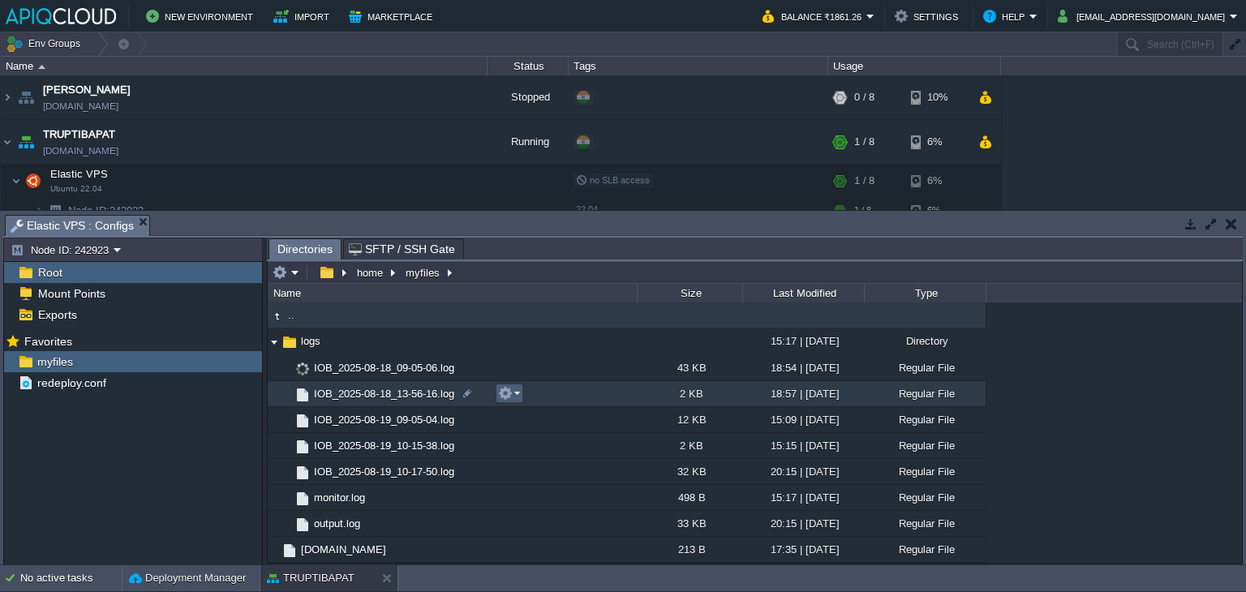
click at [511, 396] on button "button" at bounding box center [505, 393] width 15 height 15
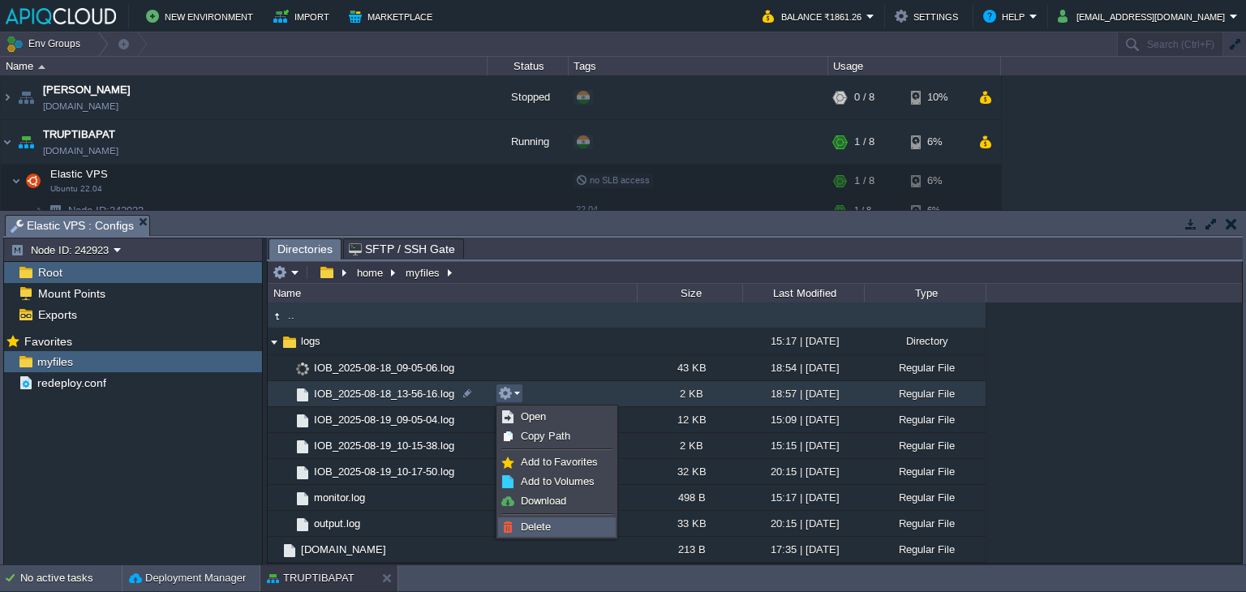
click at [531, 526] on span "Delete" at bounding box center [536, 527] width 30 height 12
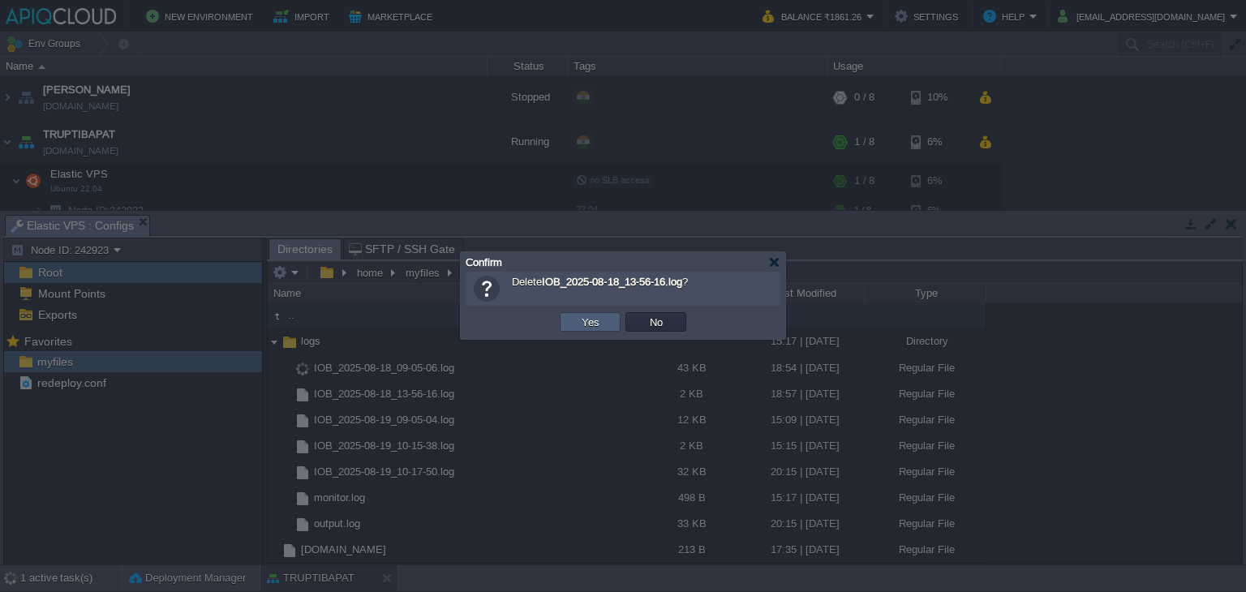
click at [577, 320] on button "Yes" at bounding box center [591, 322] width 28 height 15
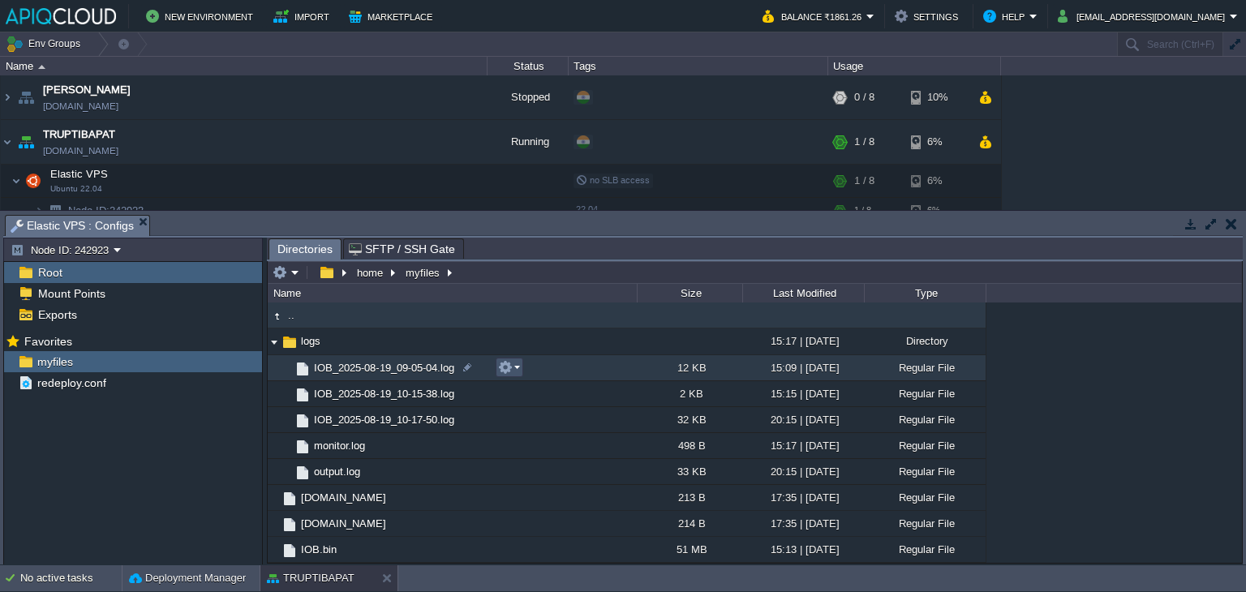
click at [512, 369] on button "button" at bounding box center [505, 367] width 15 height 15
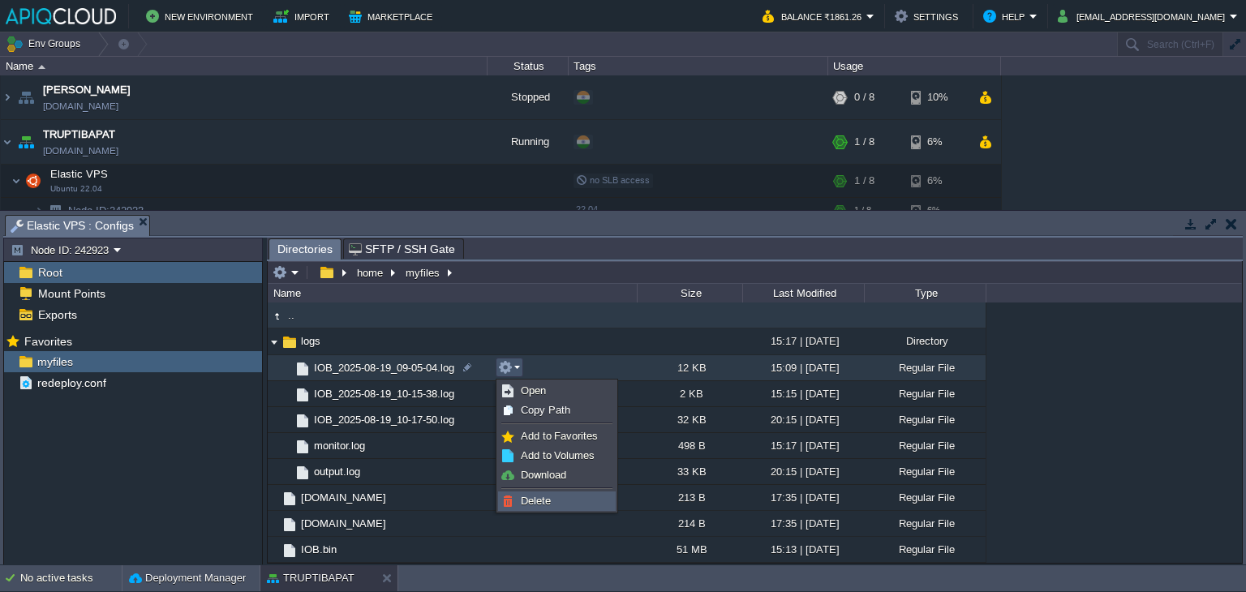
click at [537, 498] on span "Delete" at bounding box center [536, 501] width 30 height 12
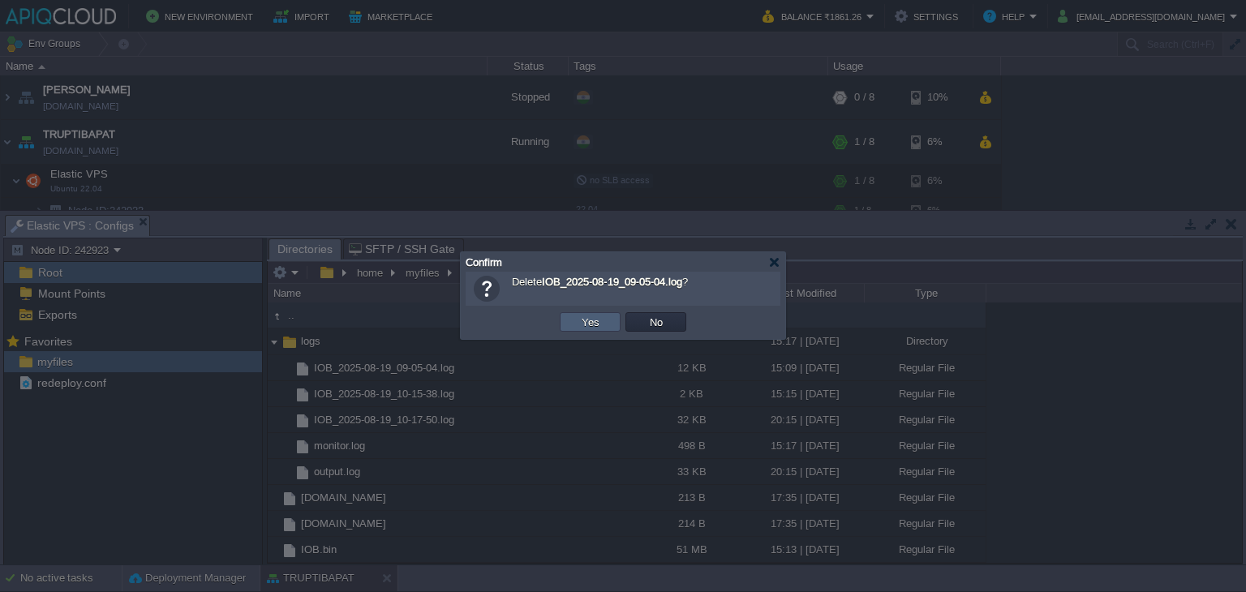
click at [582, 325] on button "Yes" at bounding box center [591, 322] width 28 height 15
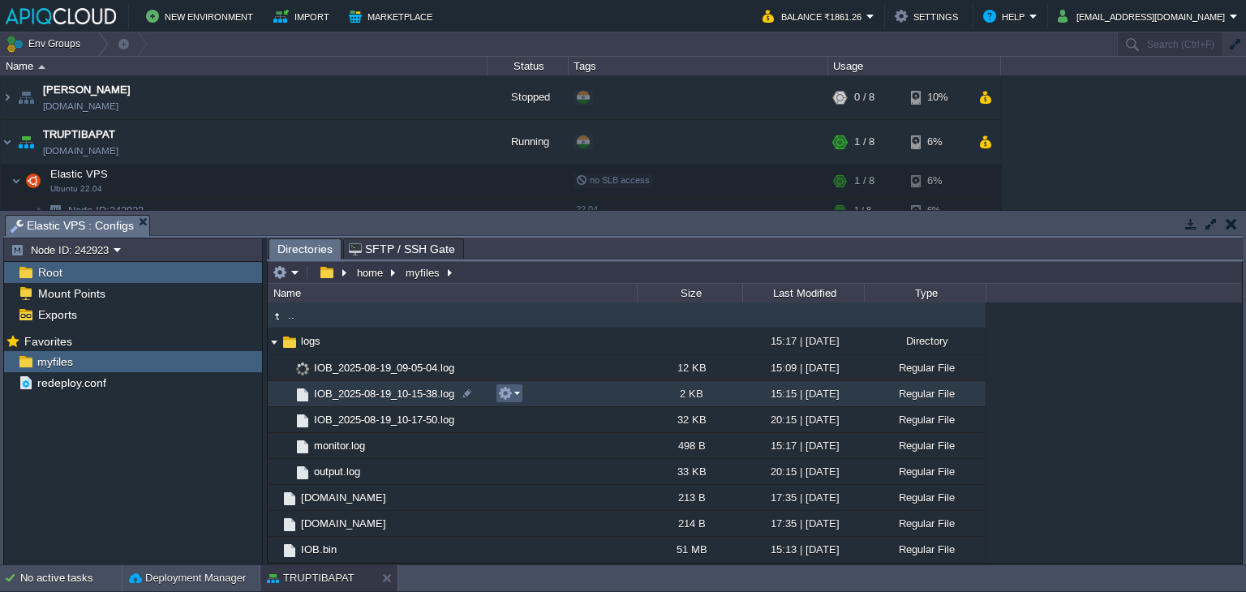
click at [510, 392] on button "button" at bounding box center [505, 393] width 15 height 15
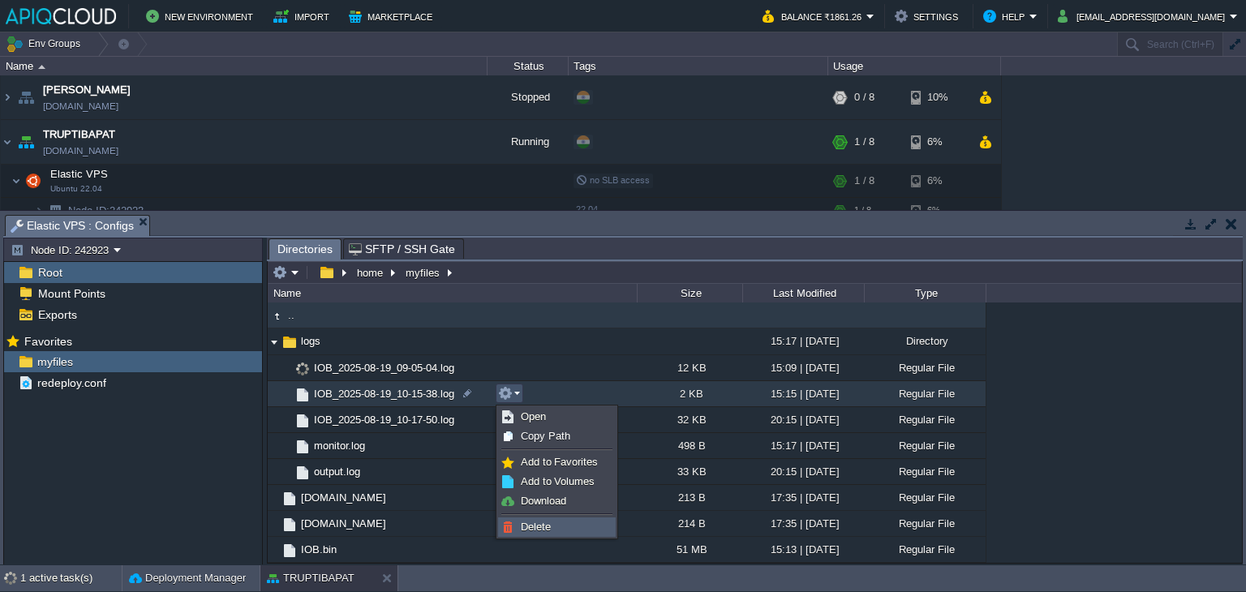
click at [537, 521] on span "Delete" at bounding box center [536, 527] width 30 height 12
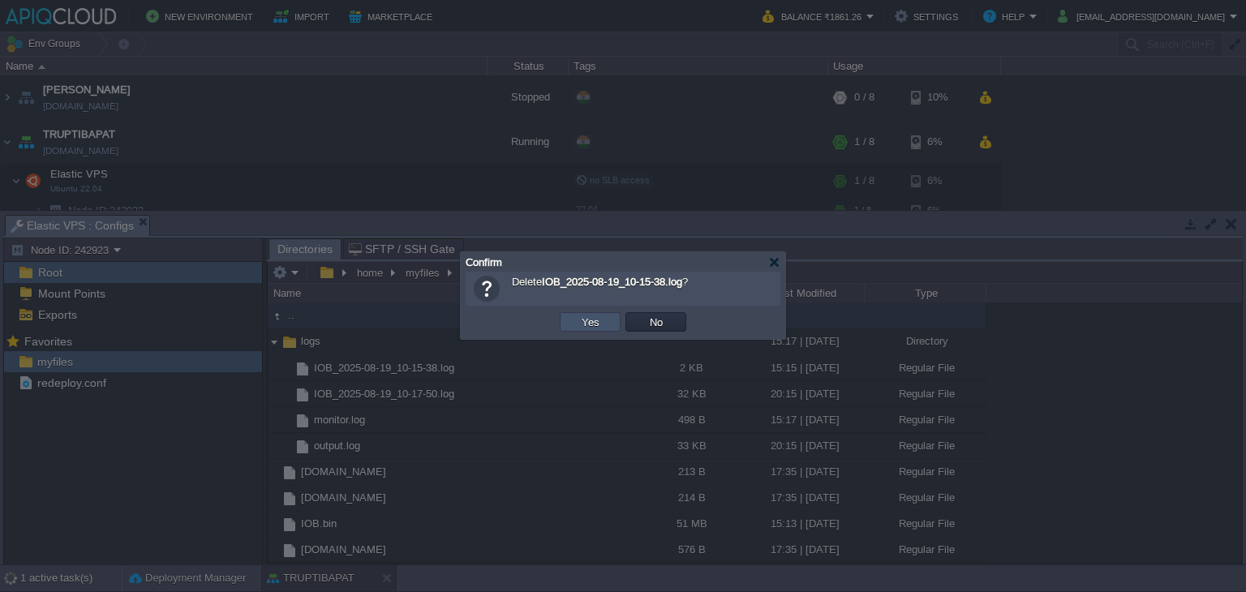
click at [585, 316] on button "Yes" at bounding box center [591, 322] width 28 height 15
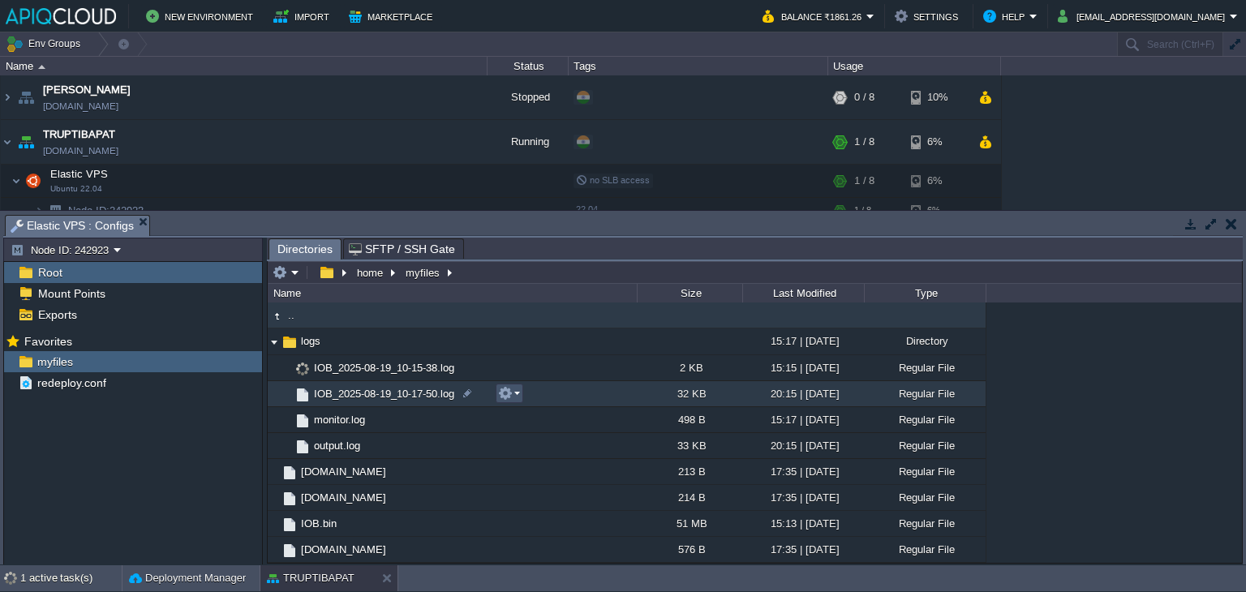
click at [509, 395] on button "button" at bounding box center [505, 393] width 15 height 15
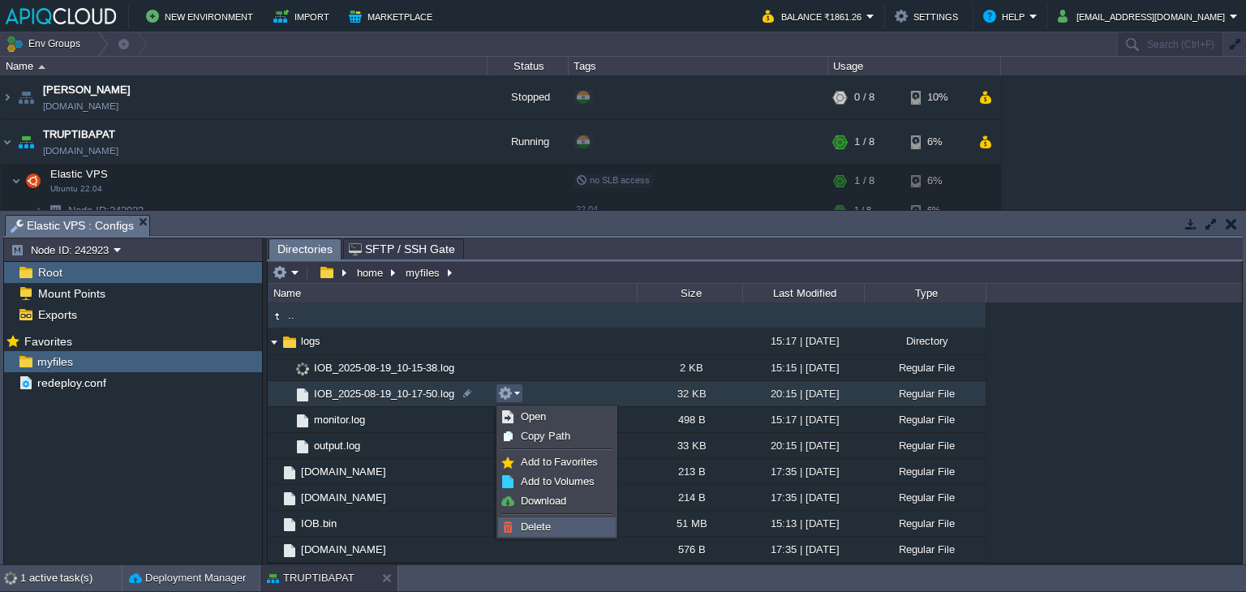
click at [542, 525] on span "Delete" at bounding box center [536, 527] width 30 height 12
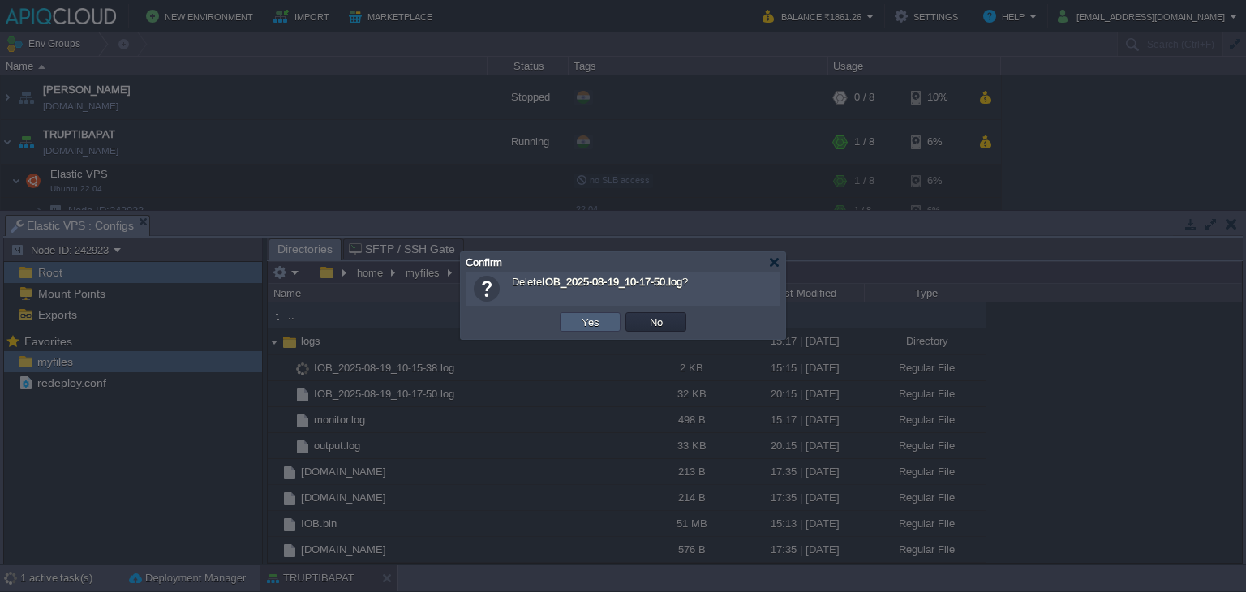
click at [585, 322] on button "Yes" at bounding box center [591, 322] width 28 height 15
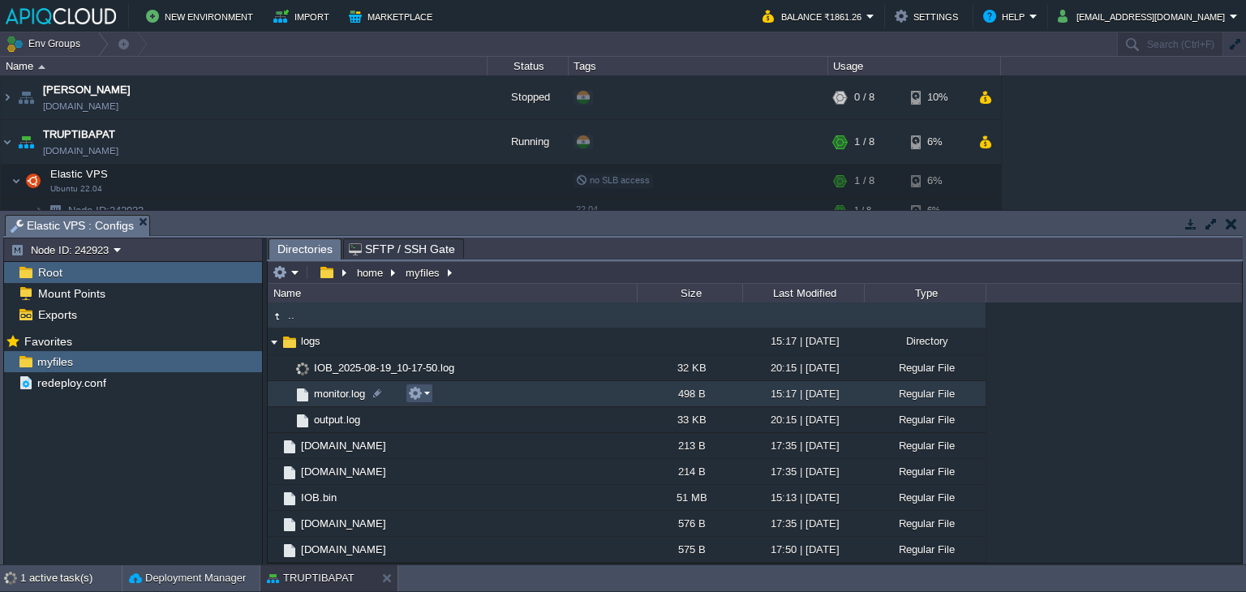
click at [422, 393] on button "button" at bounding box center [415, 393] width 15 height 15
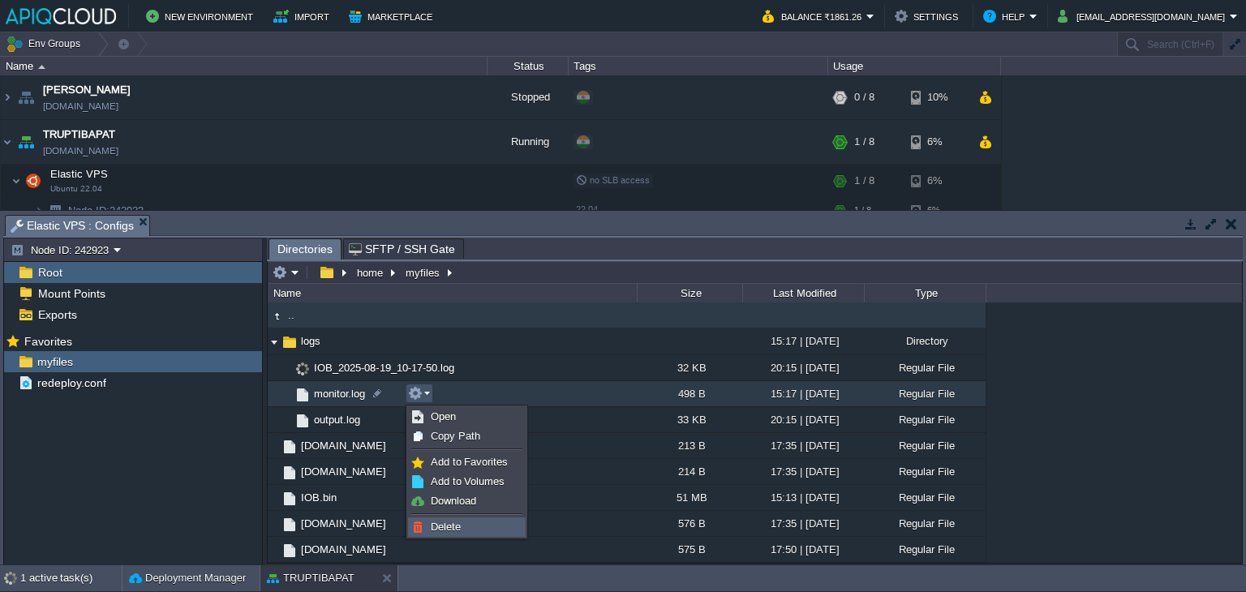
click at [458, 519] on link "Delete" at bounding box center [467, 527] width 116 height 18
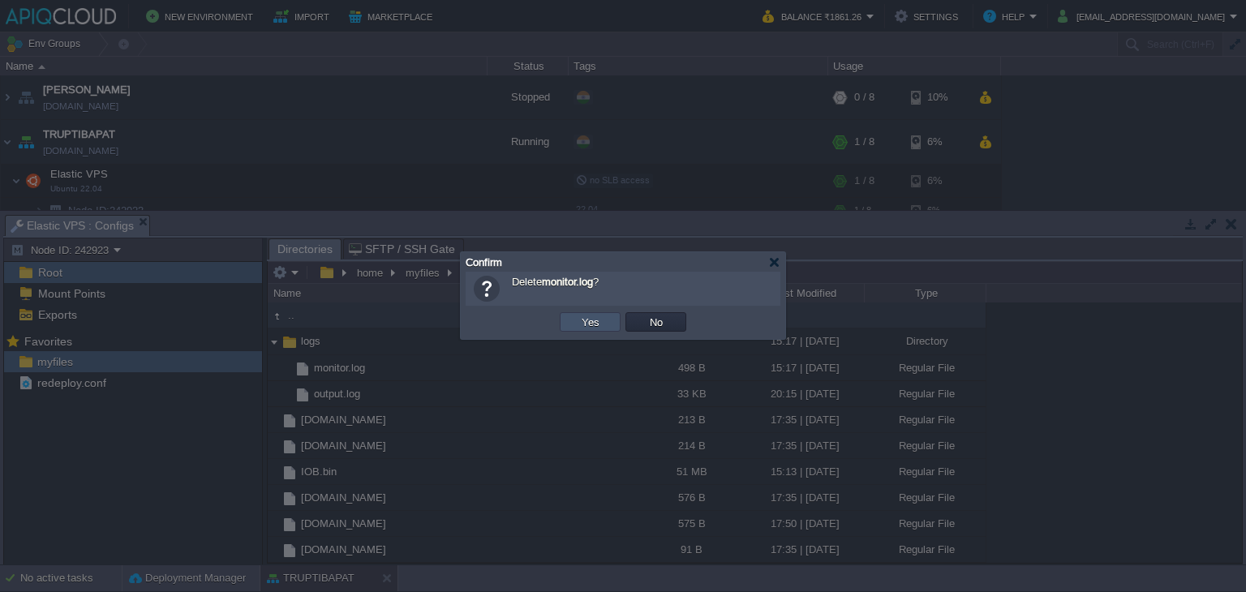
click at [592, 323] on button "Yes" at bounding box center [591, 322] width 28 height 15
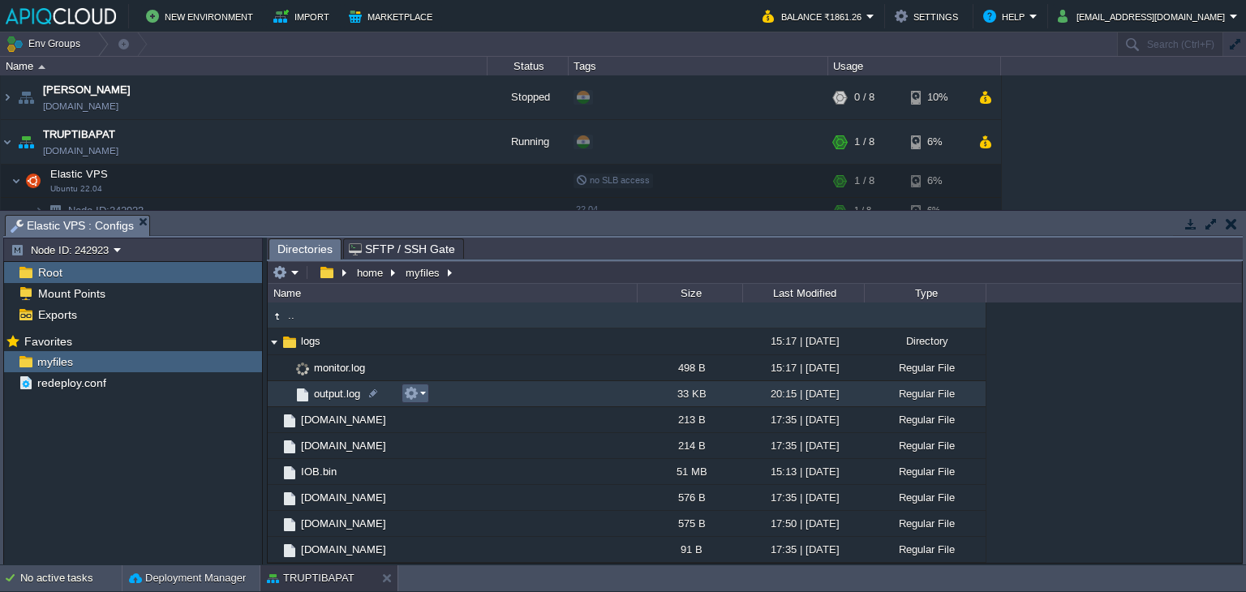
click at [425, 393] on td at bounding box center [416, 393] width 28 height 19
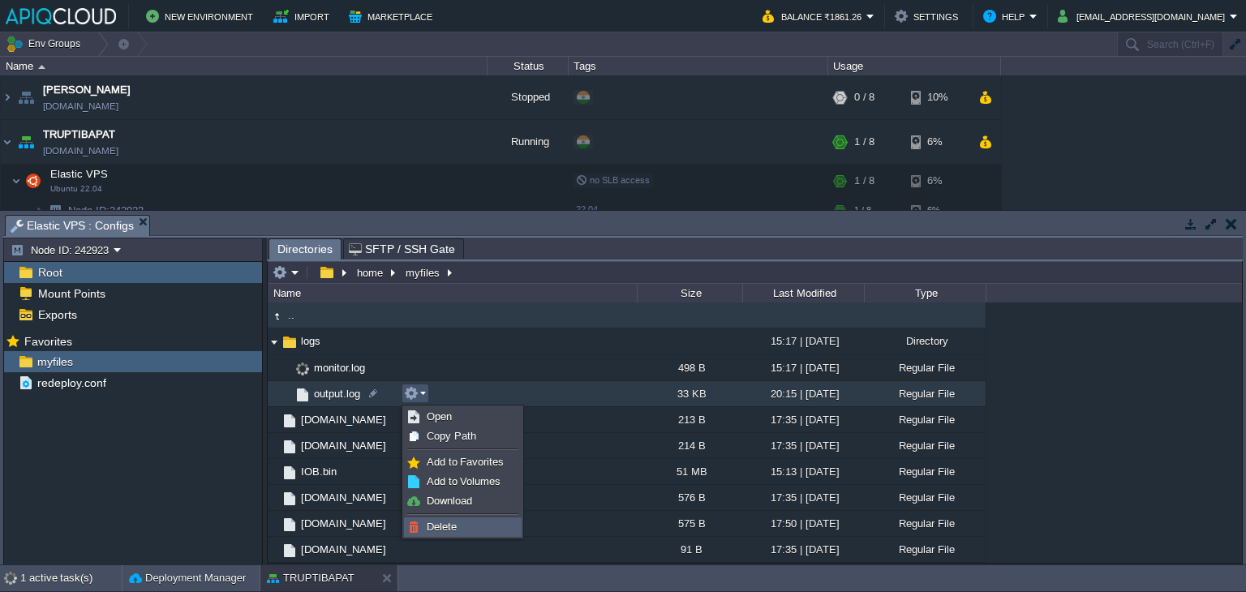
click at [439, 521] on span "Delete" at bounding box center [442, 527] width 30 height 12
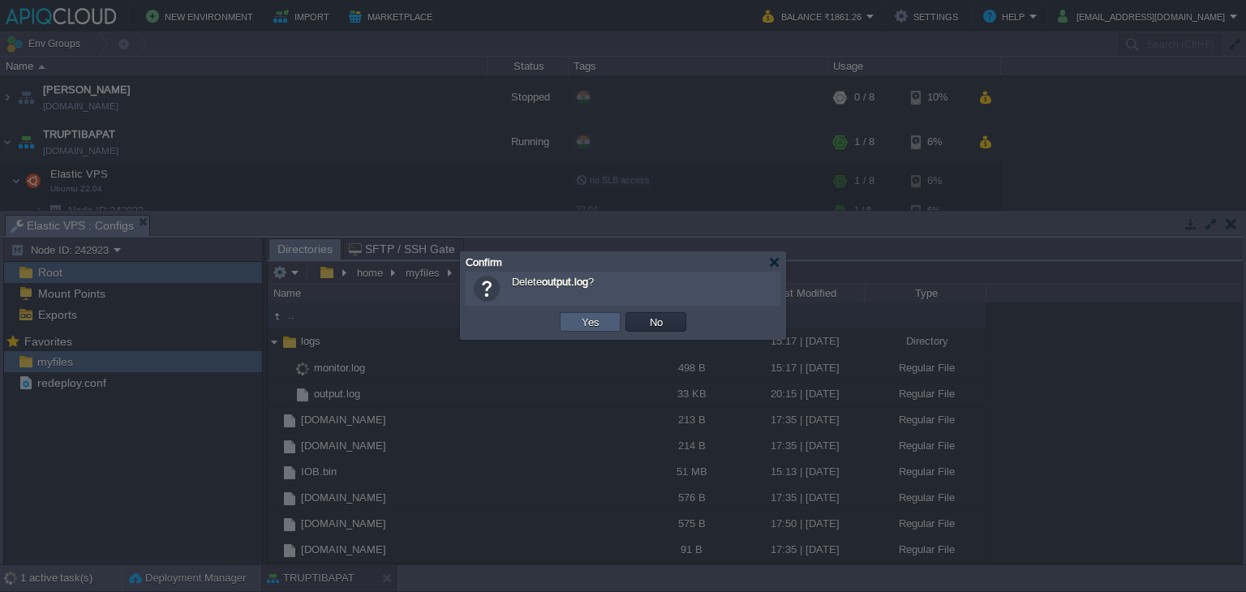
click at [589, 325] on button "Yes" at bounding box center [591, 322] width 28 height 15
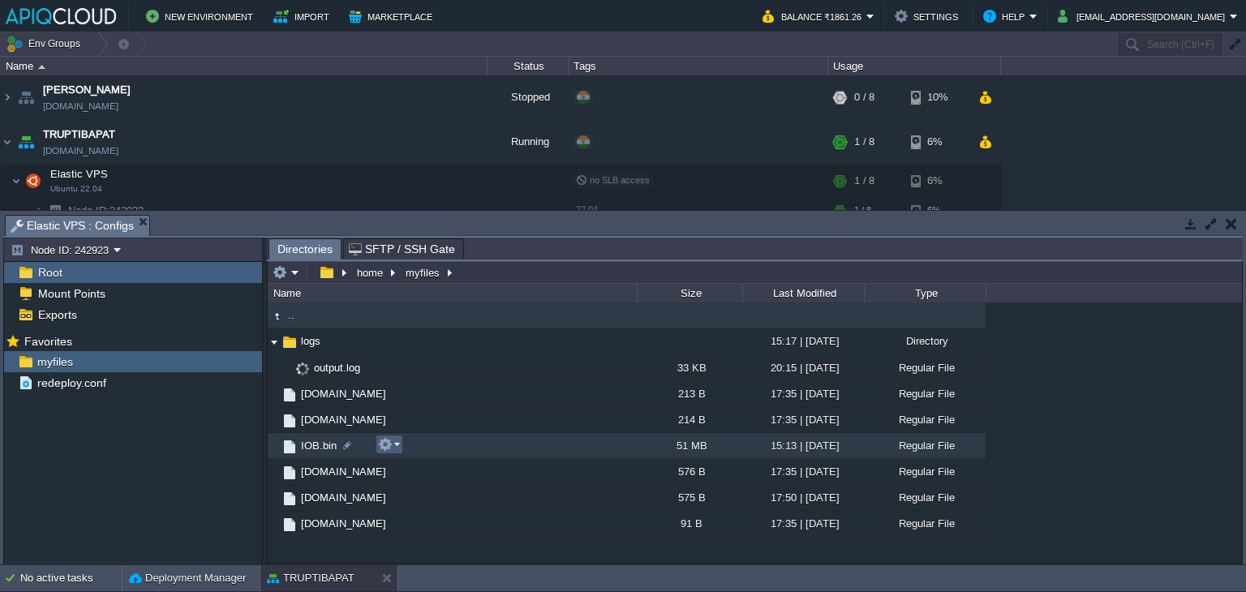
click at [389, 443] on button "button" at bounding box center [385, 444] width 15 height 15
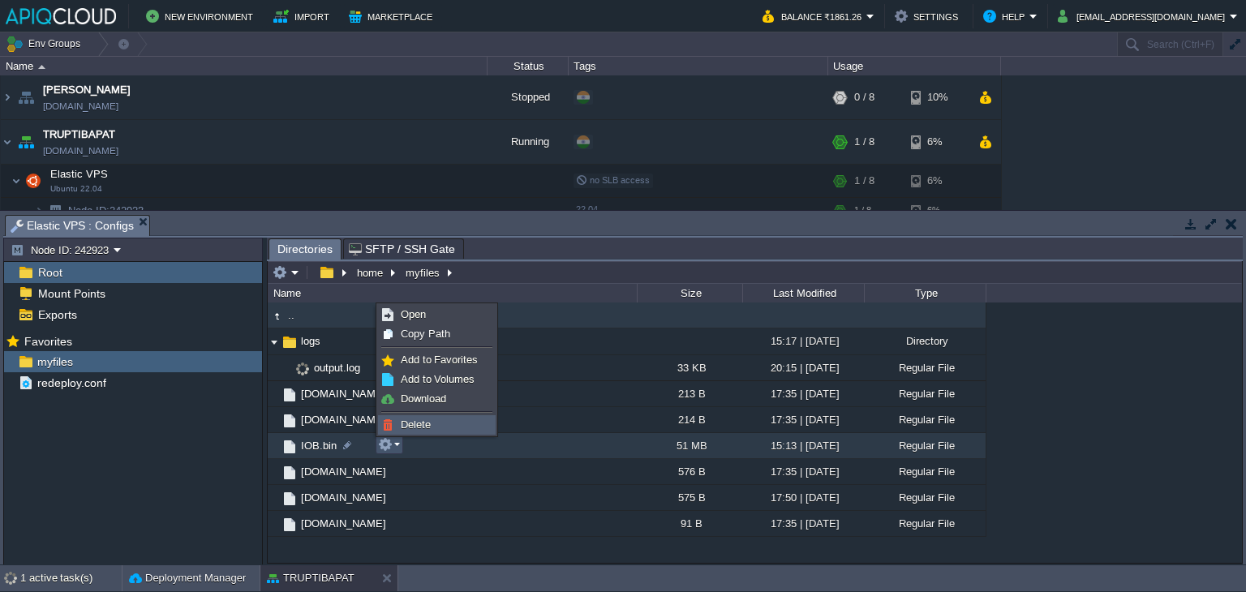
click at [411, 419] on span "Delete" at bounding box center [416, 425] width 30 height 12
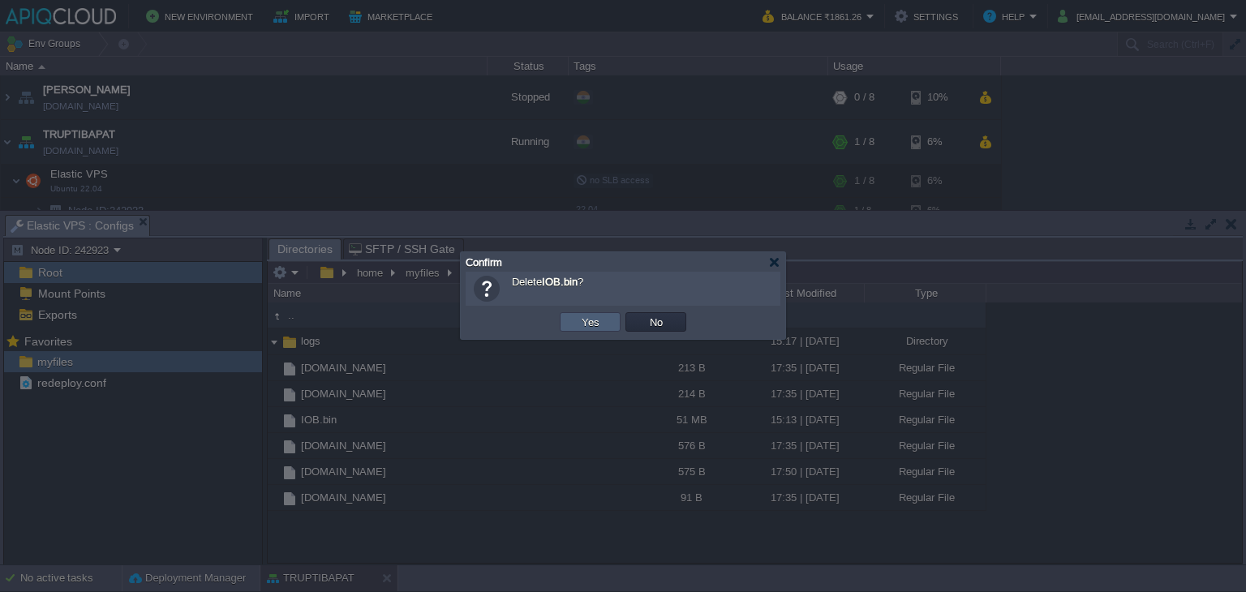
click at [593, 317] on button "Yes" at bounding box center [591, 322] width 28 height 15
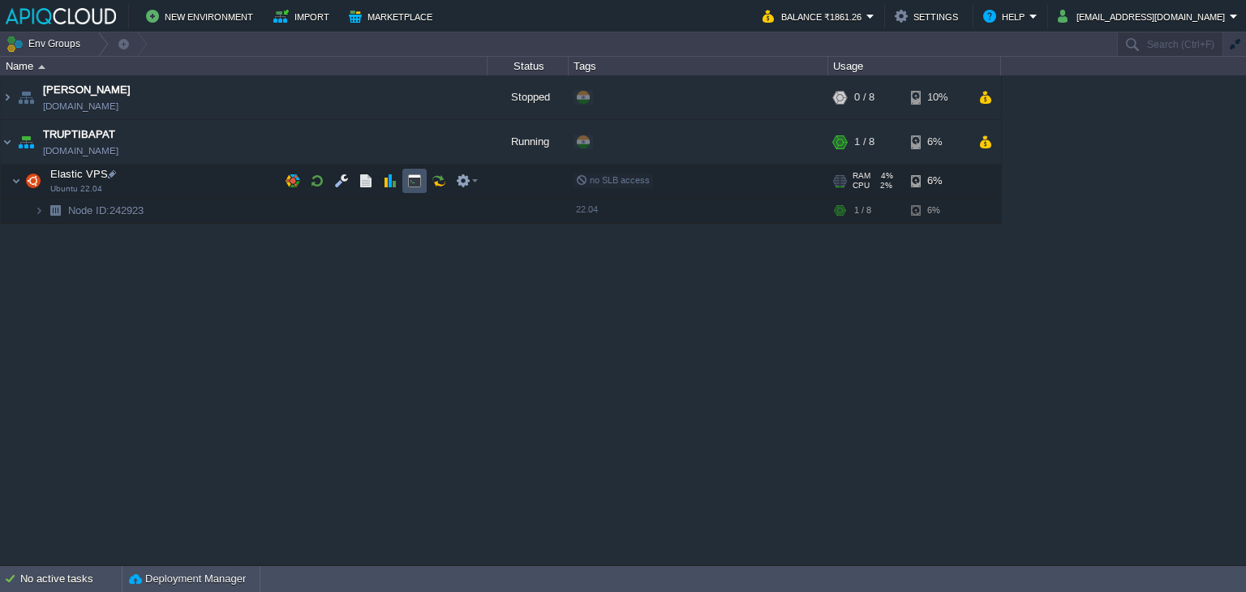
click at [413, 179] on button "button" at bounding box center [414, 181] width 15 height 15
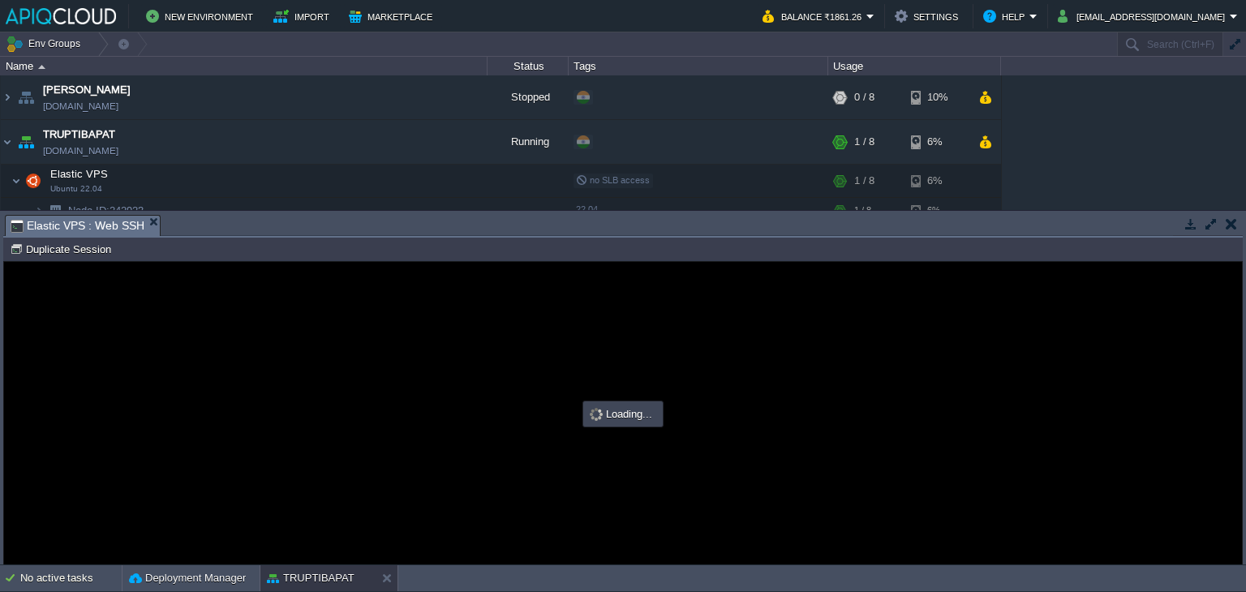
type input "#000000"
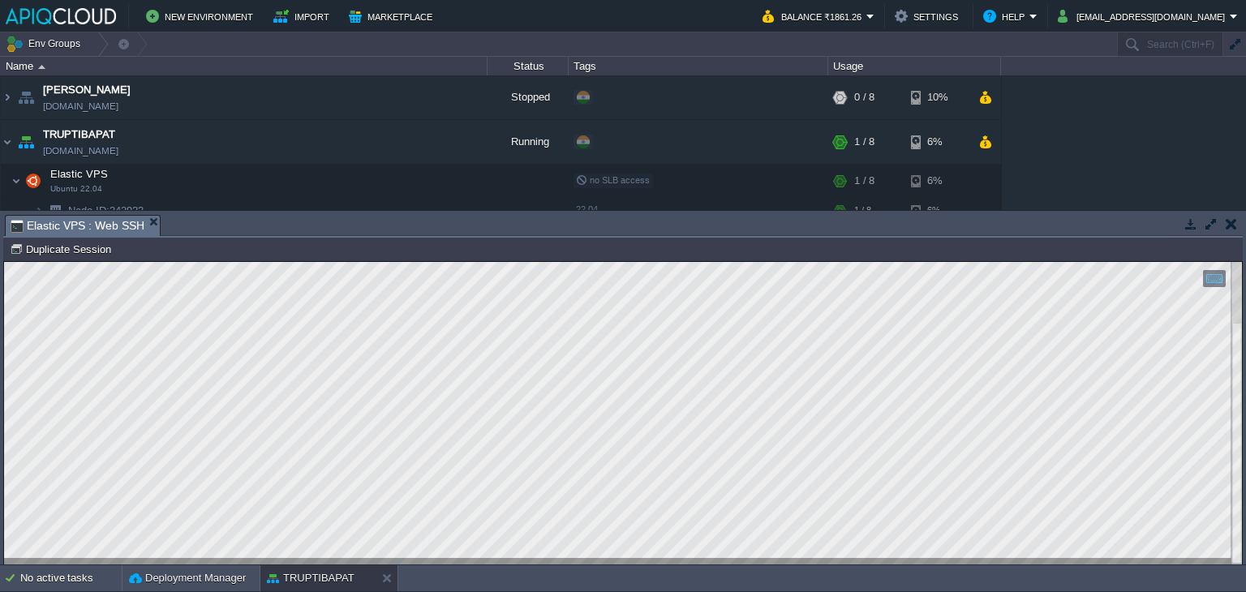
click at [1234, 226] on button "button" at bounding box center [1231, 224] width 11 height 15
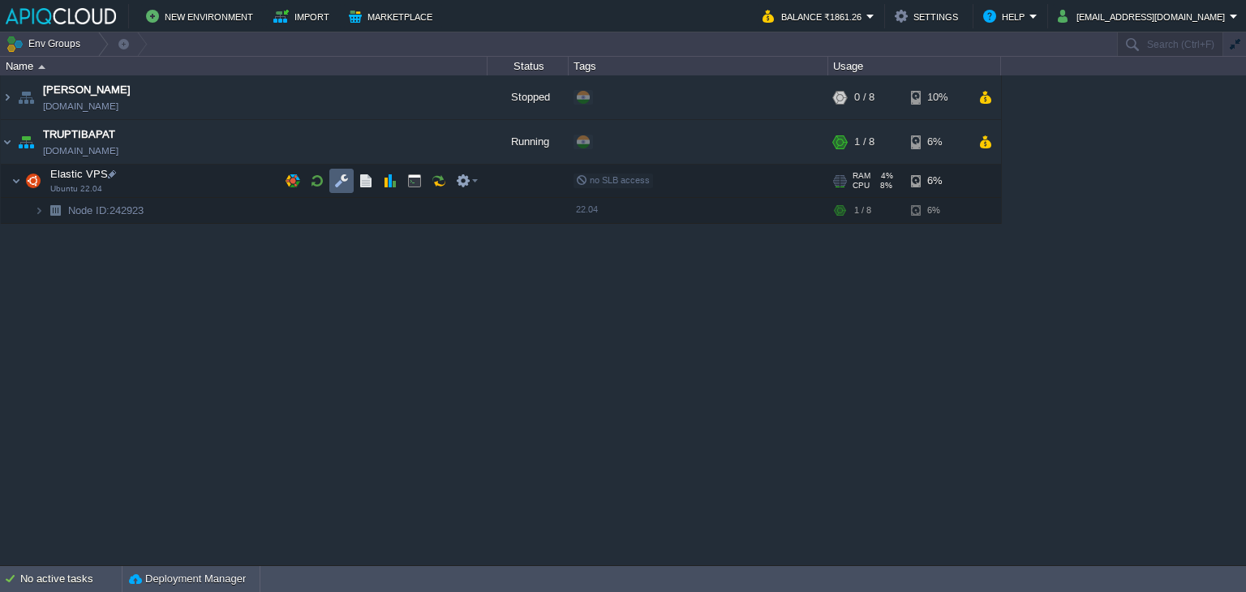
click at [343, 176] on button "button" at bounding box center [341, 181] width 15 height 15
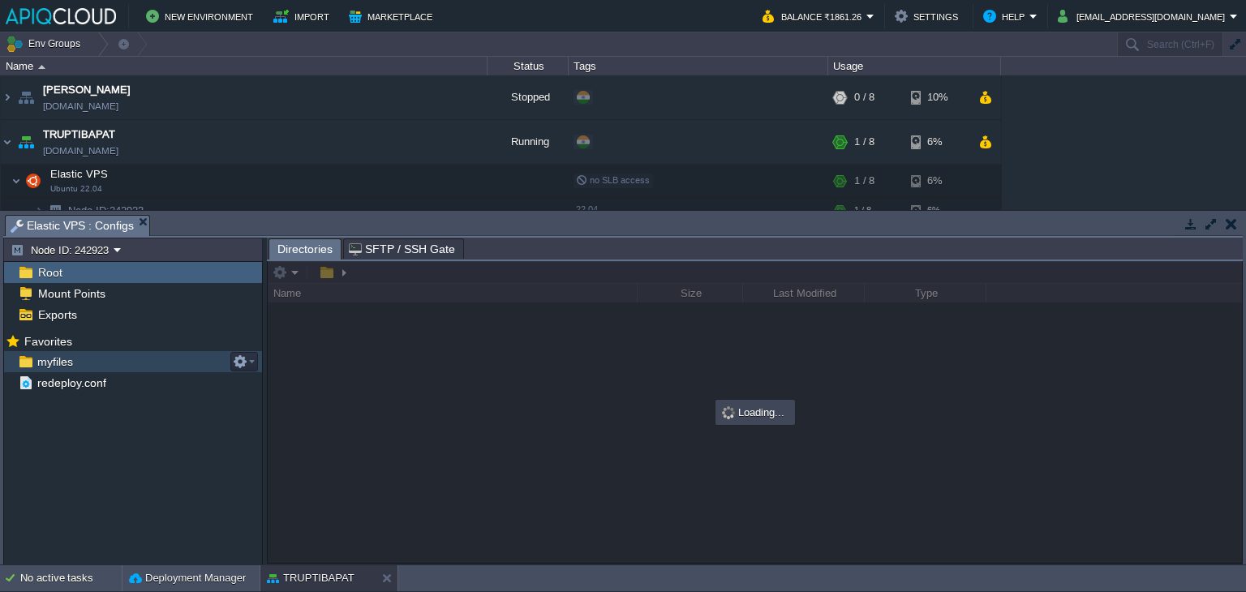
drag, startPoint x: 45, startPoint y: 364, endPoint x: 62, endPoint y: 364, distance: 17.0
click at [45, 364] on span "myfiles" at bounding box center [54, 362] width 41 height 15
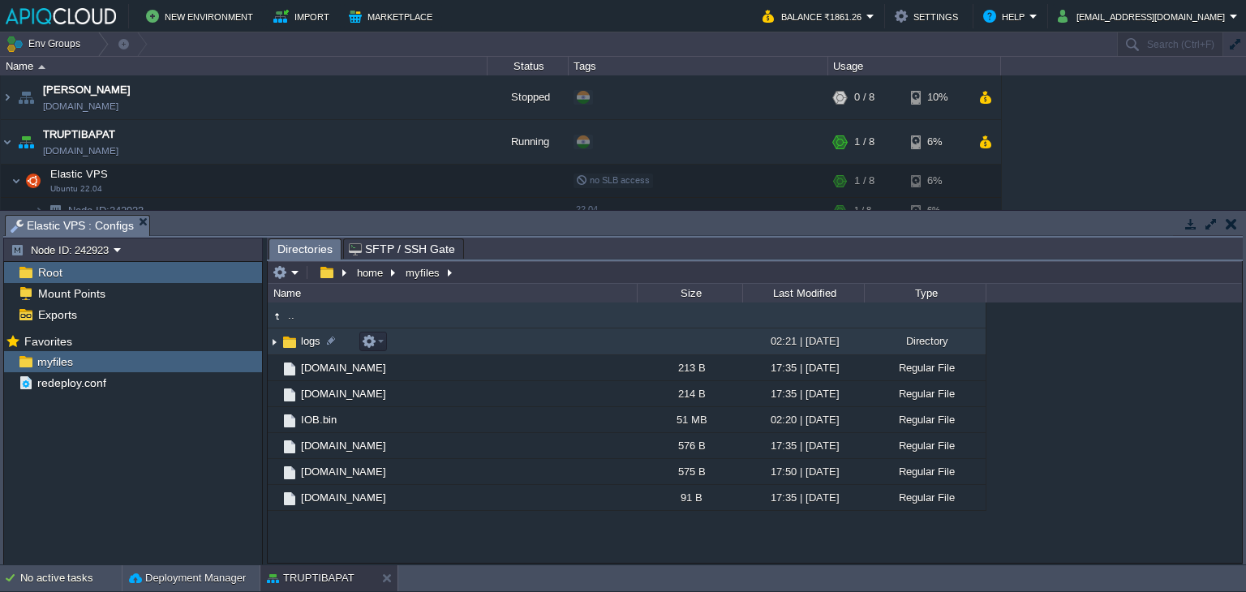
click at [271, 341] on img at bounding box center [274, 341] width 13 height 25
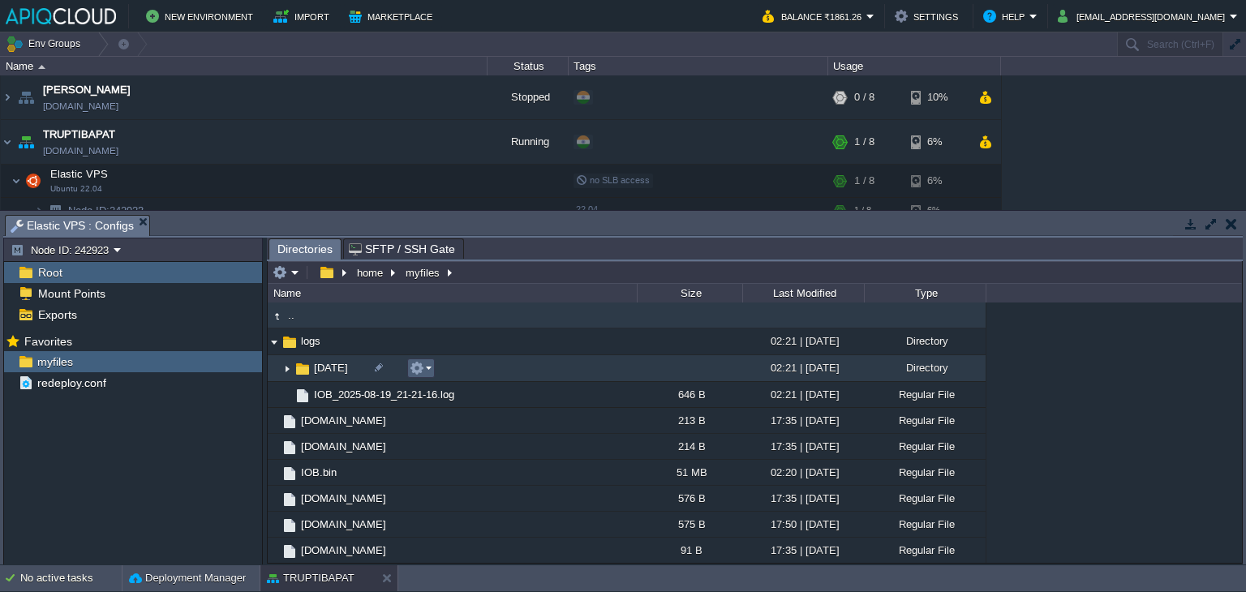
click at [427, 368] on em at bounding box center [421, 368] width 22 height 15
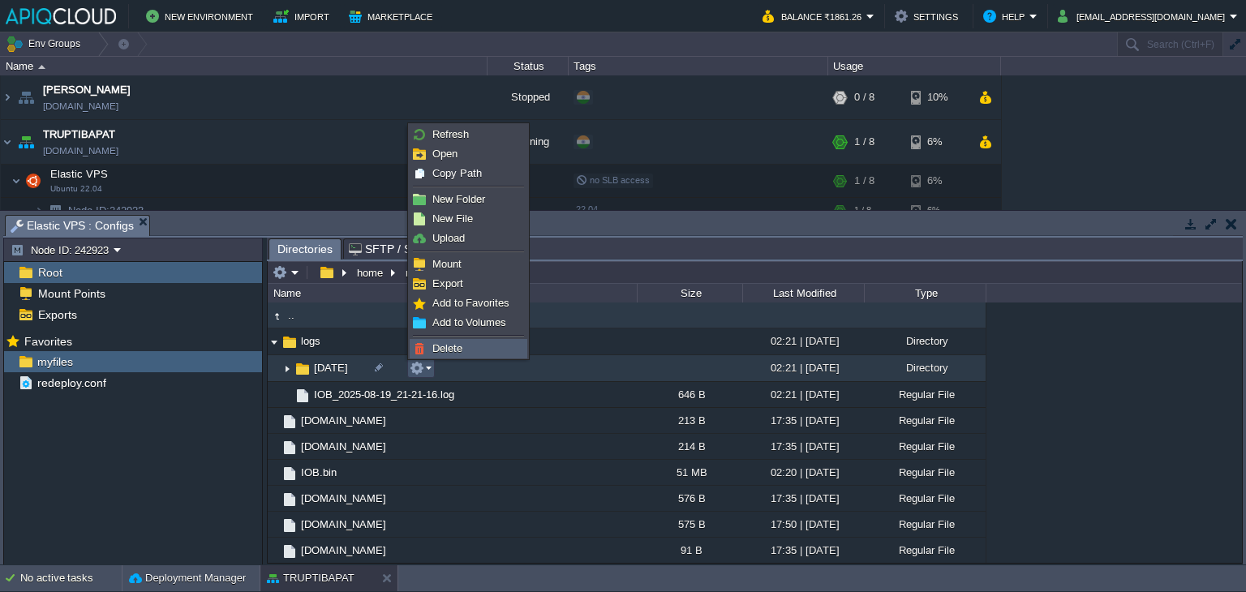
click at [441, 343] on span "Delete" at bounding box center [447, 348] width 30 height 12
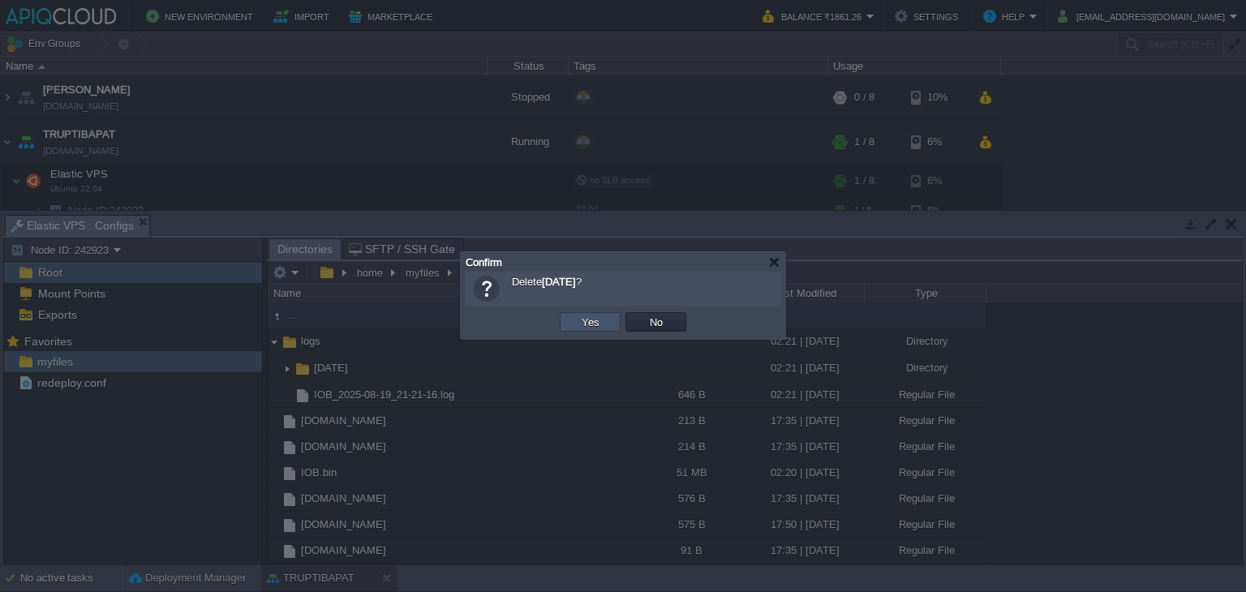
click at [601, 319] on button "Yes" at bounding box center [591, 322] width 28 height 15
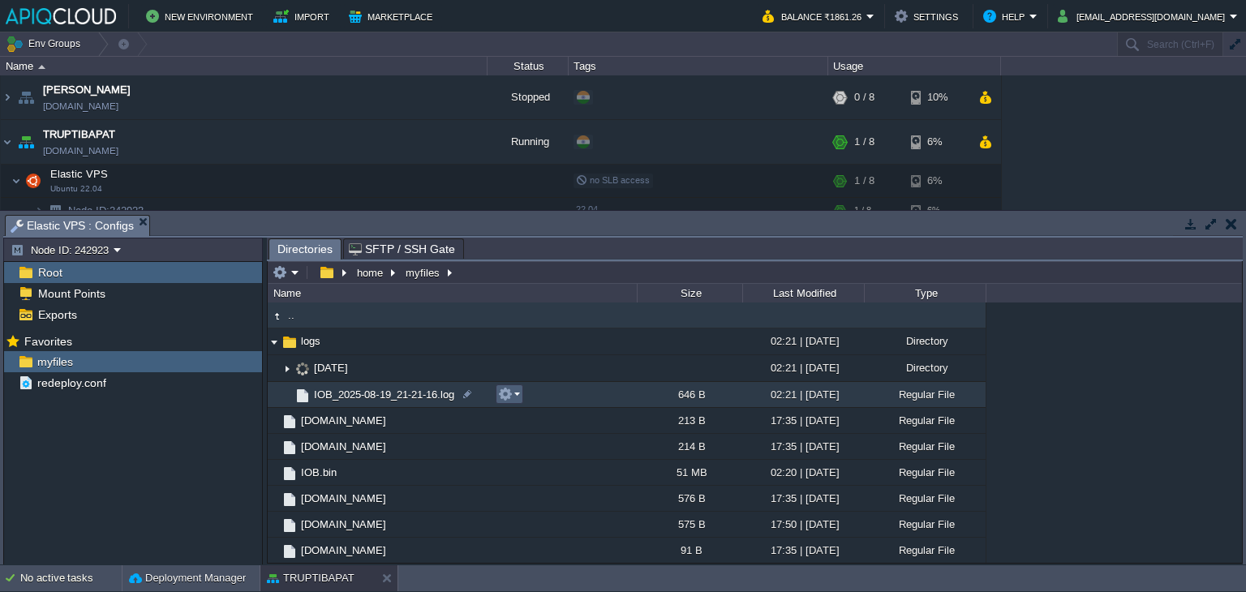
click at [518, 392] on em at bounding box center [509, 394] width 22 height 15
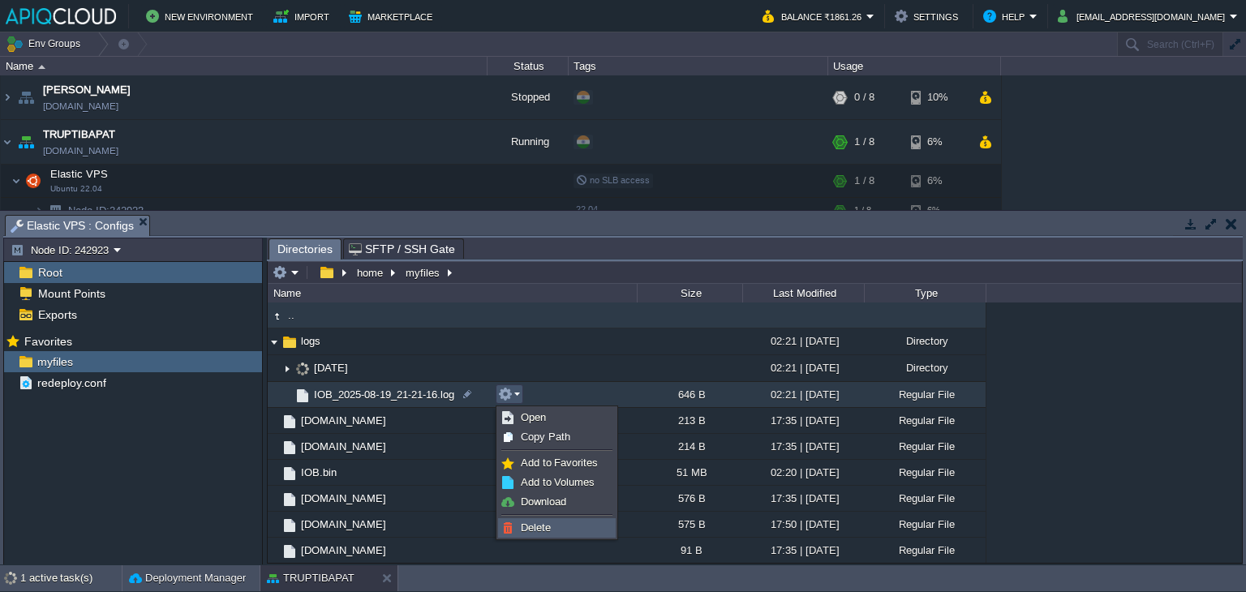
click at [549, 527] on span "Delete" at bounding box center [536, 528] width 30 height 12
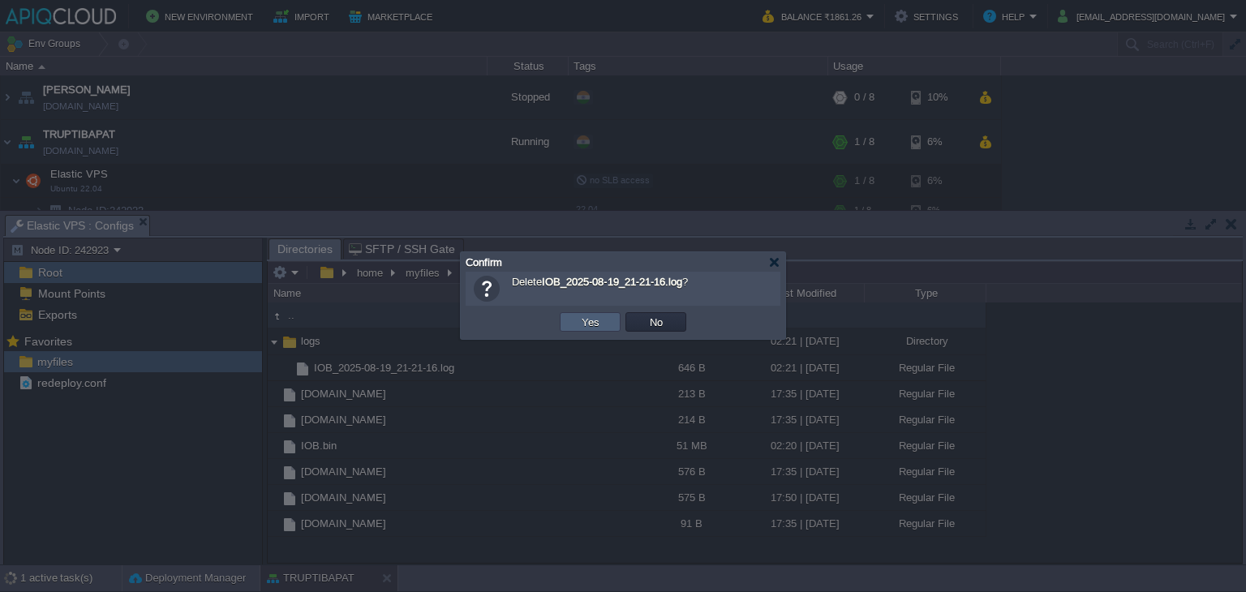
click at [591, 322] on button "Yes" at bounding box center [591, 322] width 28 height 15
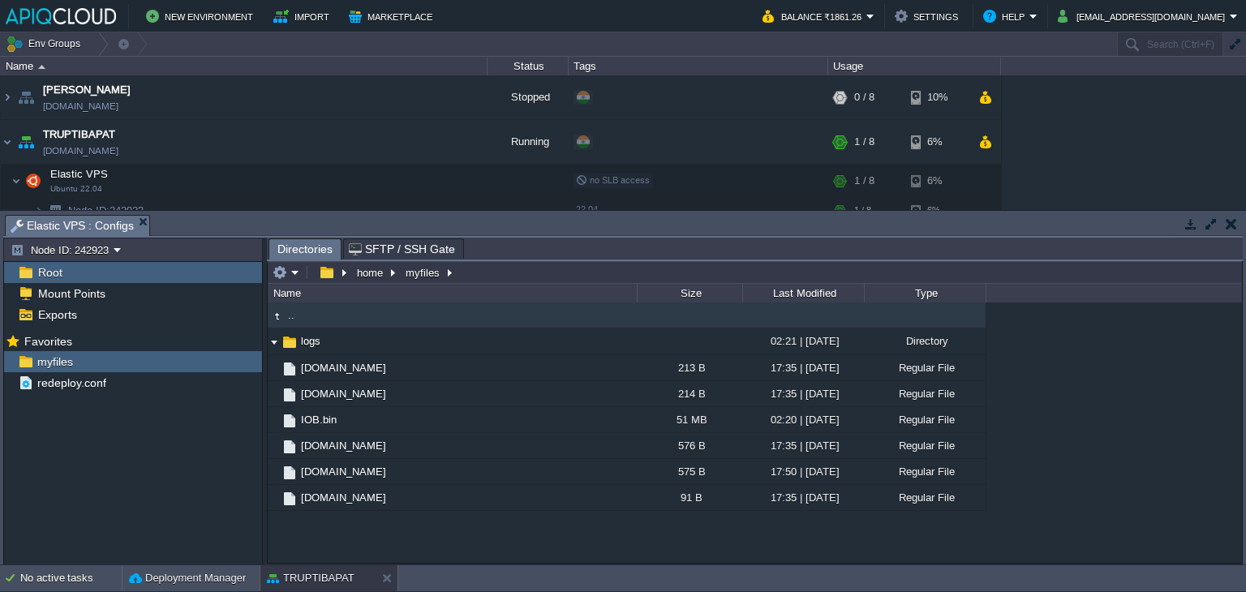
click at [1228, 228] on button "button" at bounding box center [1231, 224] width 11 height 15
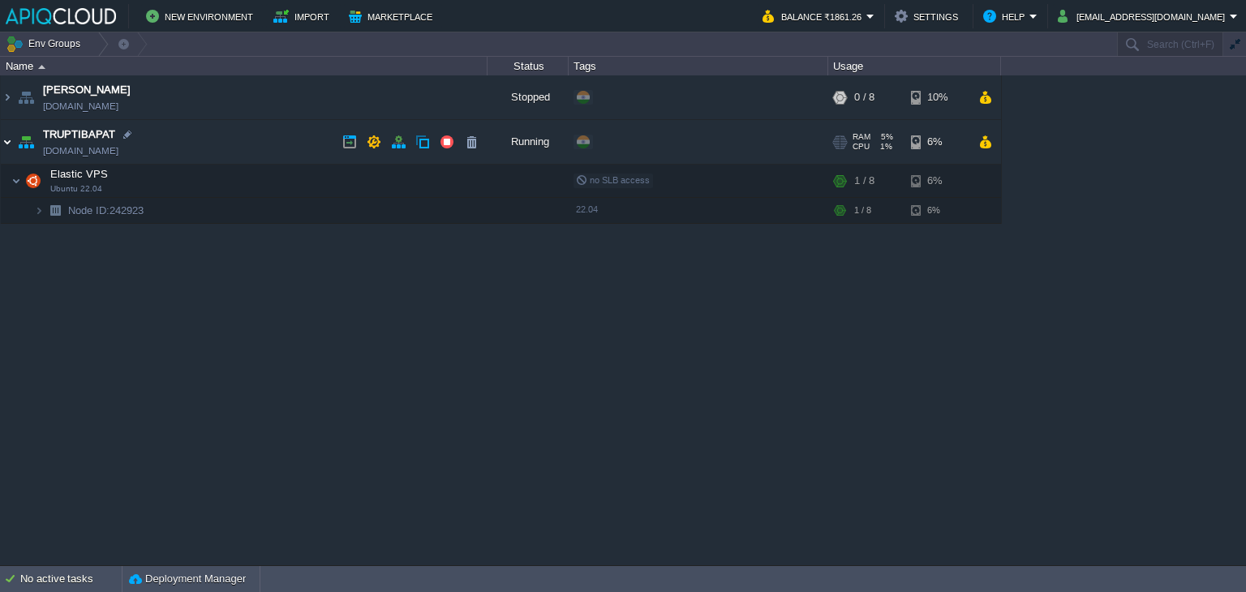
click at [8, 143] on img at bounding box center [7, 142] width 13 height 44
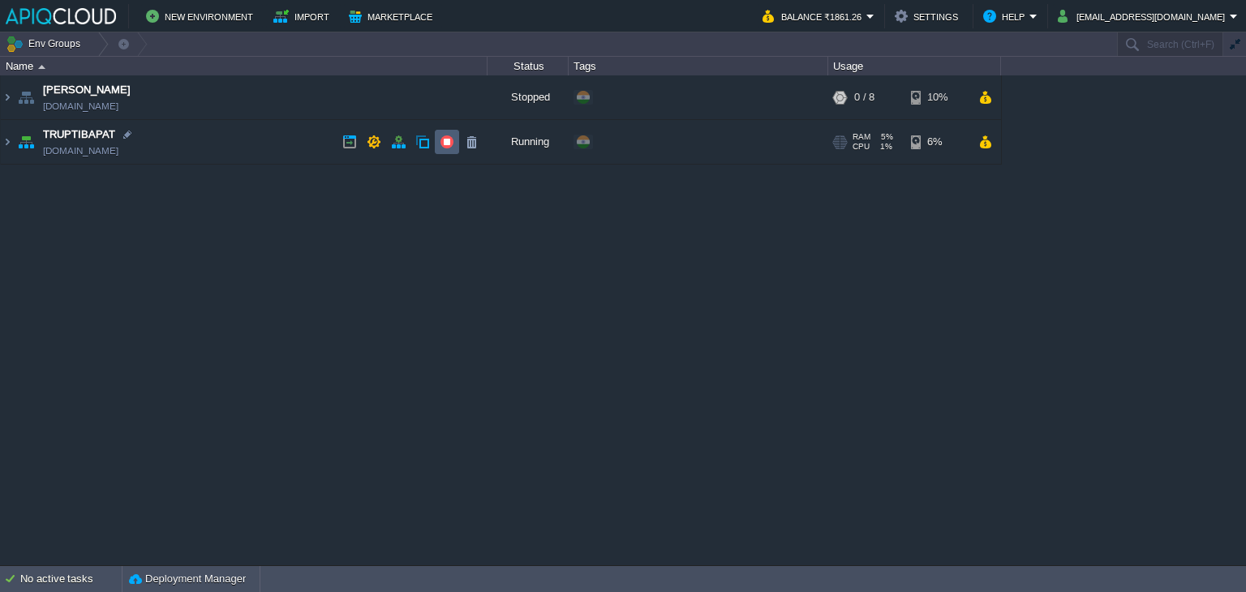
click at [451, 140] on button "button" at bounding box center [447, 142] width 15 height 15
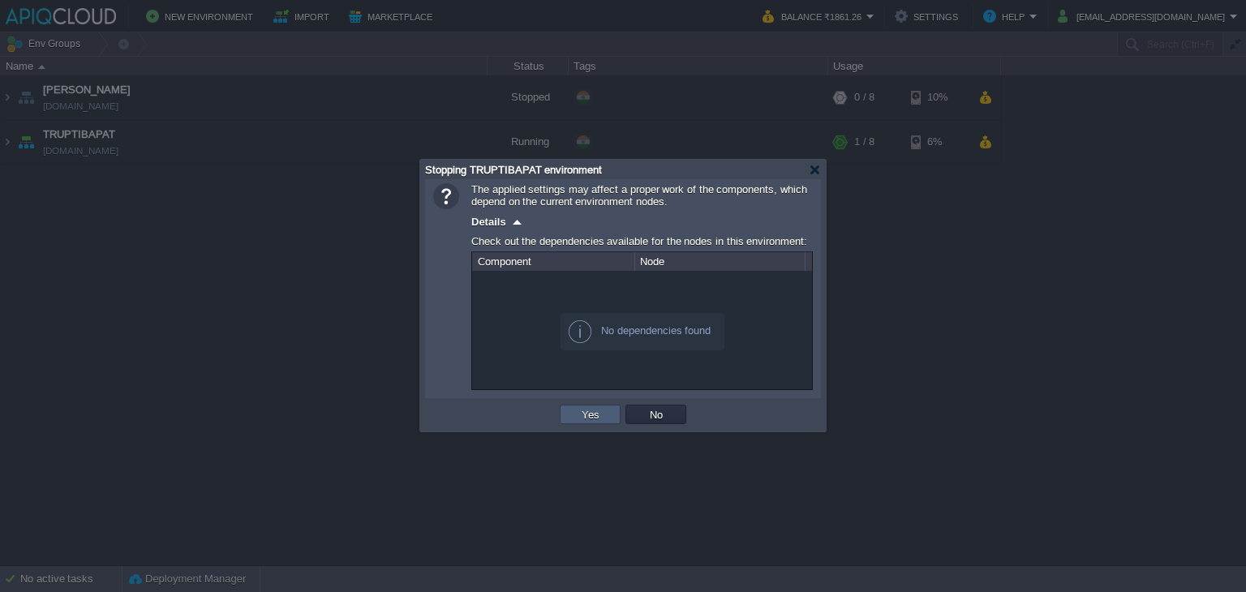
click at [575, 406] on td "Yes" at bounding box center [590, 414] width 61 height 19
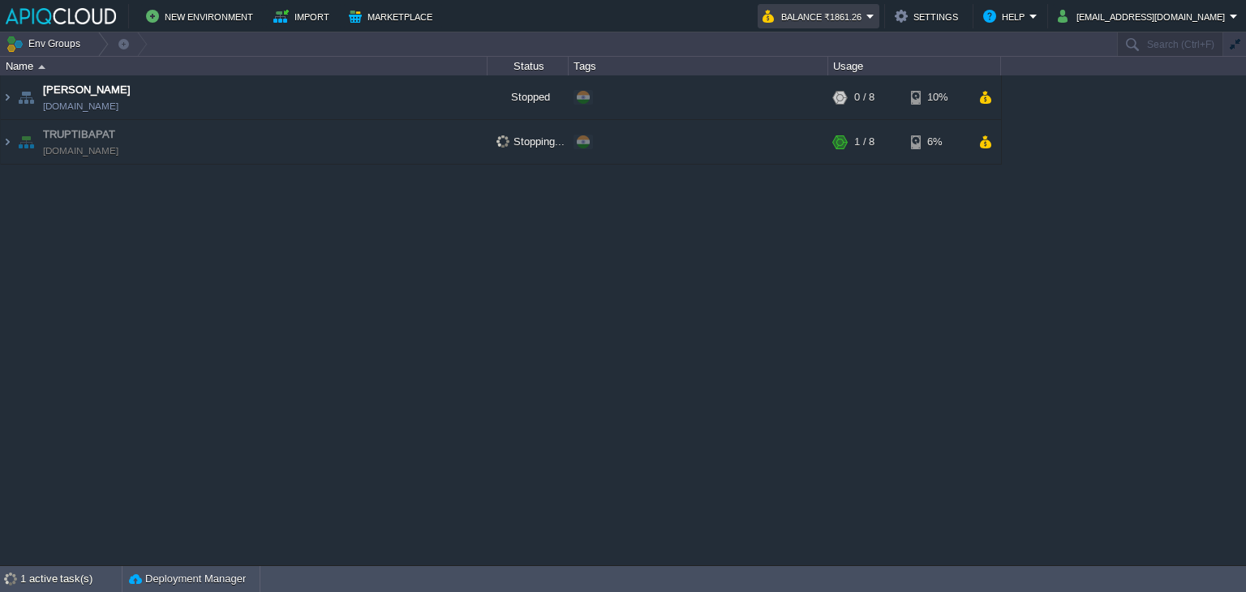
click at [875, 13] on em "Balance ₹1861.26" at bounding box center [819, 15] width 112 height 19
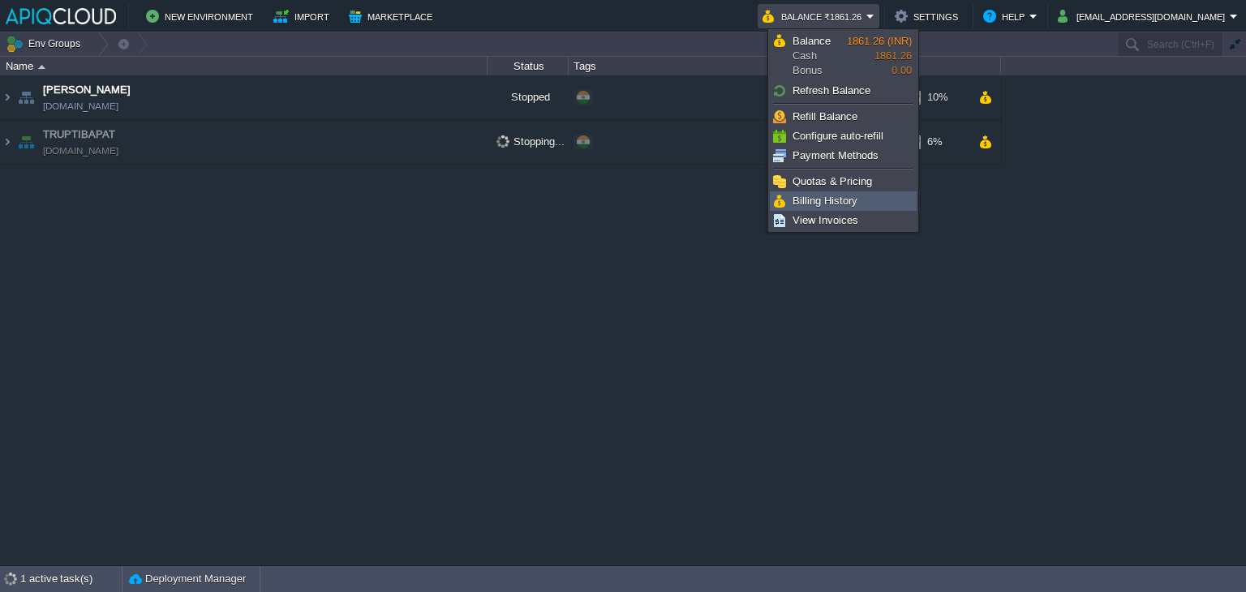
click at [823, 204] on span "Billing History" at bounding box center [825, 201] width 65 height 12
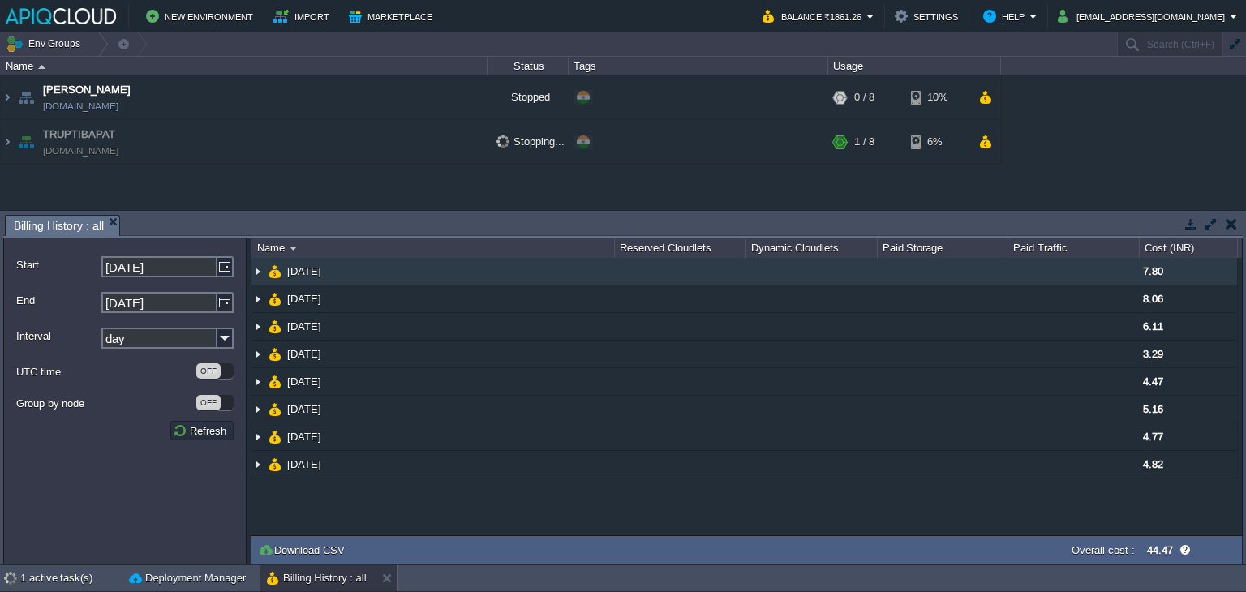
click at [259, 273] on img at bounding box center [258, 271] width 13 height 27
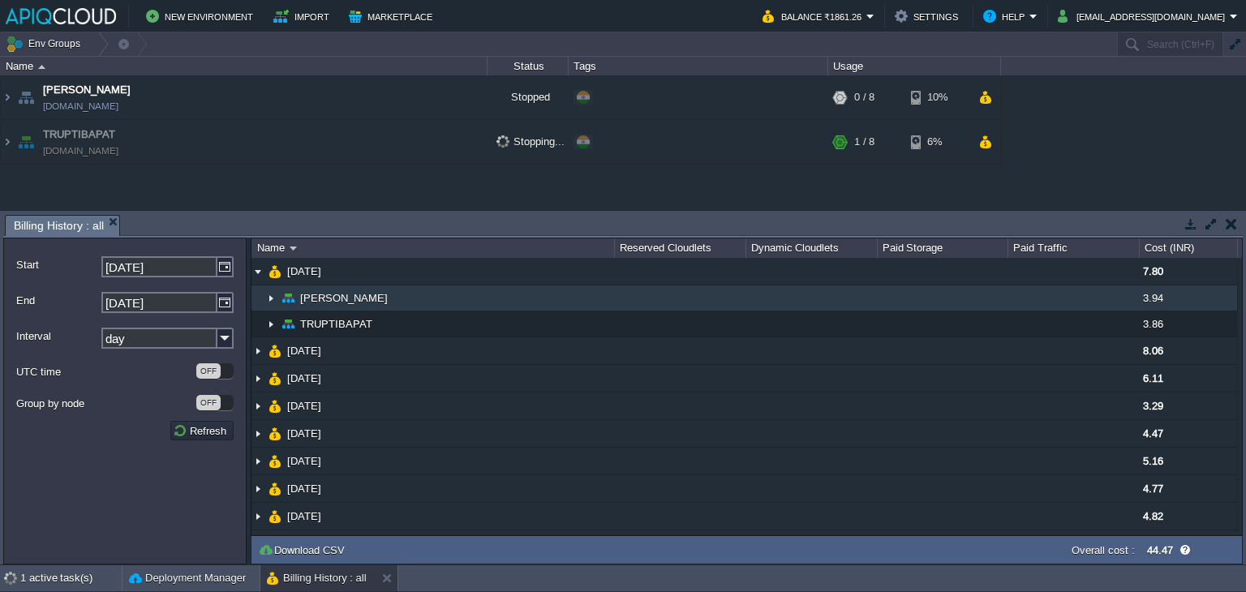
click at [269, 299] on img at bounding box center [270, 298] width 13 height 25
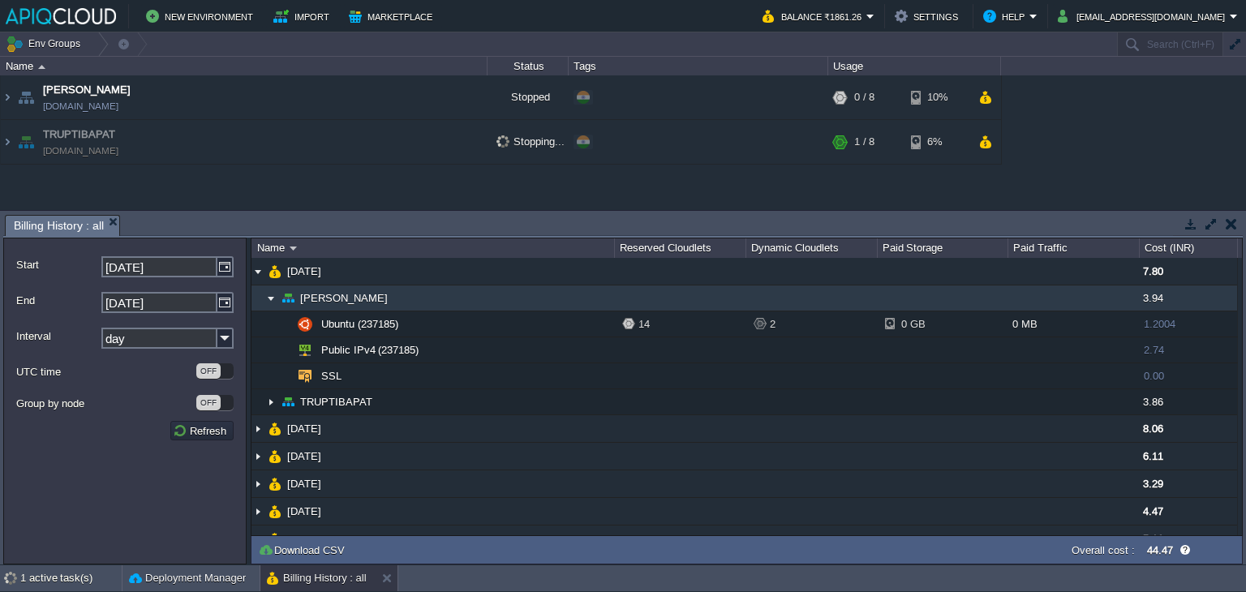
click at [269, 299] on img at bounding box center [270, 298] width 13 height 25
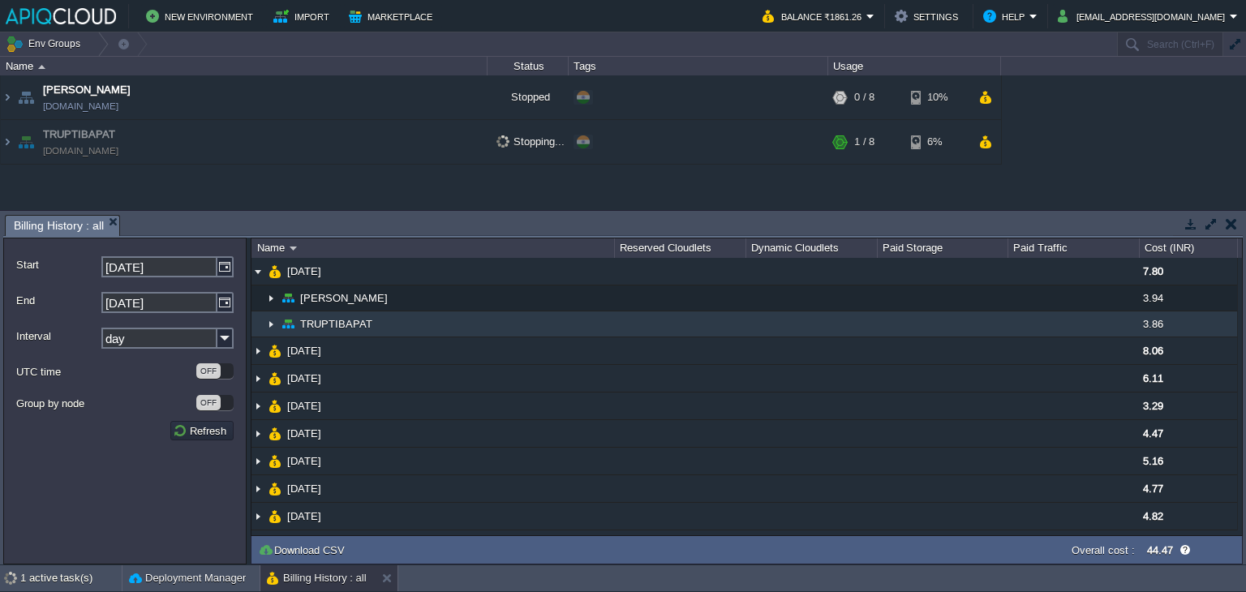
click at [266, 325] on img at bounding box center [270, 324] width 13 height 25
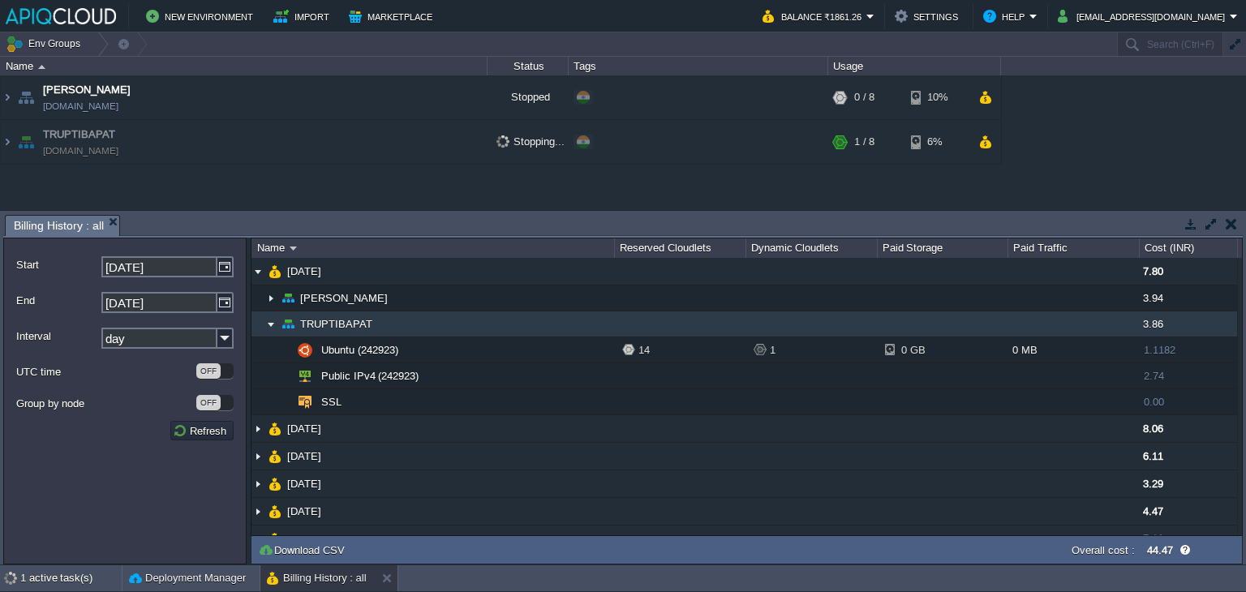
click at [266, 325] on img at bounding box center [270, 324] width 13 height 25
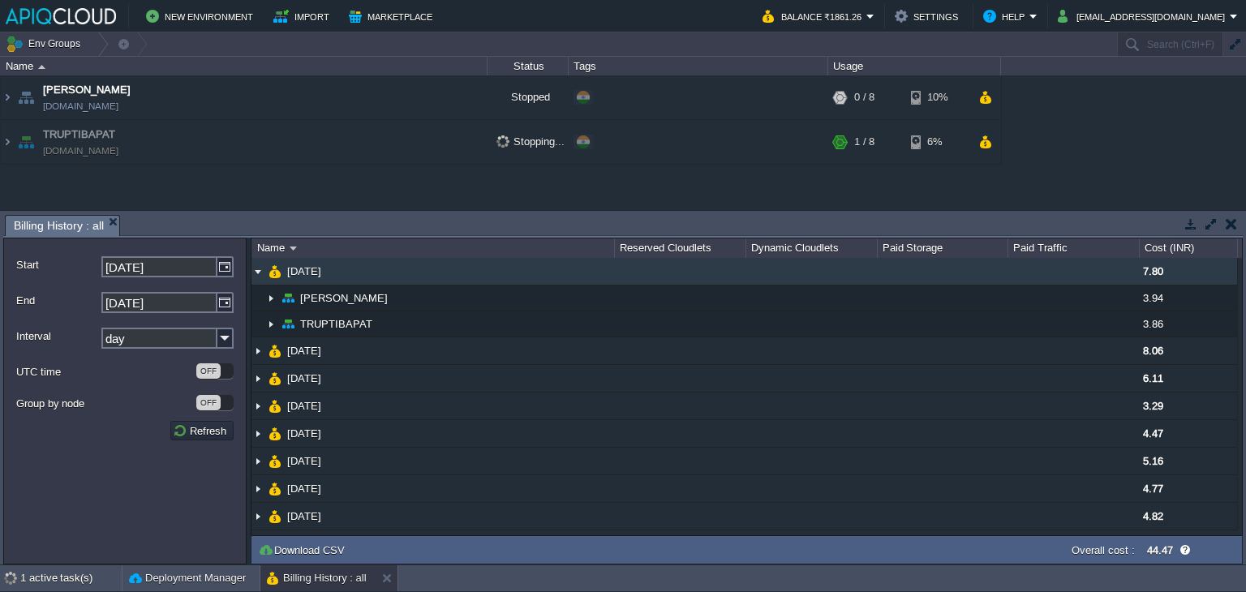
click at [258, 272] on img at bounding box center [258, 271] width 13 height 27
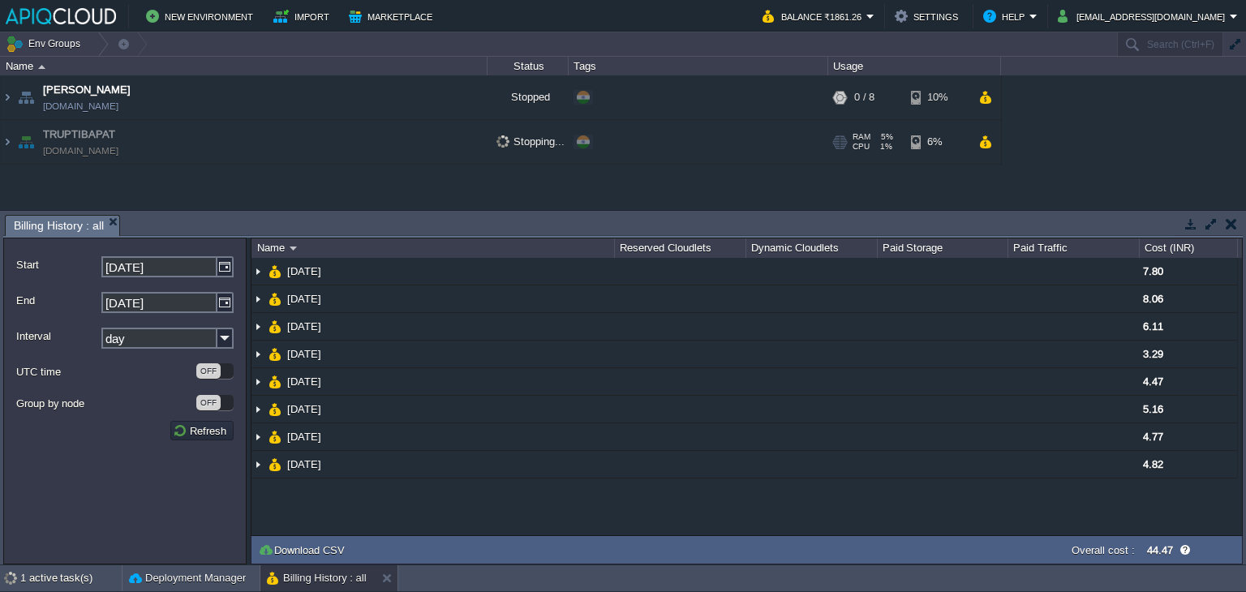
click at [317, 156] on td "TRUPTIBAPAT [DOMAIN_NAME]" at bounding box center [244, 142] width 487 height 45
click at [1236, 226] on button "button" at bounding box center [1231, 224] width 11 height 15
